Goal: Task Accomplishment & Management: Use online tool/utility

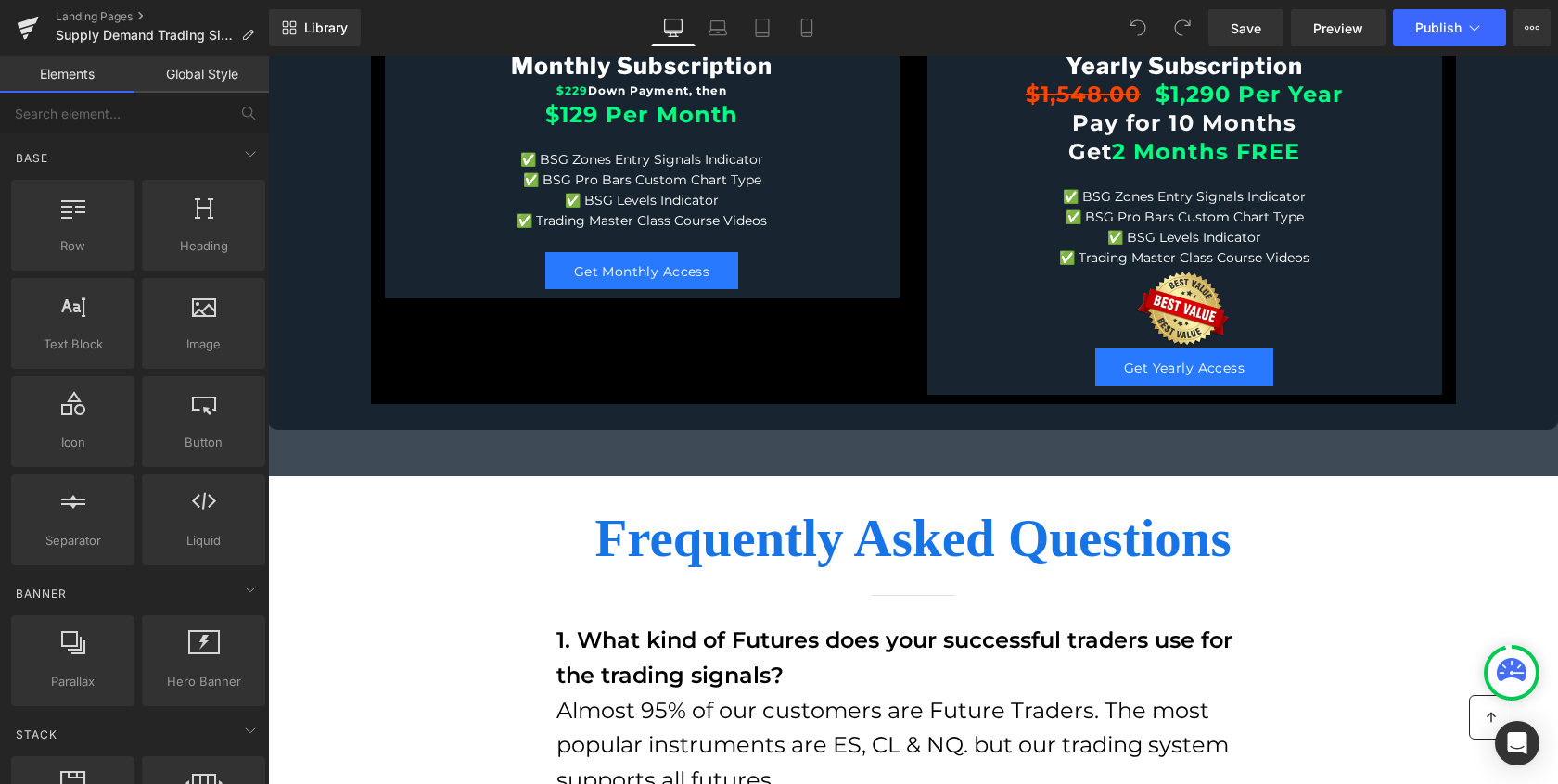
scroll to position [12621, 0]
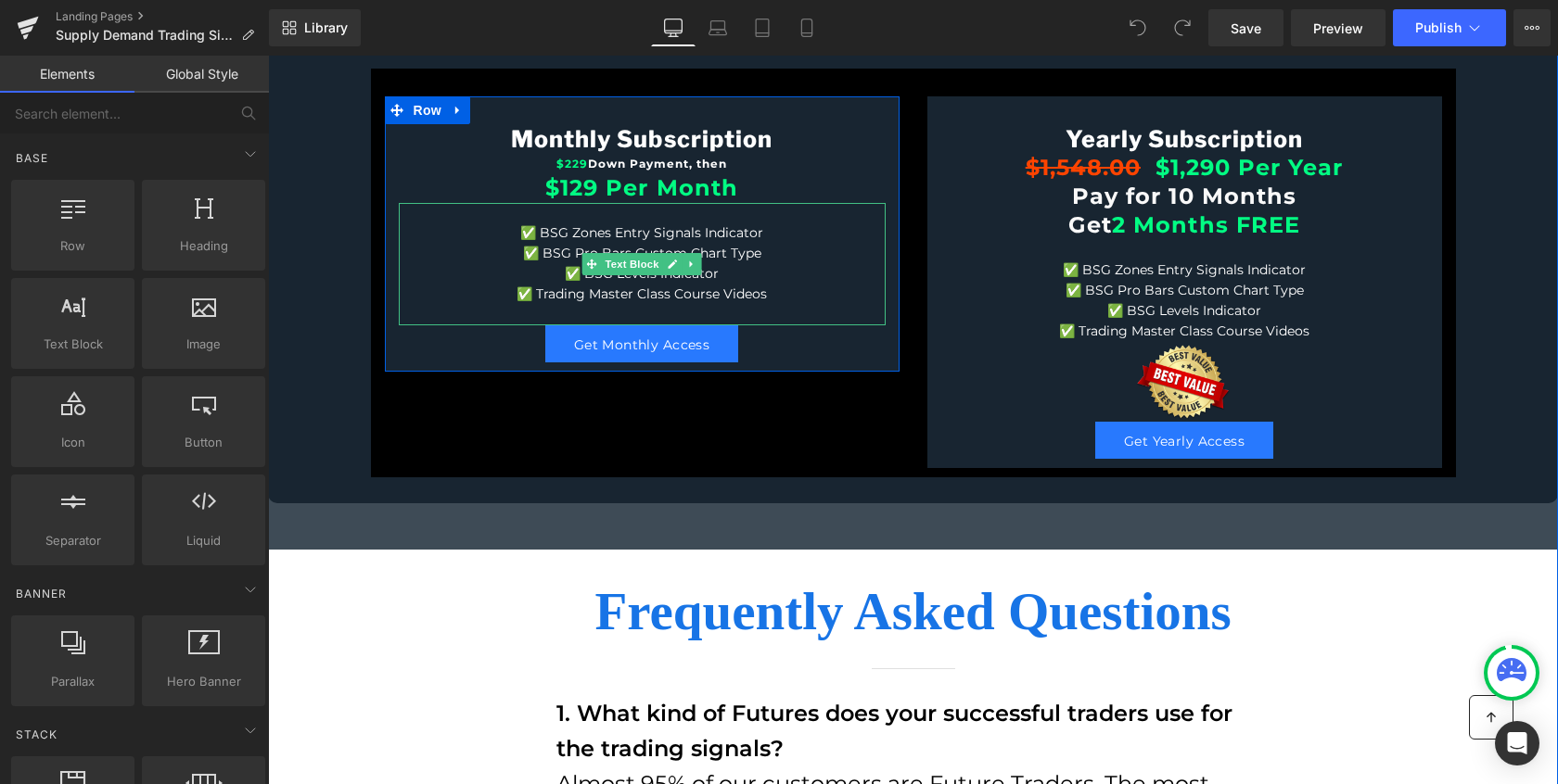
click at [720, 285] on p "✅ BSG Levels Indicator" at bounding box center [641, 274] width 487 height 21
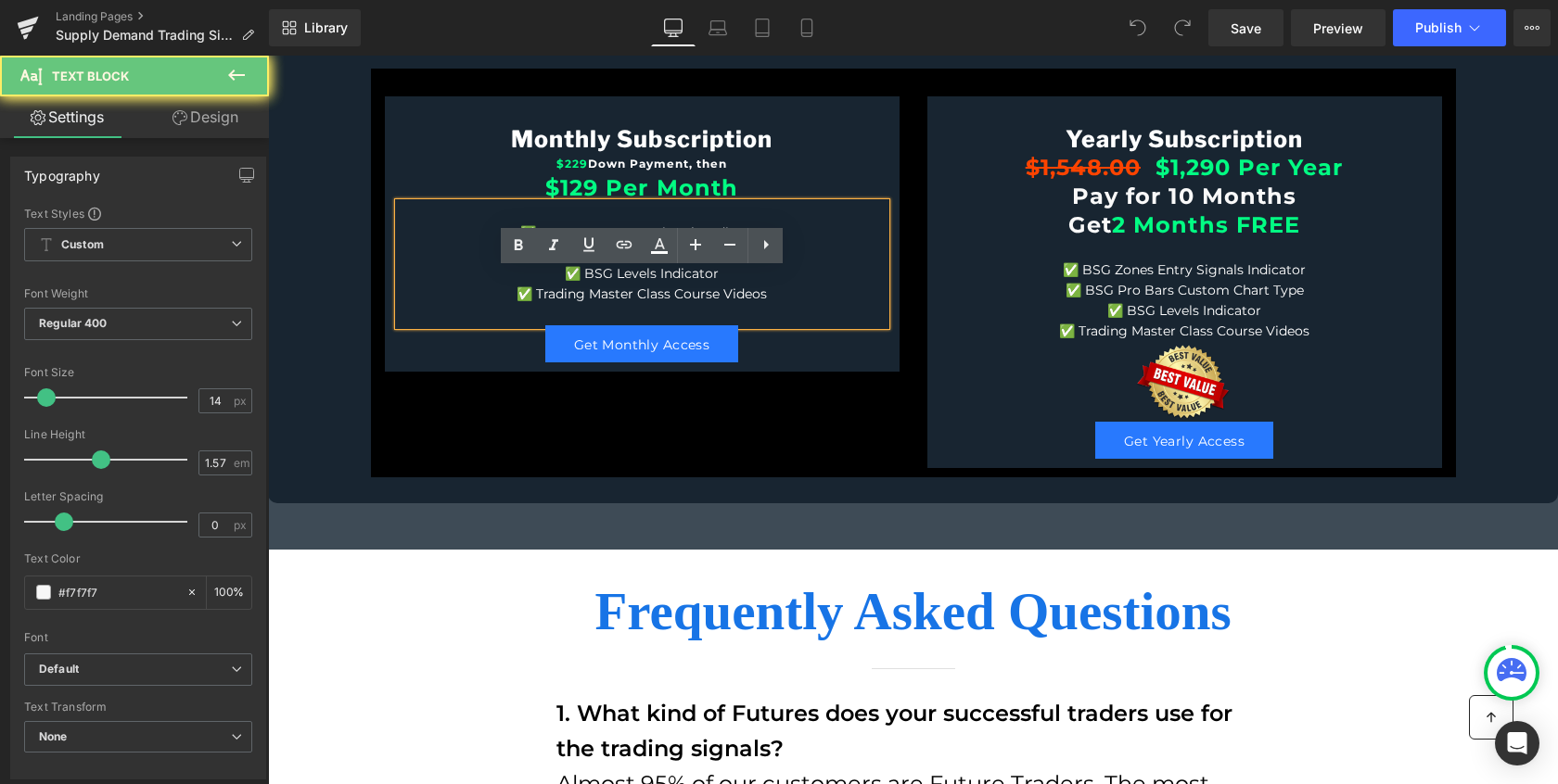
click at [721, 285] on p "✅ BSG Levels Indicator" at bounding box center [641, 274] width 487 height 21
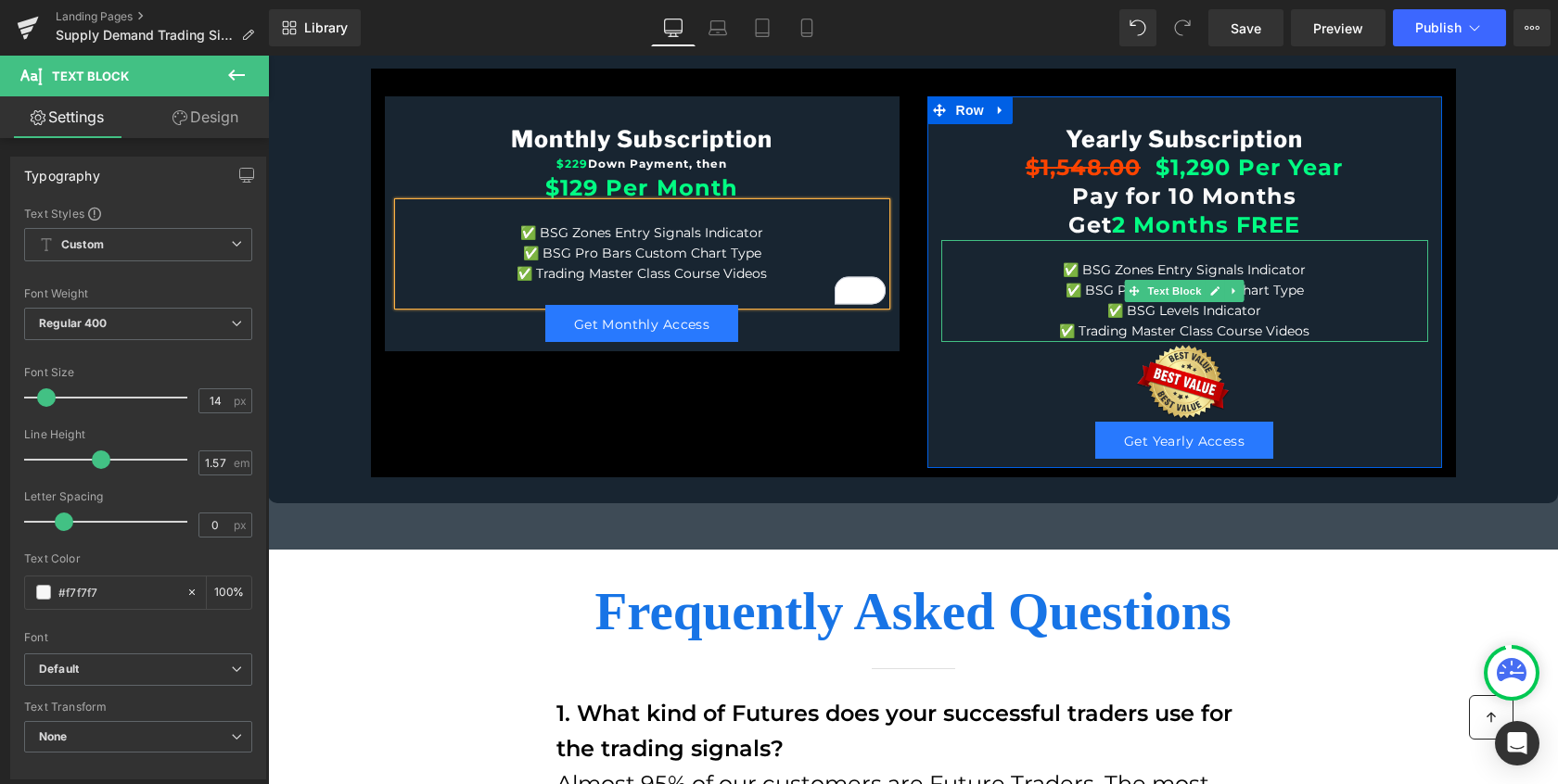
click at [1268, 322] on p "✅ BSG Levels Indicator" at bounding box center [1184, 311] width 487 height 21
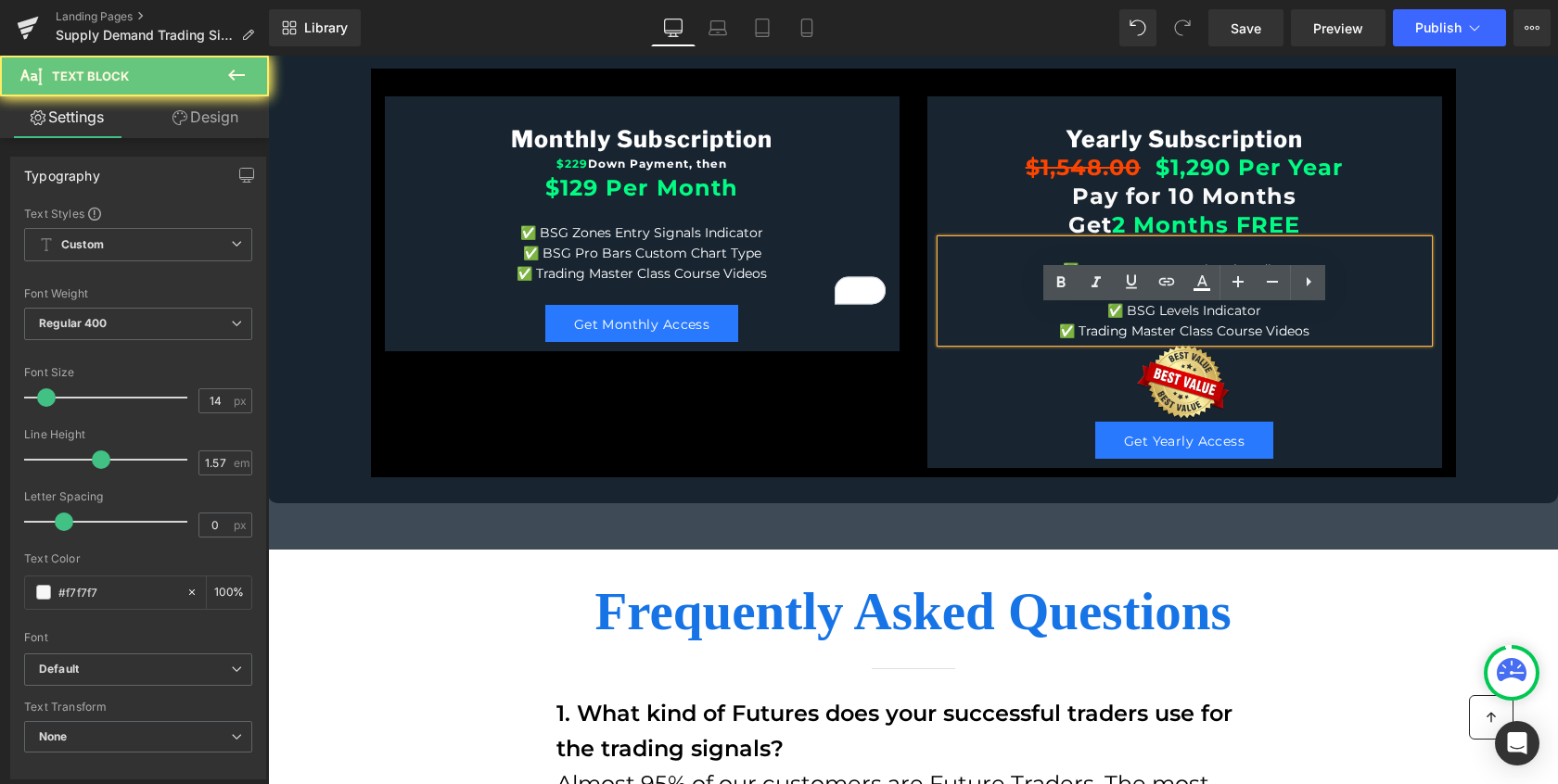
click at [1253, 319] on span "BSG Levels Indicator" at bounding box center [1194, 310] width 134 height 17
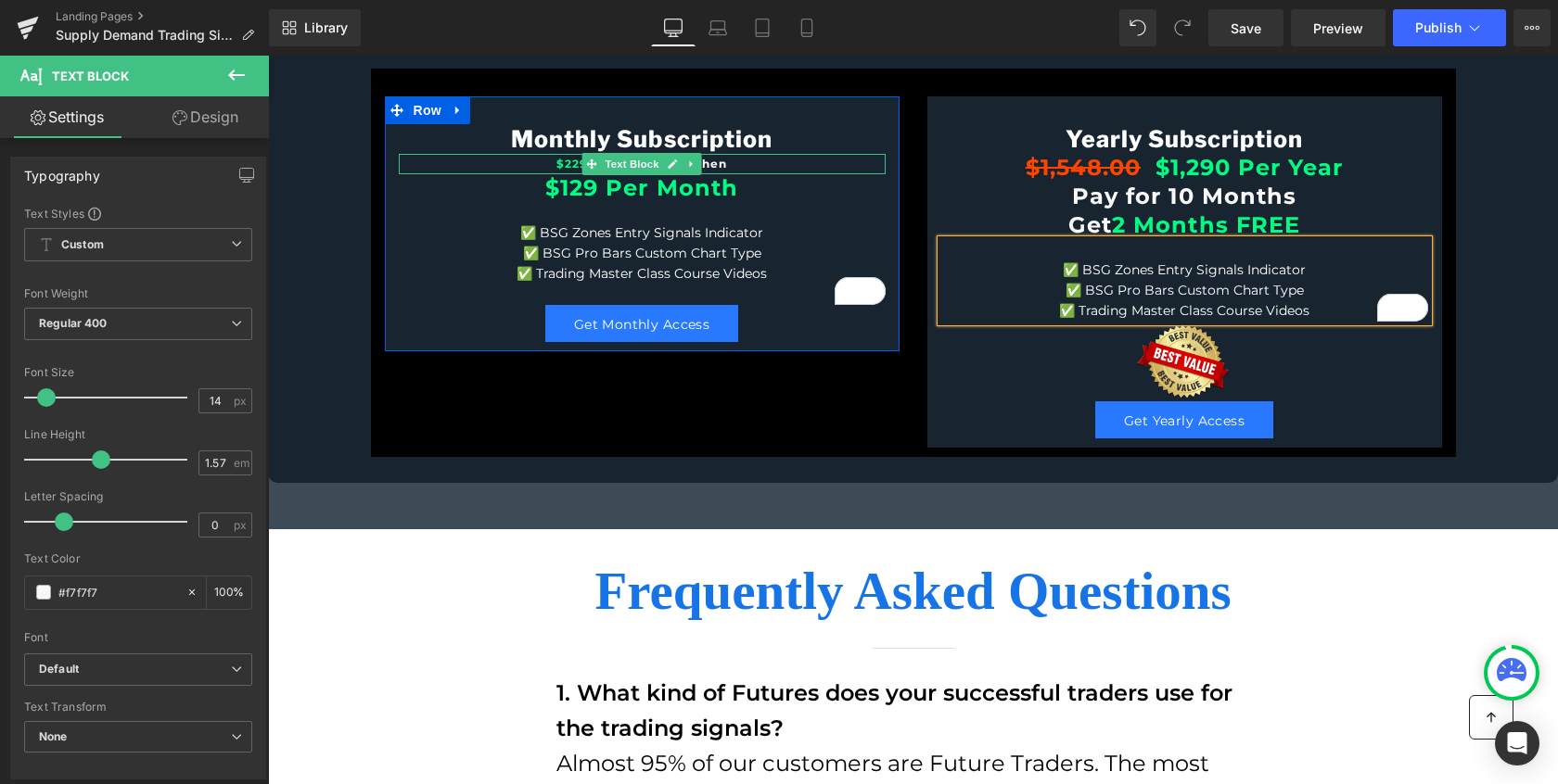
click at [569, 170] on span "$229" at bounding box center [572, 163] width 31 height 14
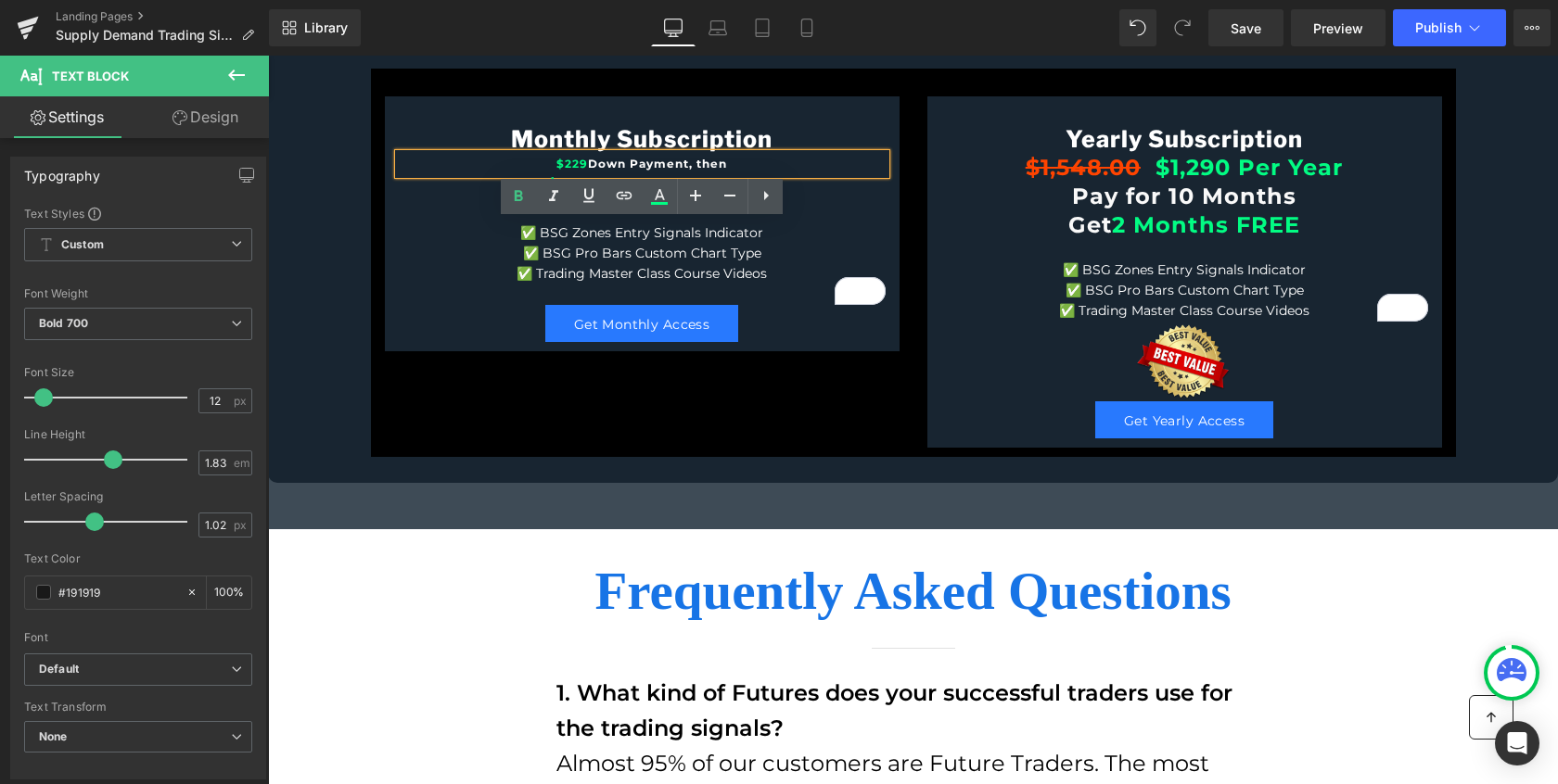
click at [569, 170] on span "$229" at bounding box center [572, 163] width 31 height 14
click at [1496, 466] on div "Pricing Heading Separator Monthly Subscription Heading $329 Down Payment, then …" at bounding box center [913, 192] width 1290 height 549
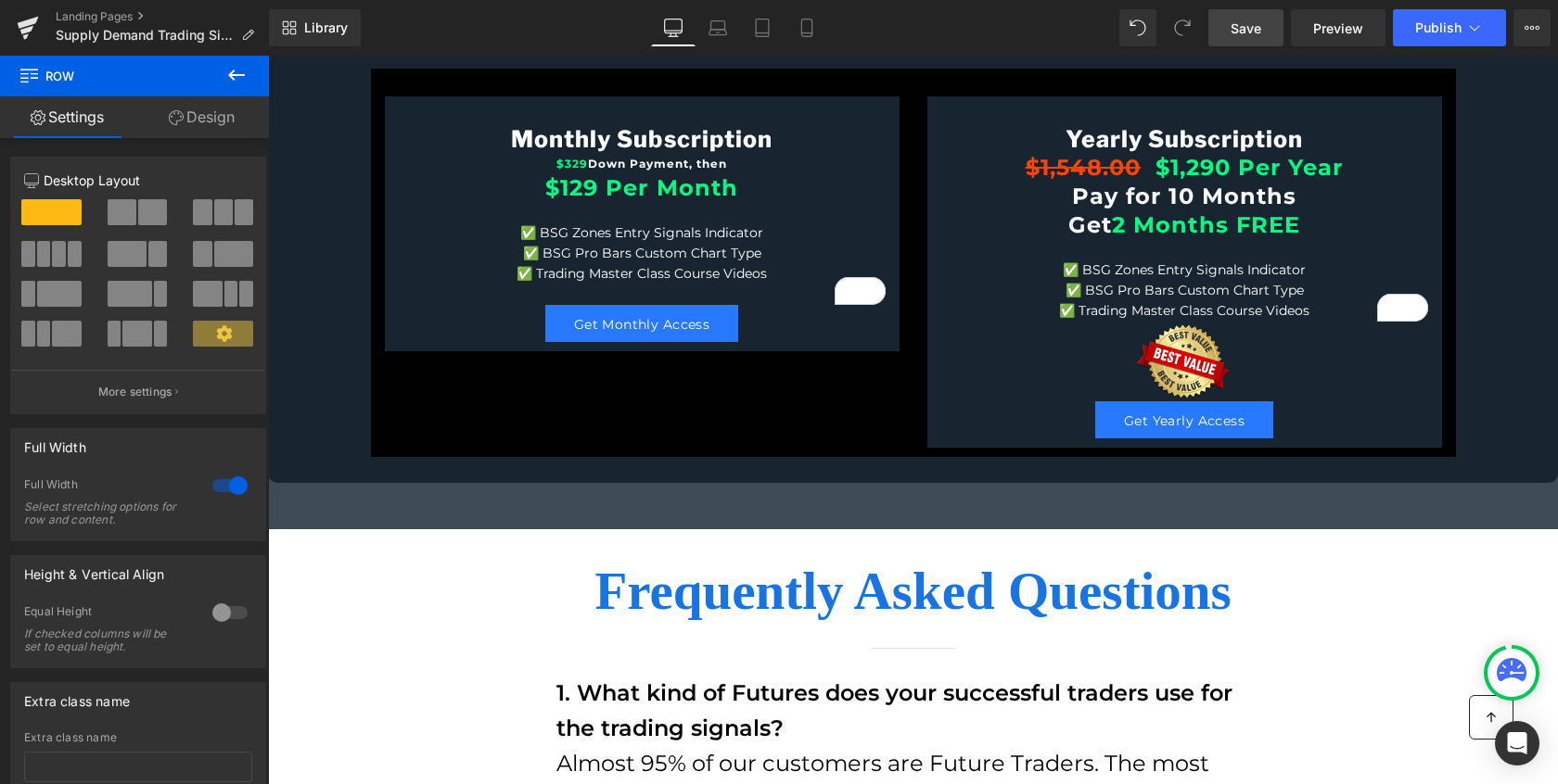
click at [1253, 26] on span "Save" at bounding box center [1246, 28] width 30 height 20
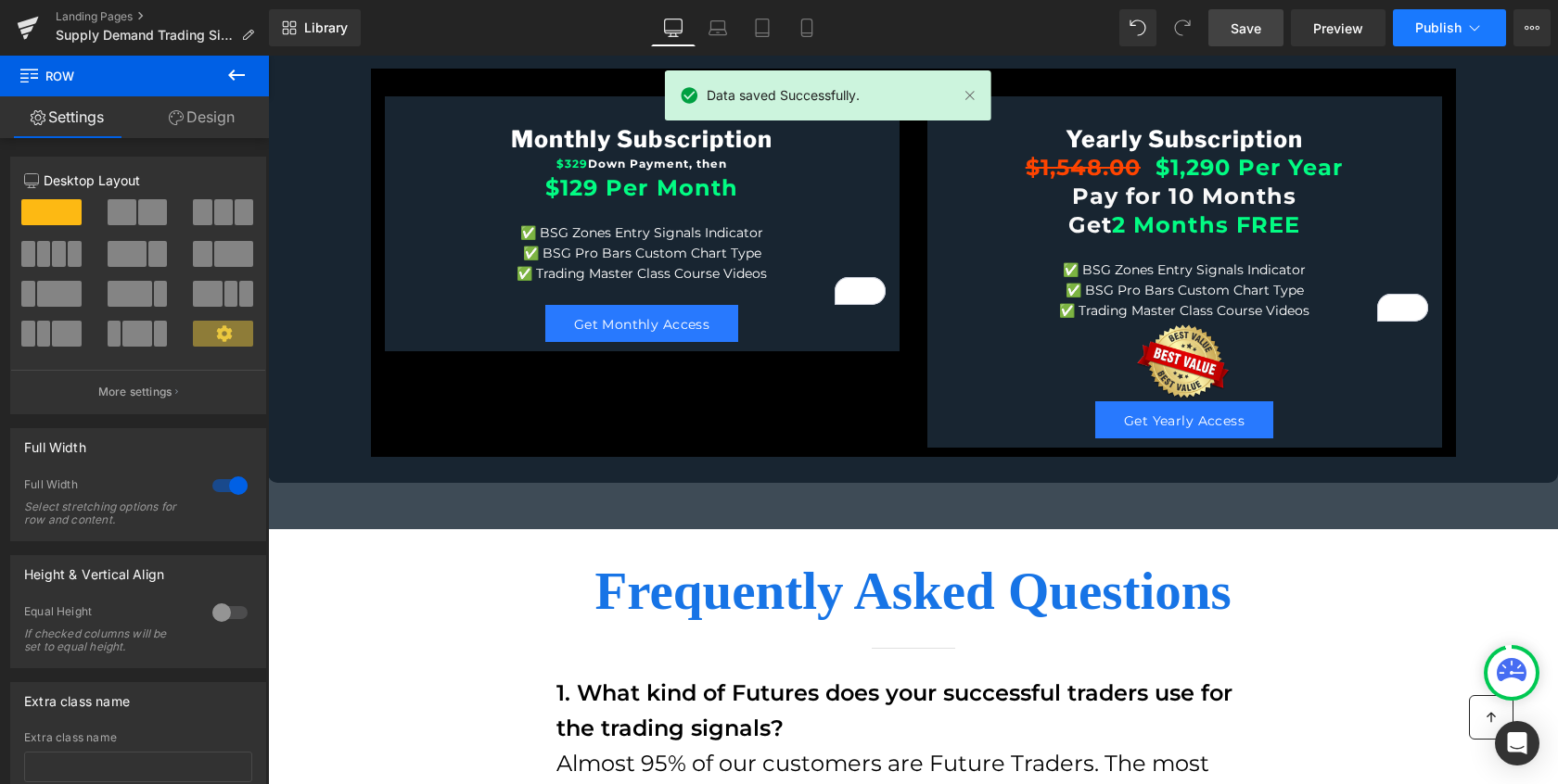
click at [1449, 29] on span "Publish" at bounding box center [1438, 27] width 46 height 15
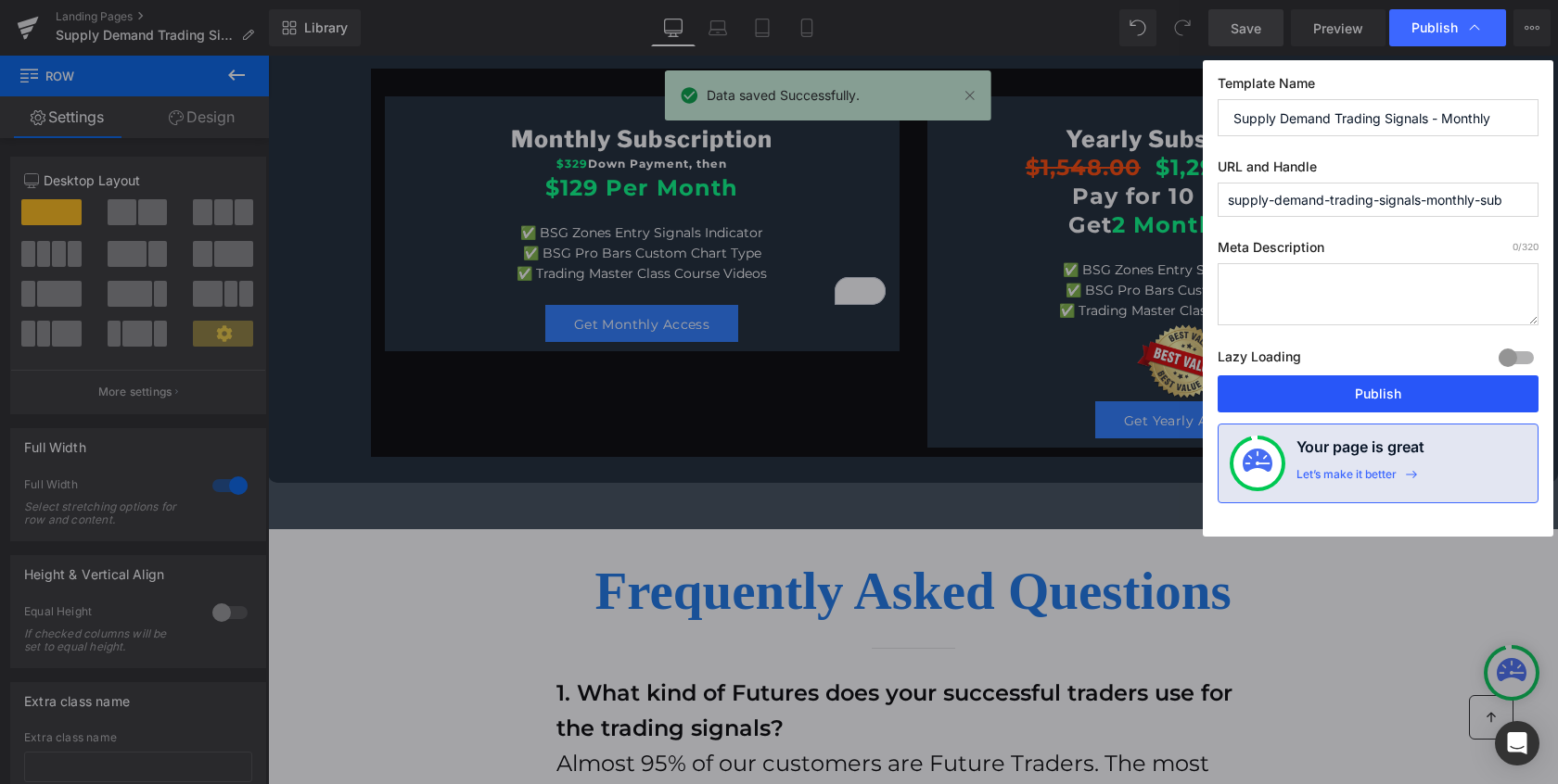
click at [1371, 396] on button "Publish" at bounding box center [1378, 394] width 321 height 37
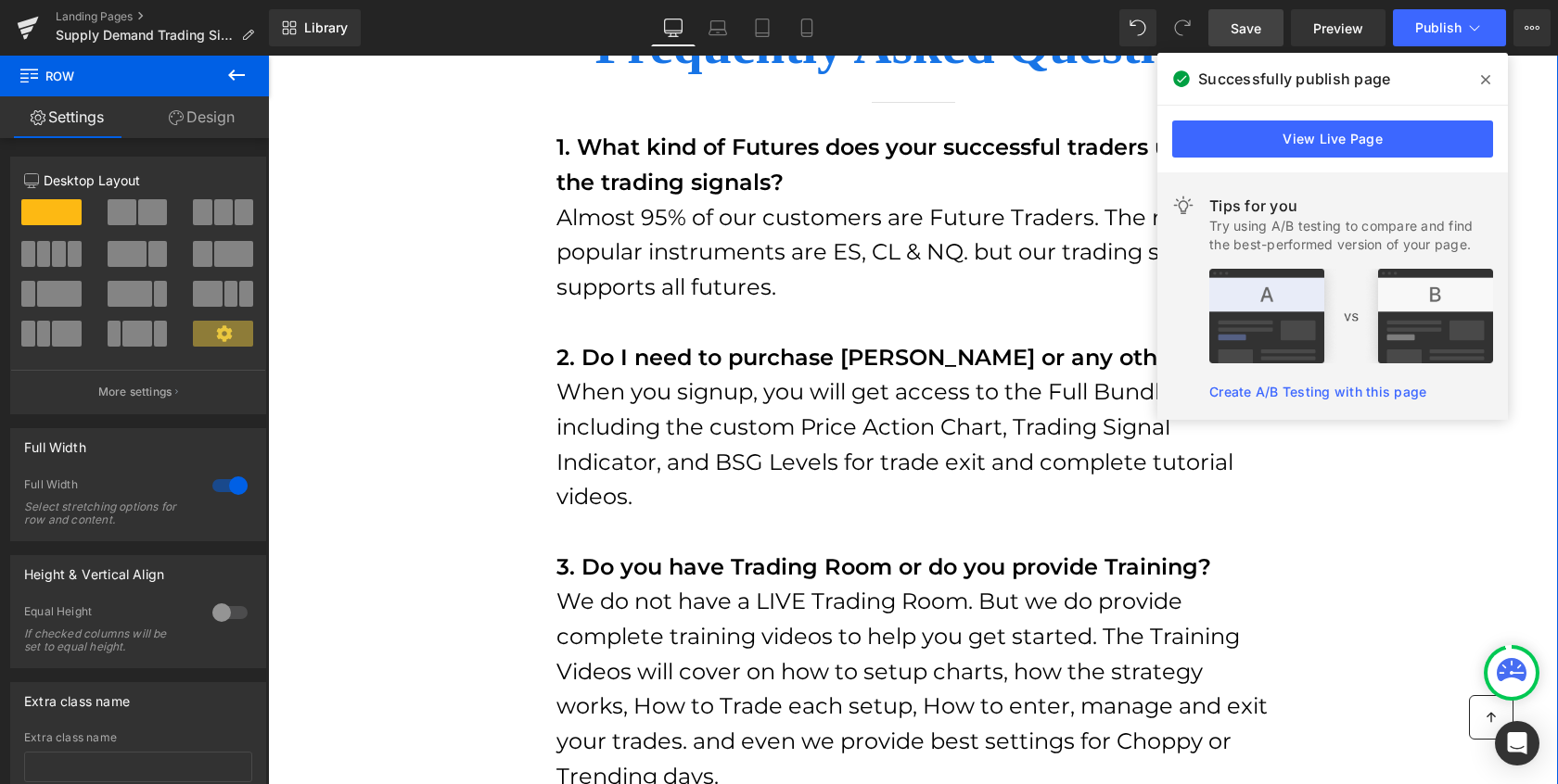
scroll to position [13168, 0]
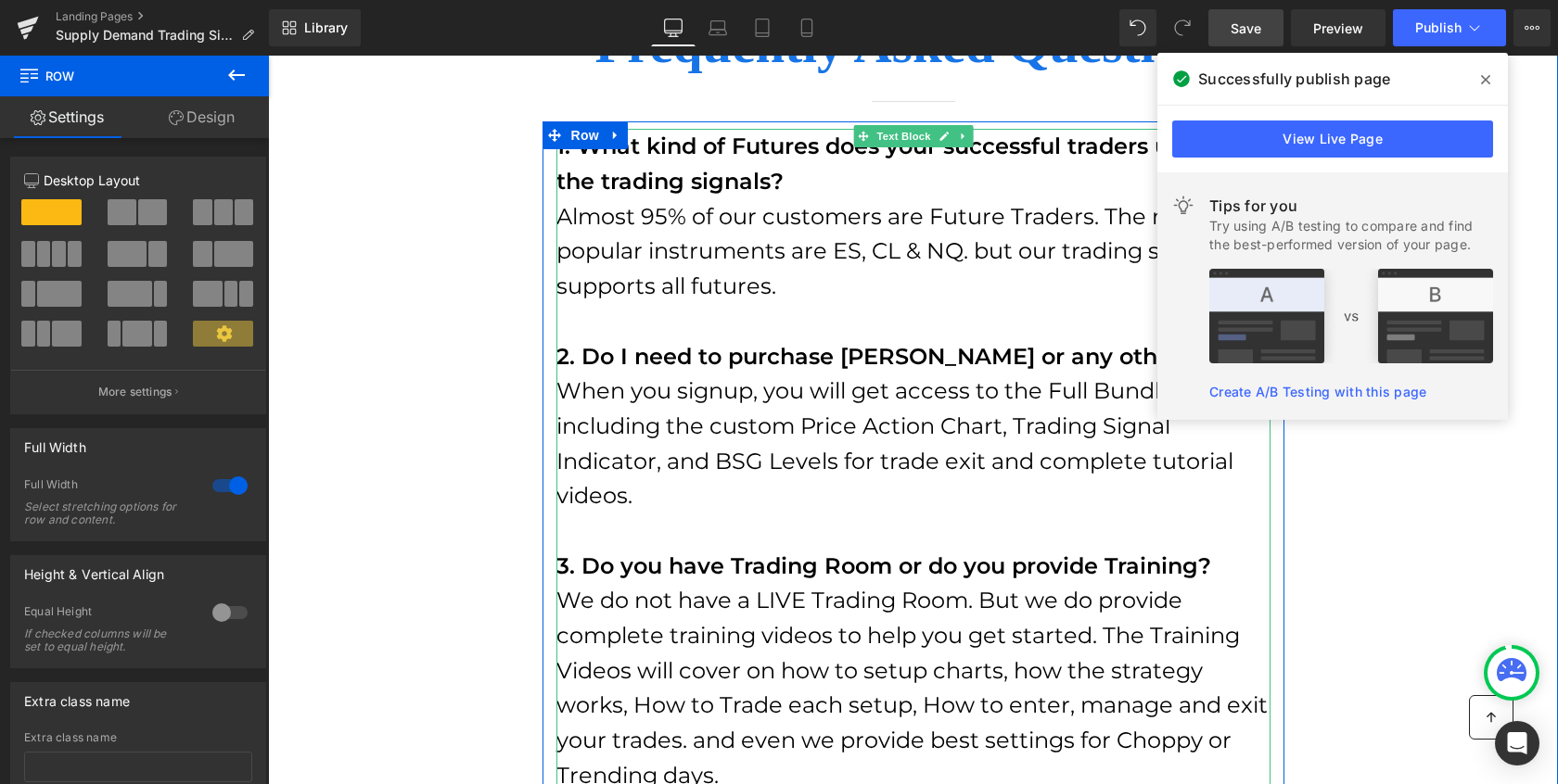
click at [1015, 495] on span "When you signup, you will get access to the Full Bundle including the custom Pr…" at bounding box center [894, 442] width 677 height 131
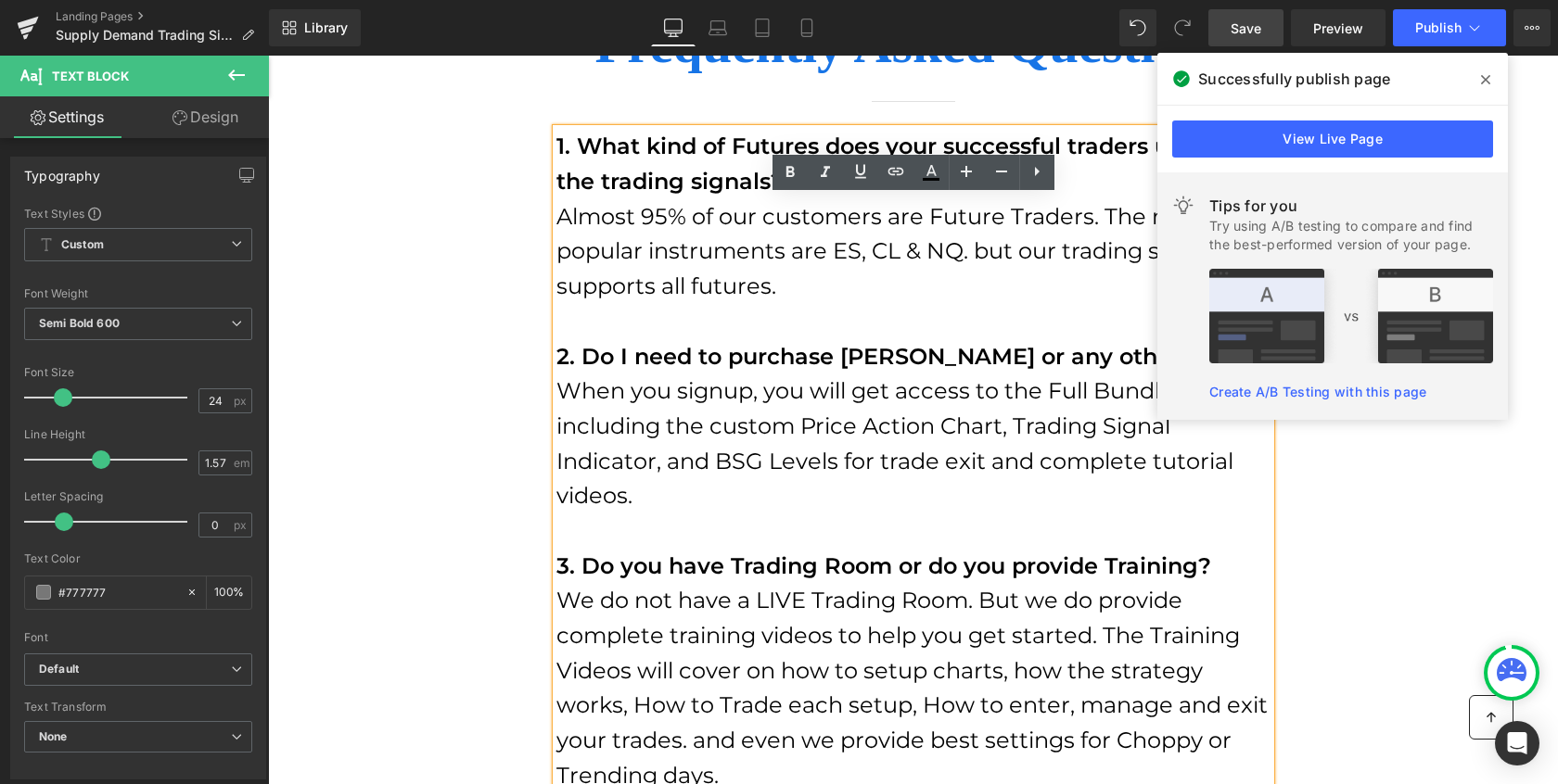
click at [656, 509] on span "When you signup, you will get access to the Full Bundle including the custom Pr…" at bounding box center [894, 442] width 677 height 131
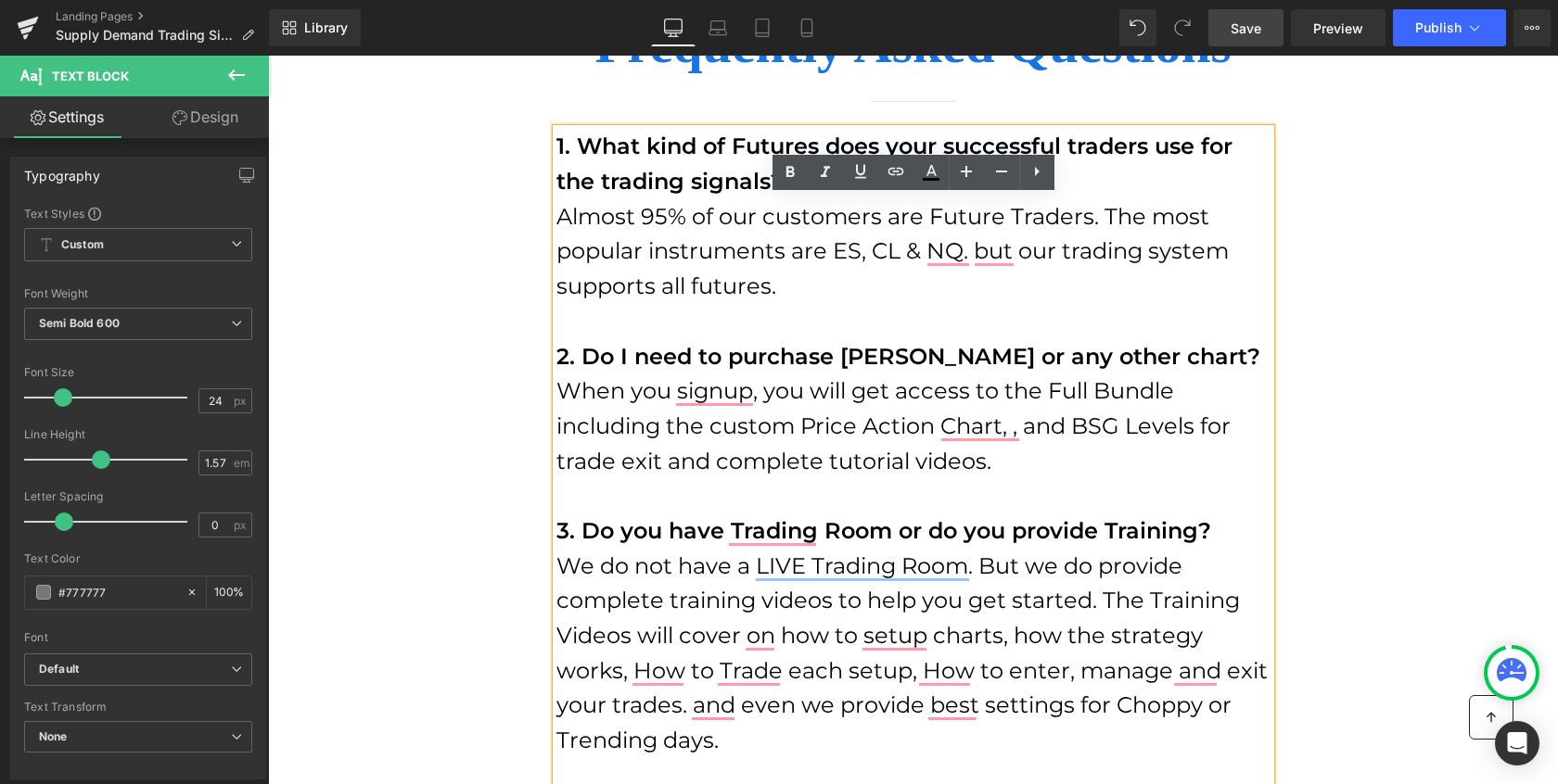
click at [710, 474] on span "When you signup, you will get access to the Full Bundle including the custom Pr…" at bounding box center [893, 425] width 675 height 96
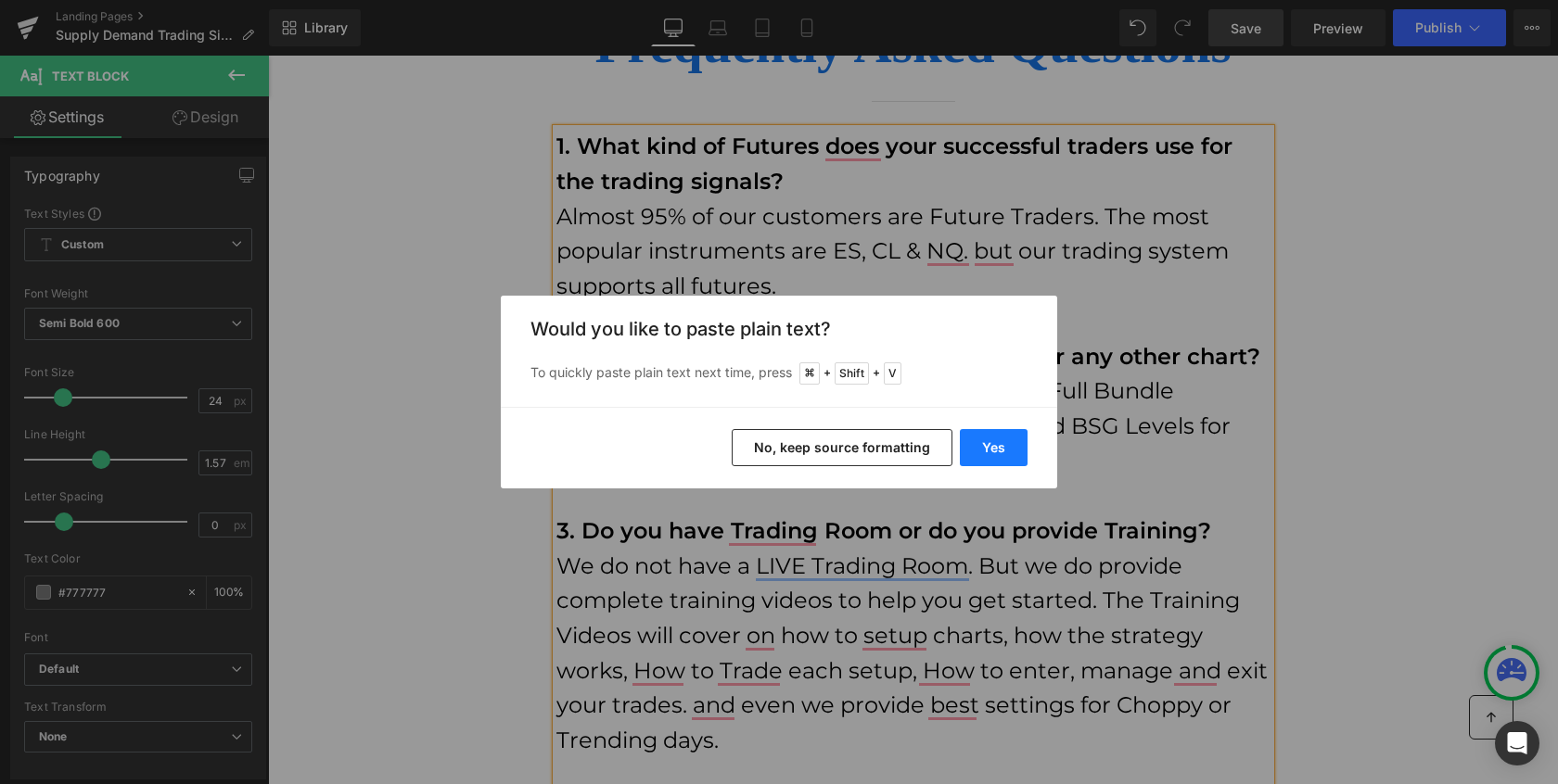
click at [1010, 447] on button "Yes" at bounding box center [993, 447] width 68 height 37
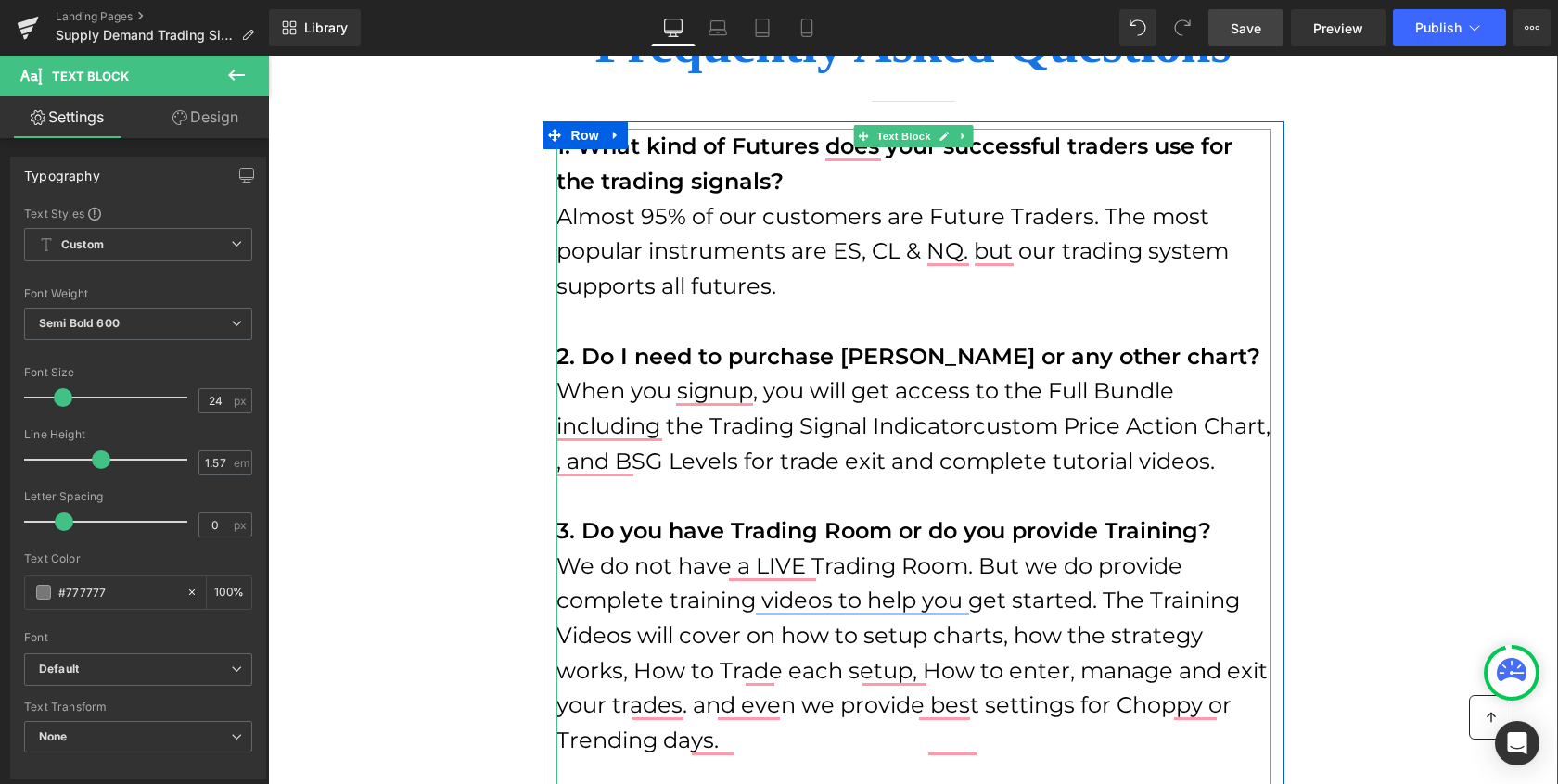
click at [977, 474] on span "When you signup, you will get access to the Full Bundle including the Trading S…" at bounding box center [913, 425] width 714 height 96
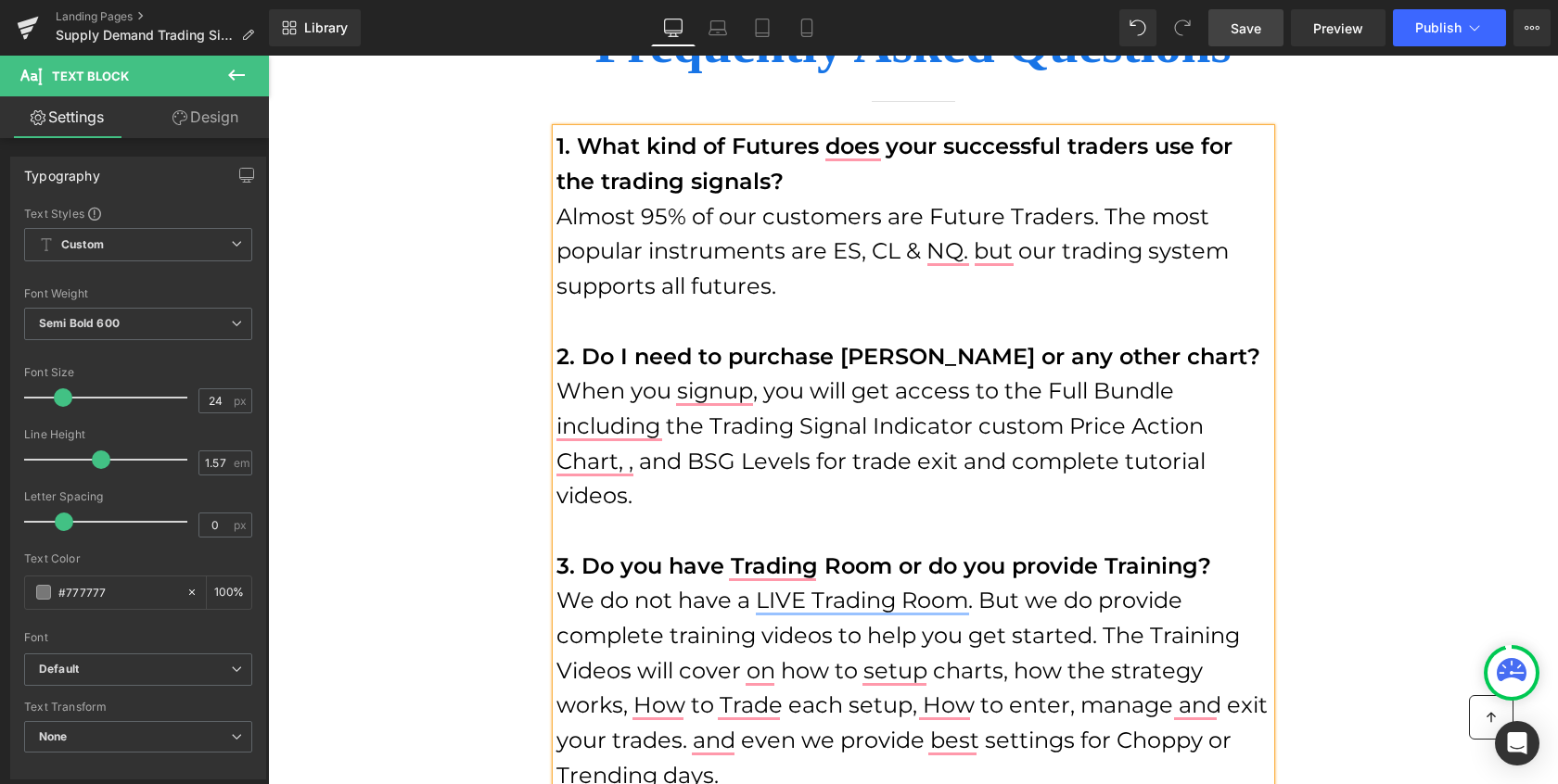
click at [711, 492] on span "When you signup, you will get access to the Full Bundle including the Trading S…" at bounding box center [880, 442] width 649 height 131
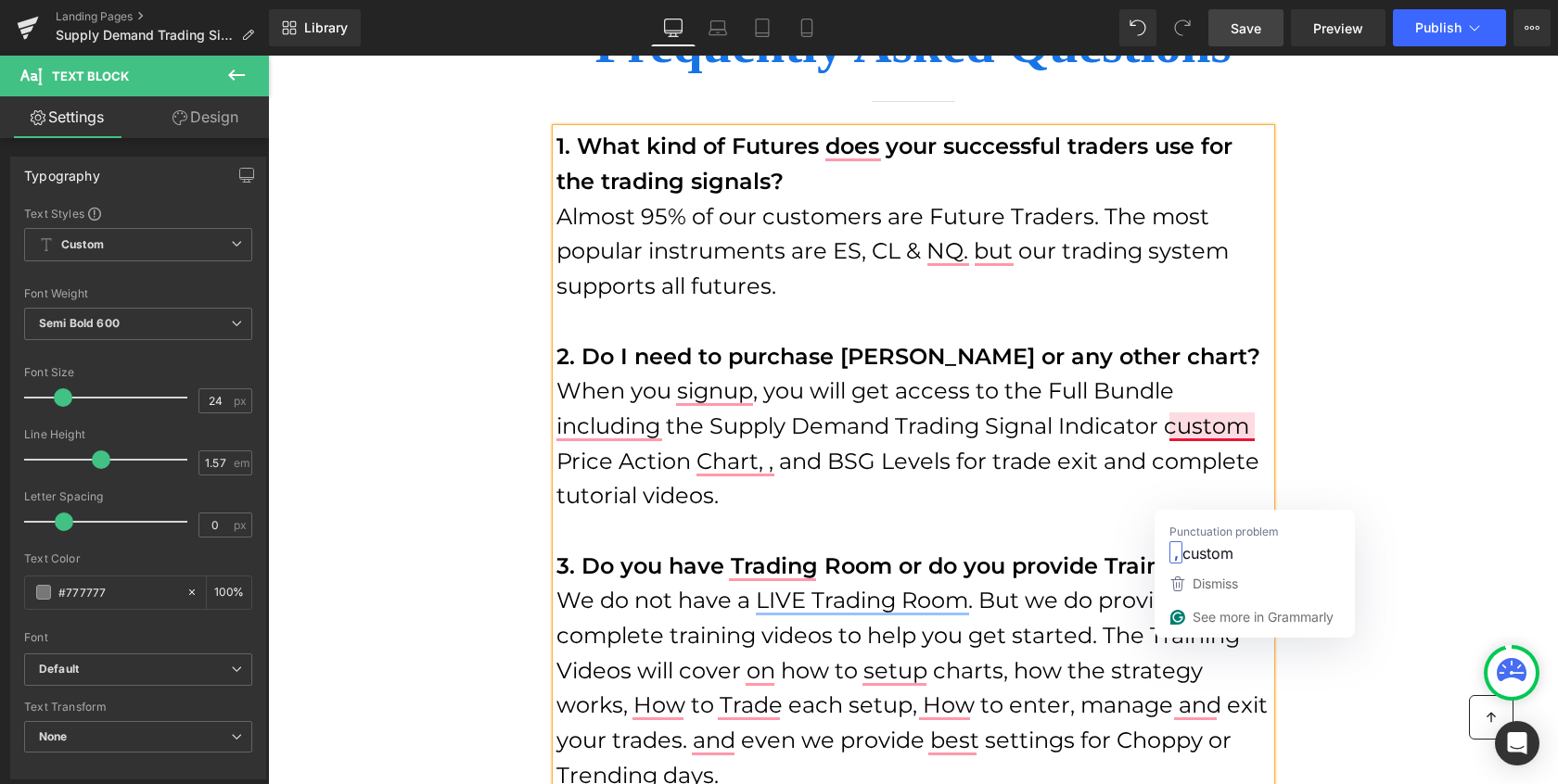
click at [1169, 494] on span "When you signup, you will get access to the Full Bundle including the Supply De…" at bounding box center [908, 442] width 703 height 131
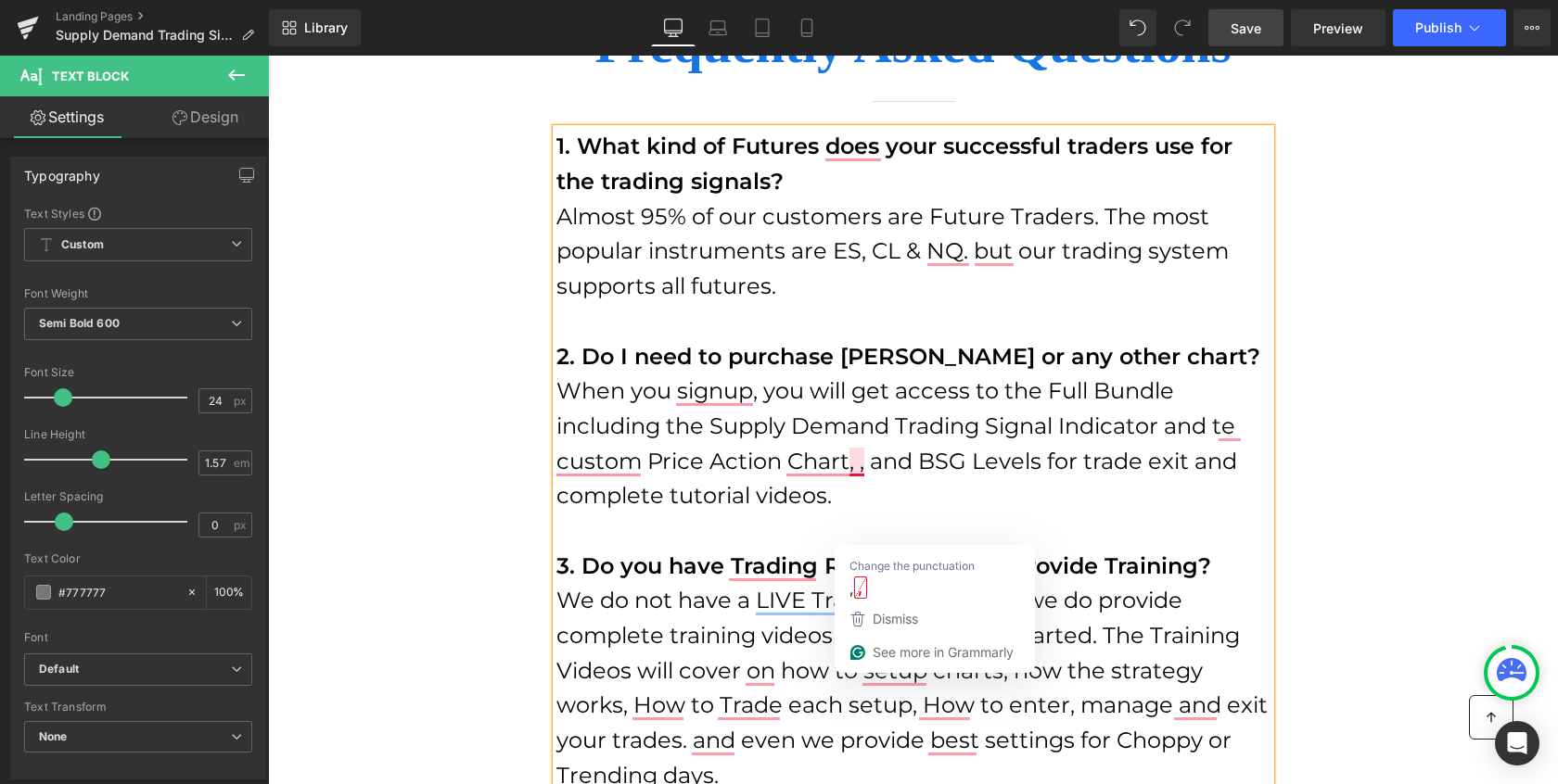
click at [850, 509] on span "When you signup, you will get access to the Full Bundle including the Supply De…" at bounding box center [896, 442] width 681 height 131
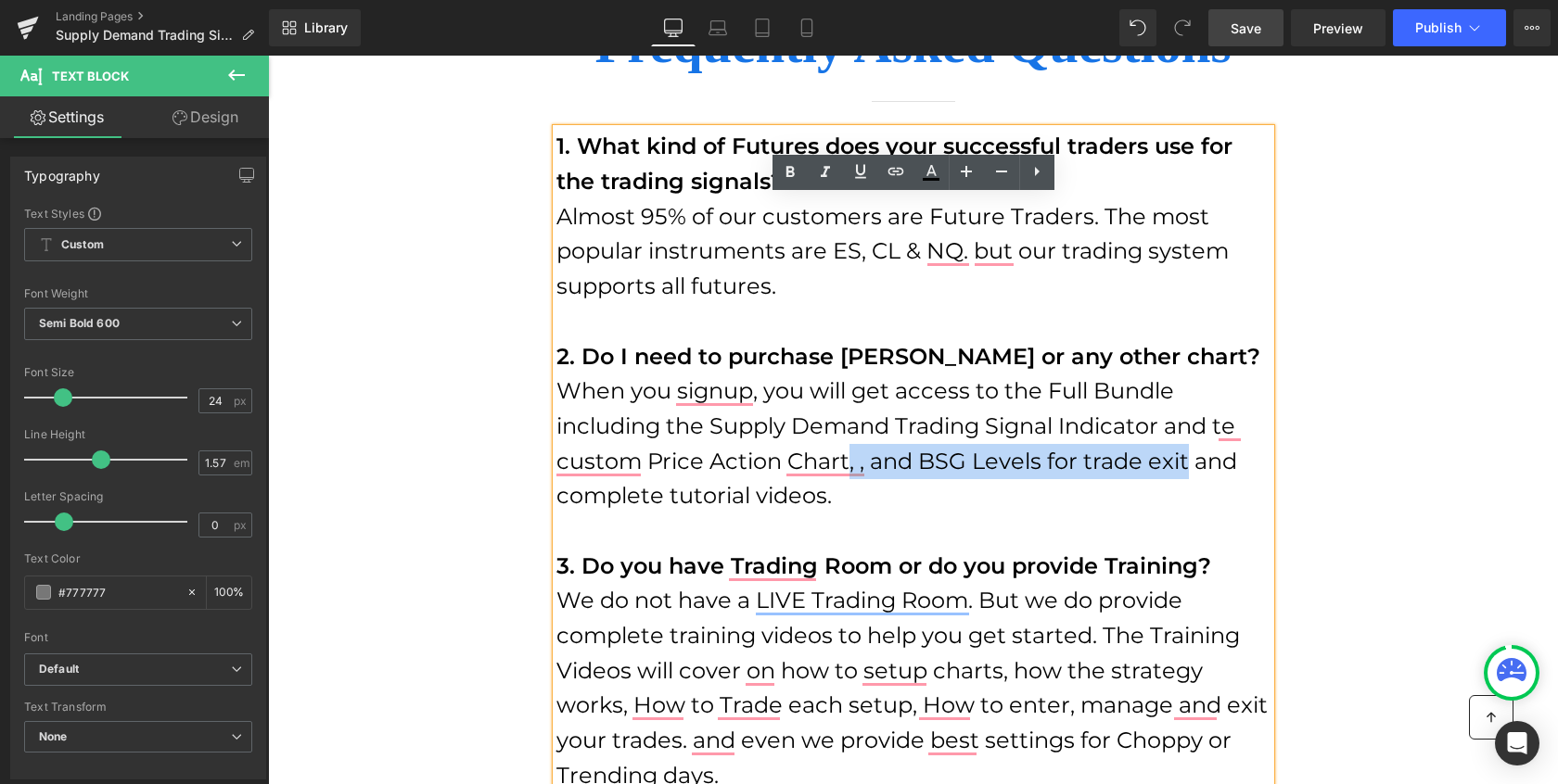
click at [1189, 509] on span "When you signup, you will get access to the Full Bundle including the Supply De…" at bounding box center [896, 442] width 681 height 131
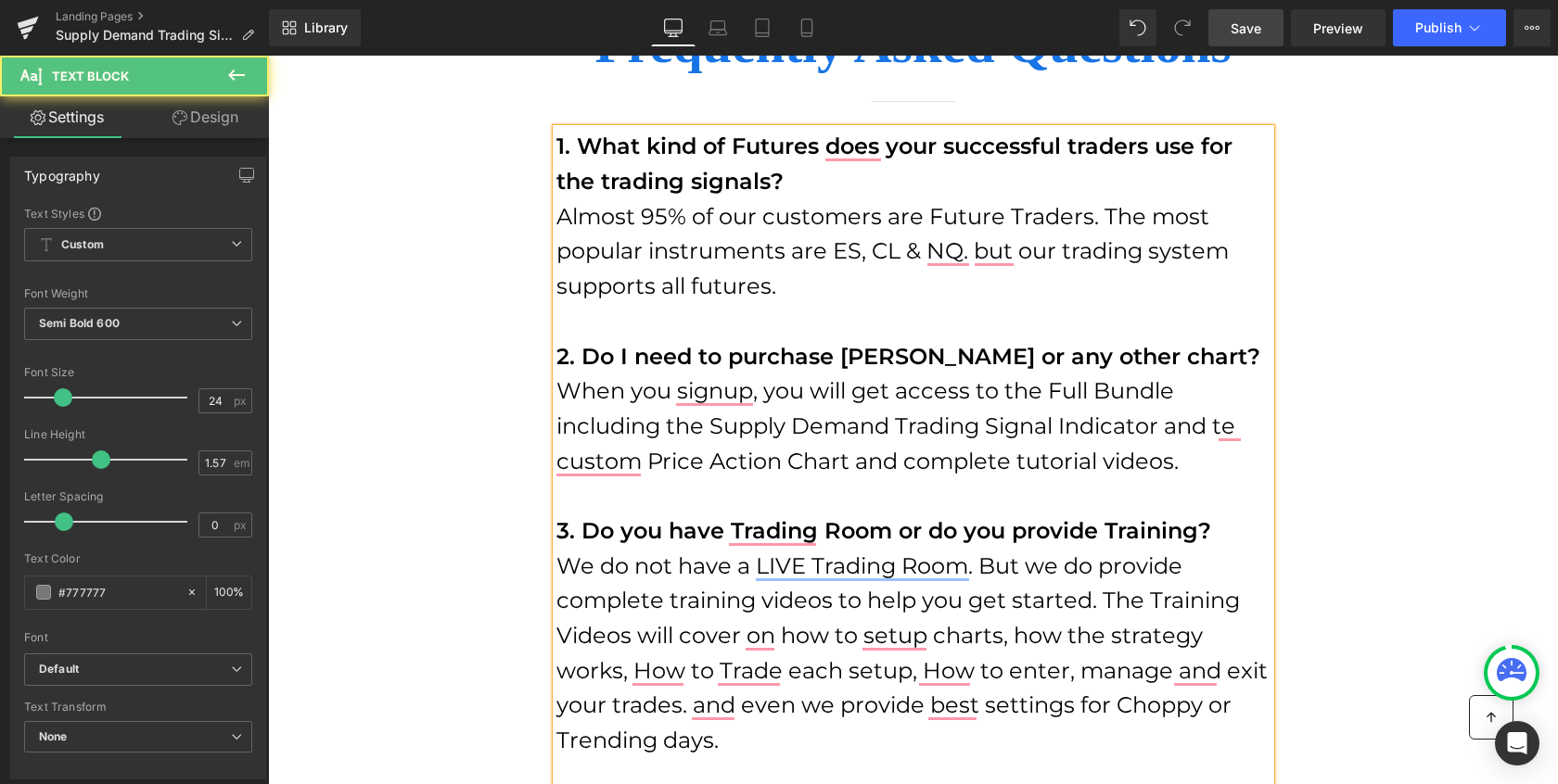
click at [1192, 474] on span "When you signup, you will get access to the Full Bundle including the Supply De…" at bounding box center [895, 425] width 679 height 96
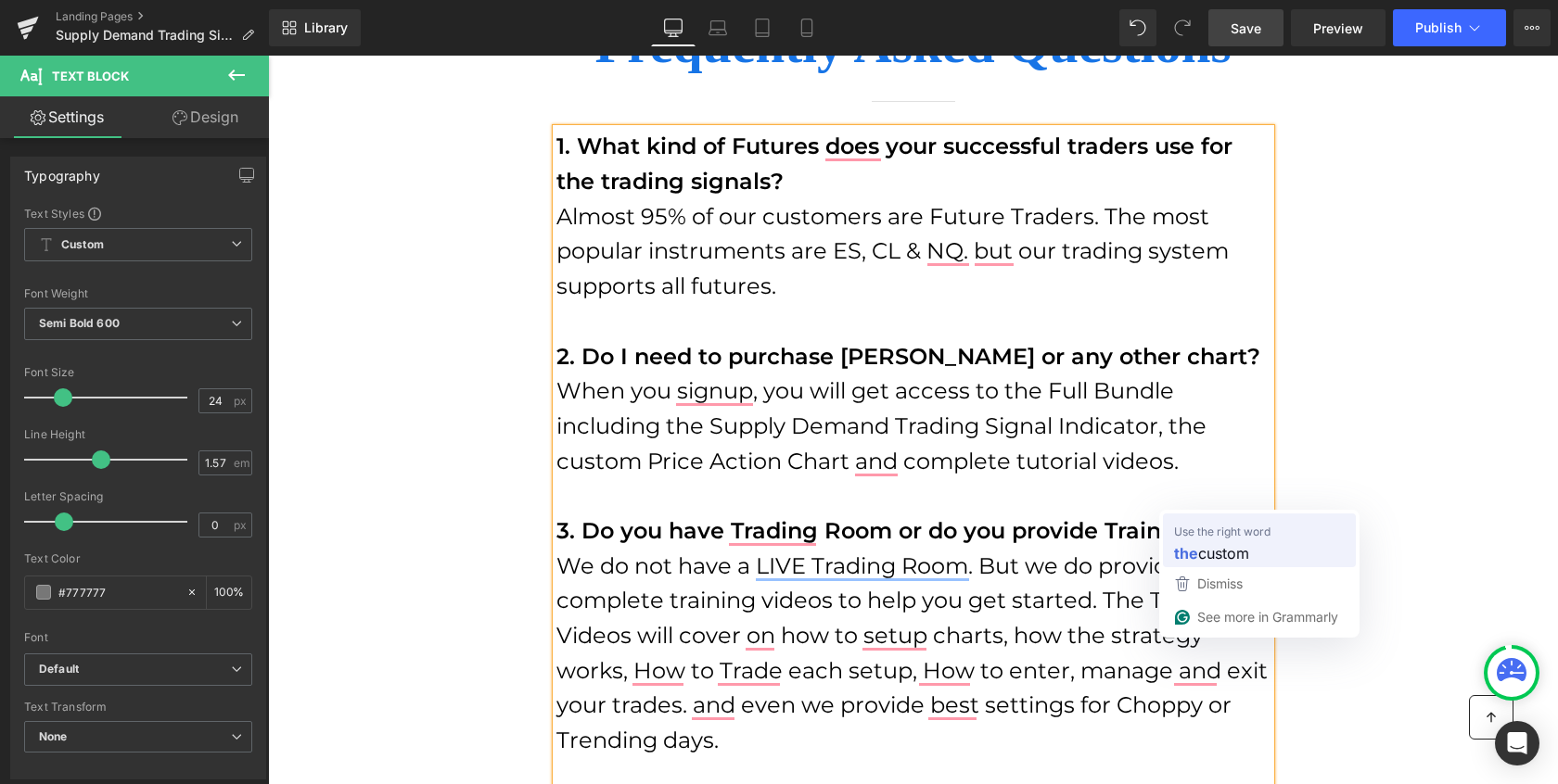
click at [1204, 546] on span "custom" at bounding box center [1224, 553] width 51 height 23
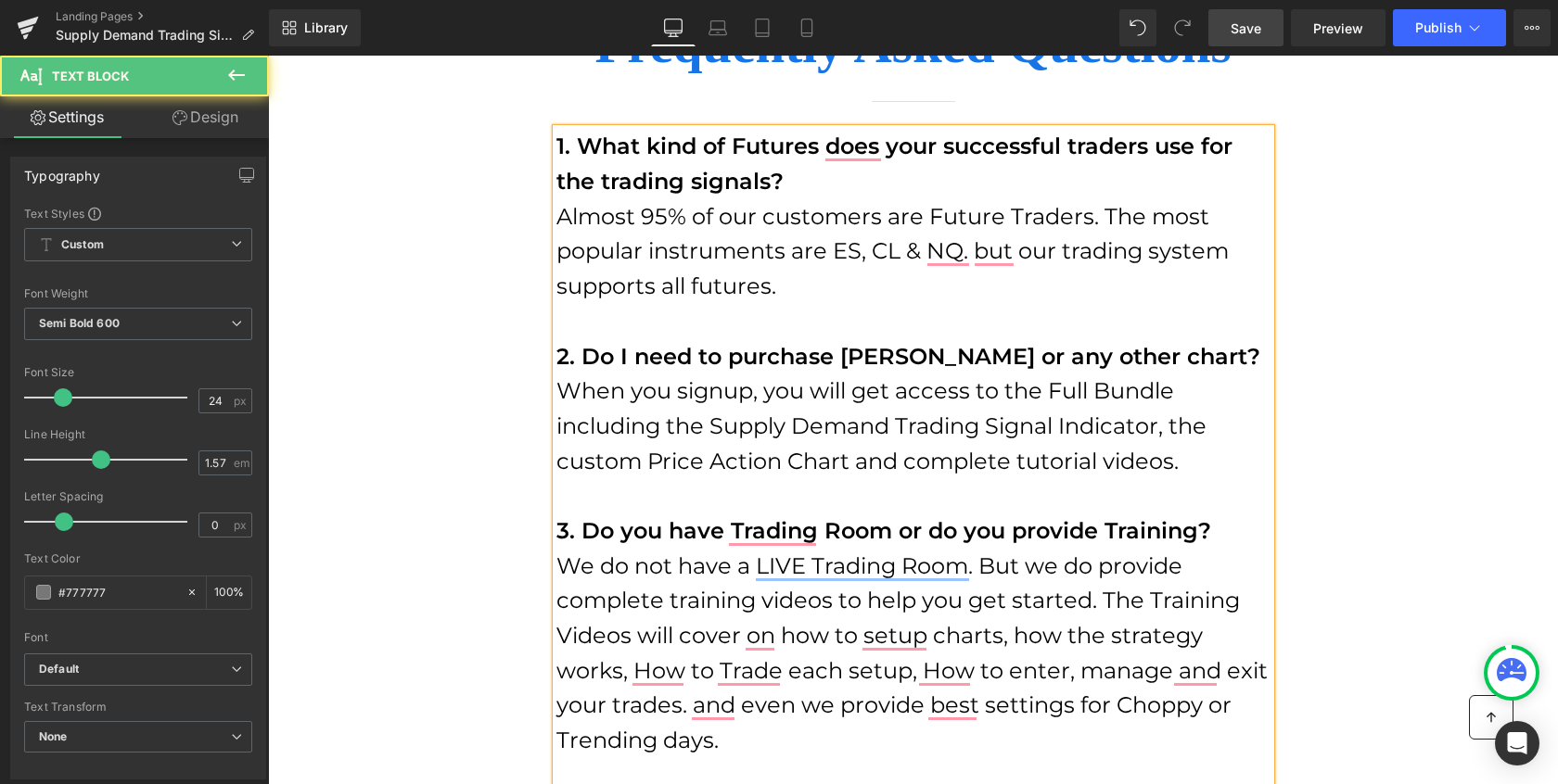
click at [1193, 479] on p "When you signup, you will get access to the Full Bundle including the Supply De…" at bounding box center [913, 426] width 714 height 105
click at [948, 474] on span "When you signup, you will get access to the Full Bundle including the Supply De…" at bounding box center [881, 425] width 650 height 96
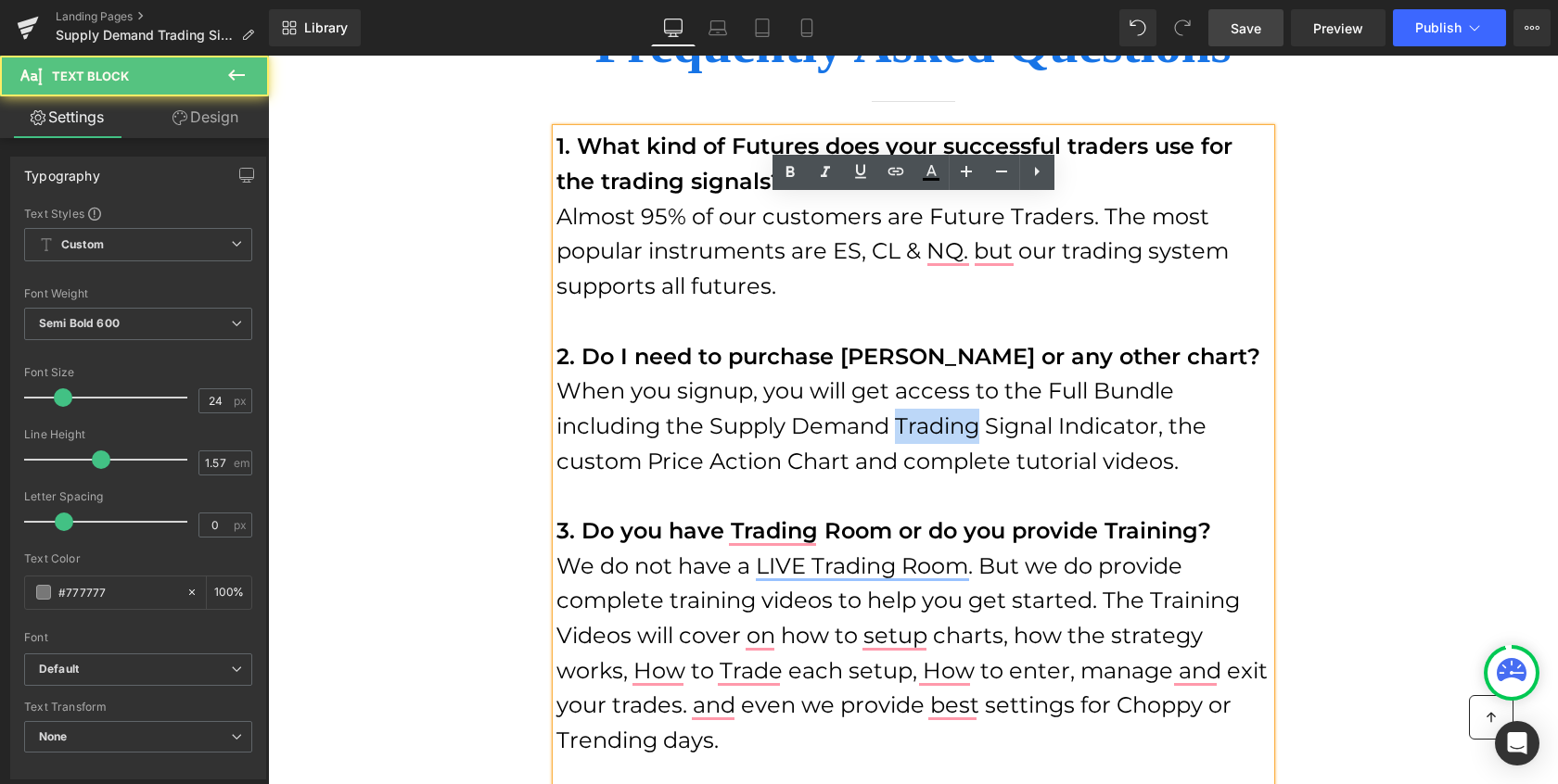
click at [948, 474] on span "When you signup, you will get access to the Full Bundle including the Supply De…" at bounding box center [881, 425] width 650 height 96
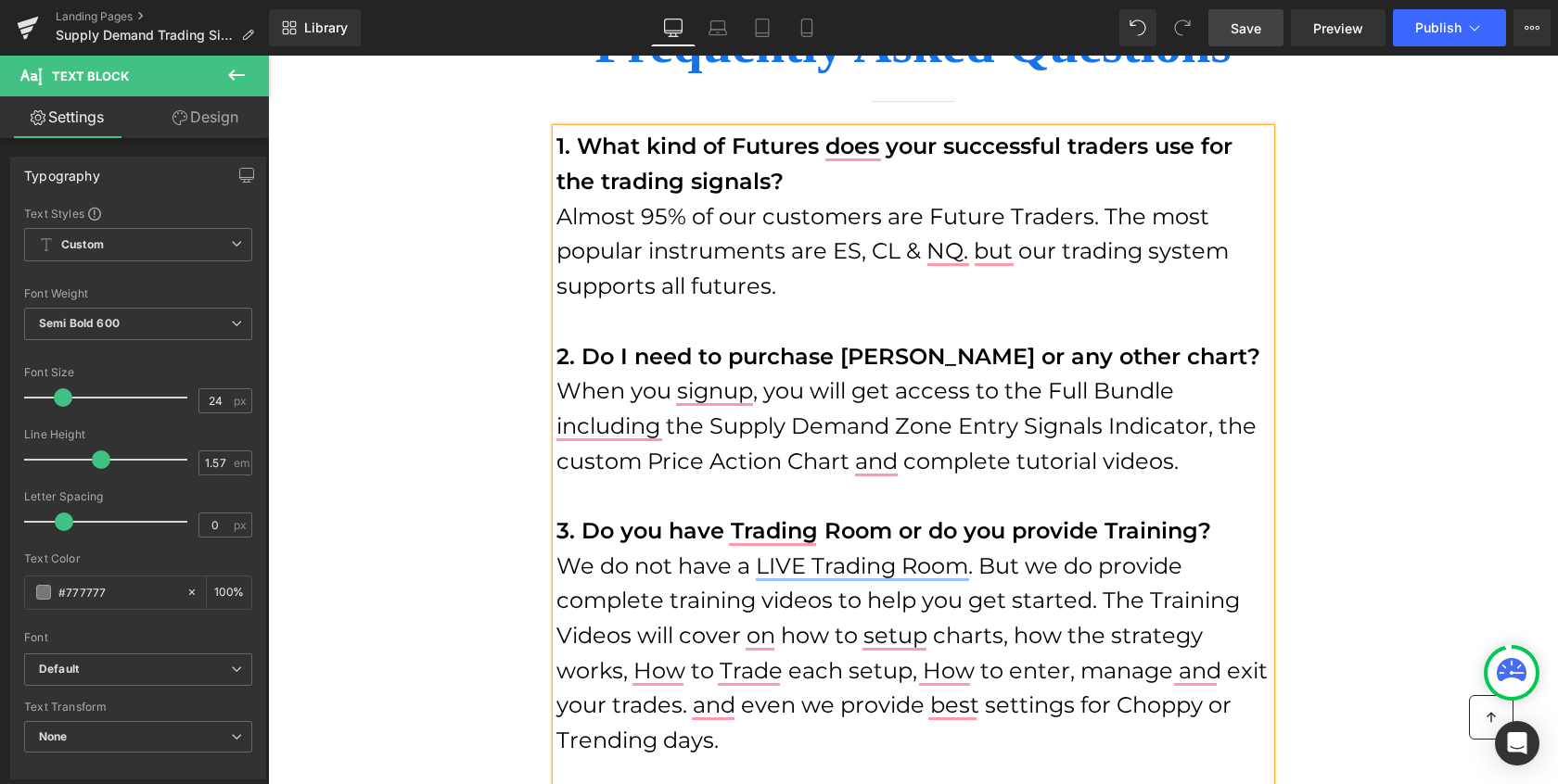
click at [1241, 32] on span "Save" at bounding box center [1246, 28] width 30 height 20
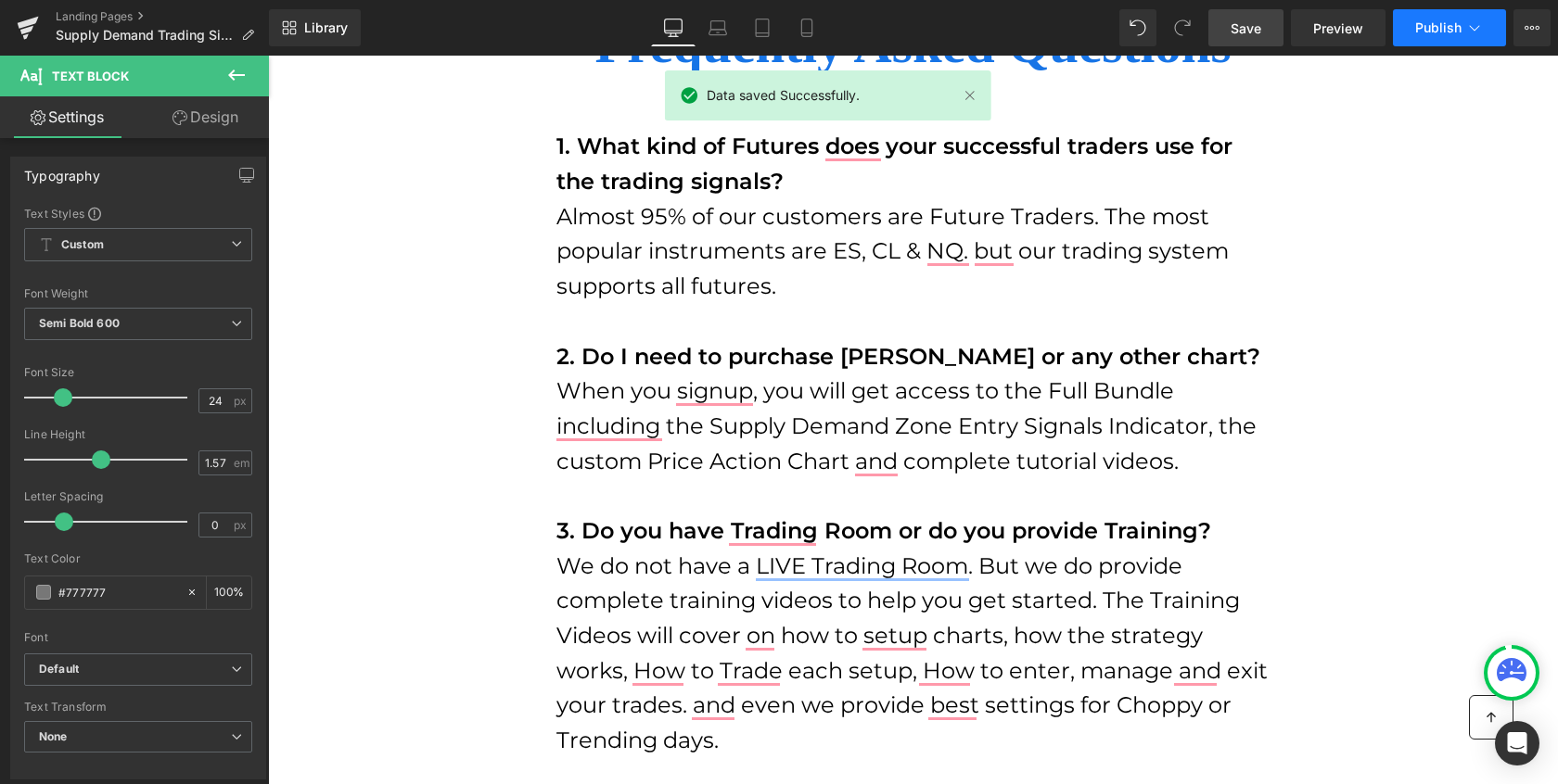
click at [1447, 33] on span "Publish" at bounding box center [1438, 27] width 46 height 15
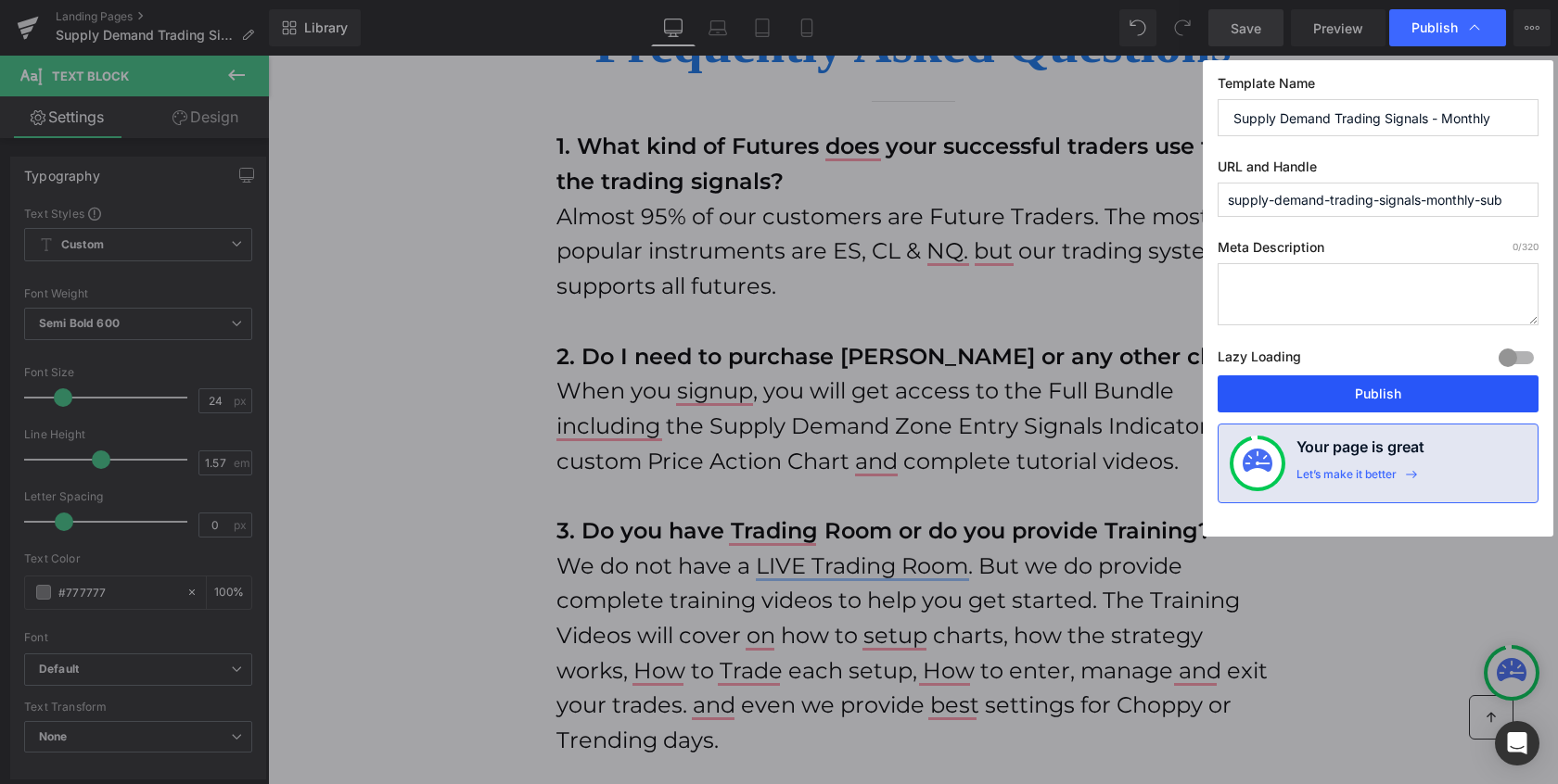
click at [1392, 392] on button "Publish" at bounding box center [1378, 394] width 321 height 37
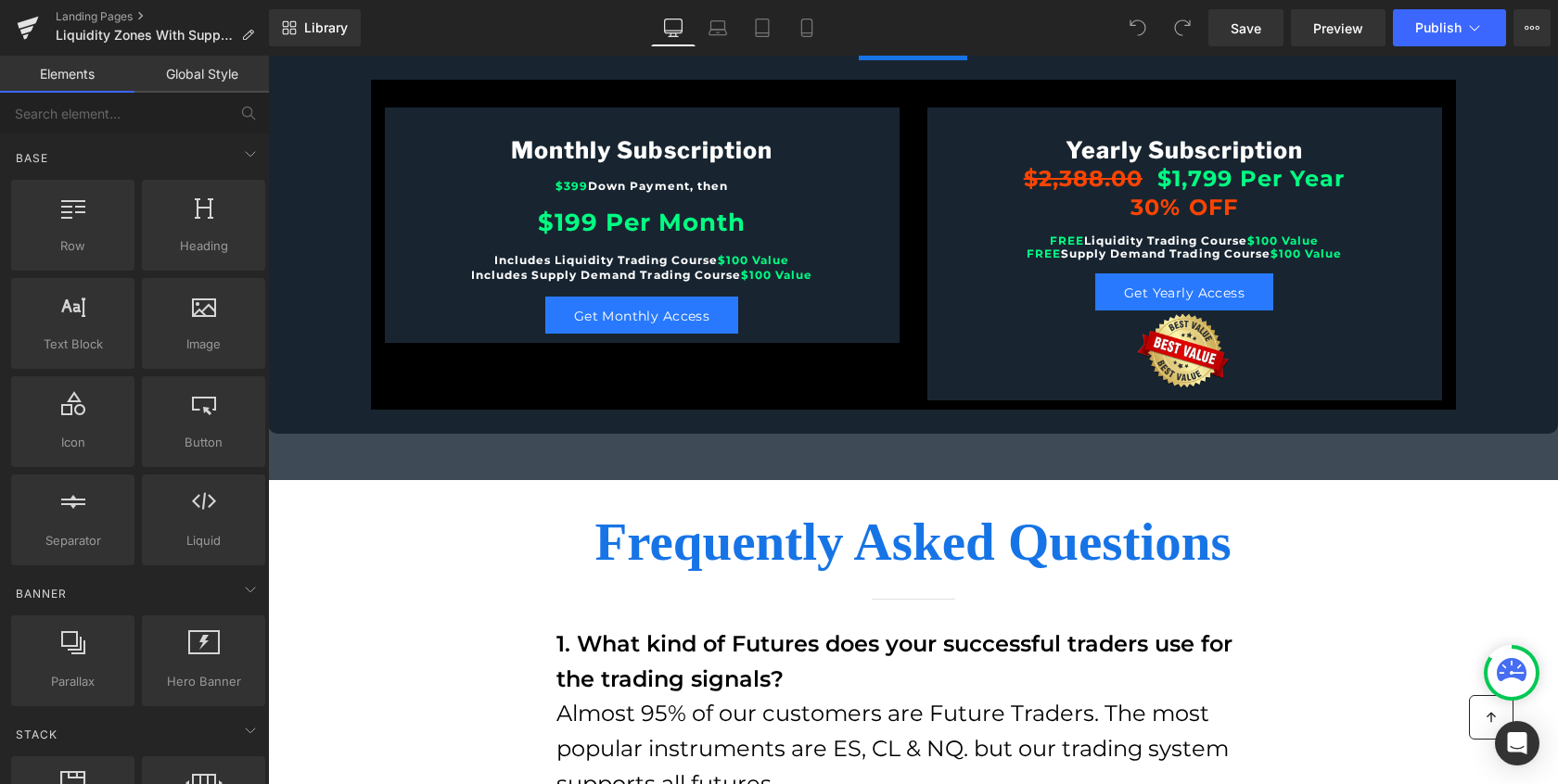
scroll to position [13448, 0]
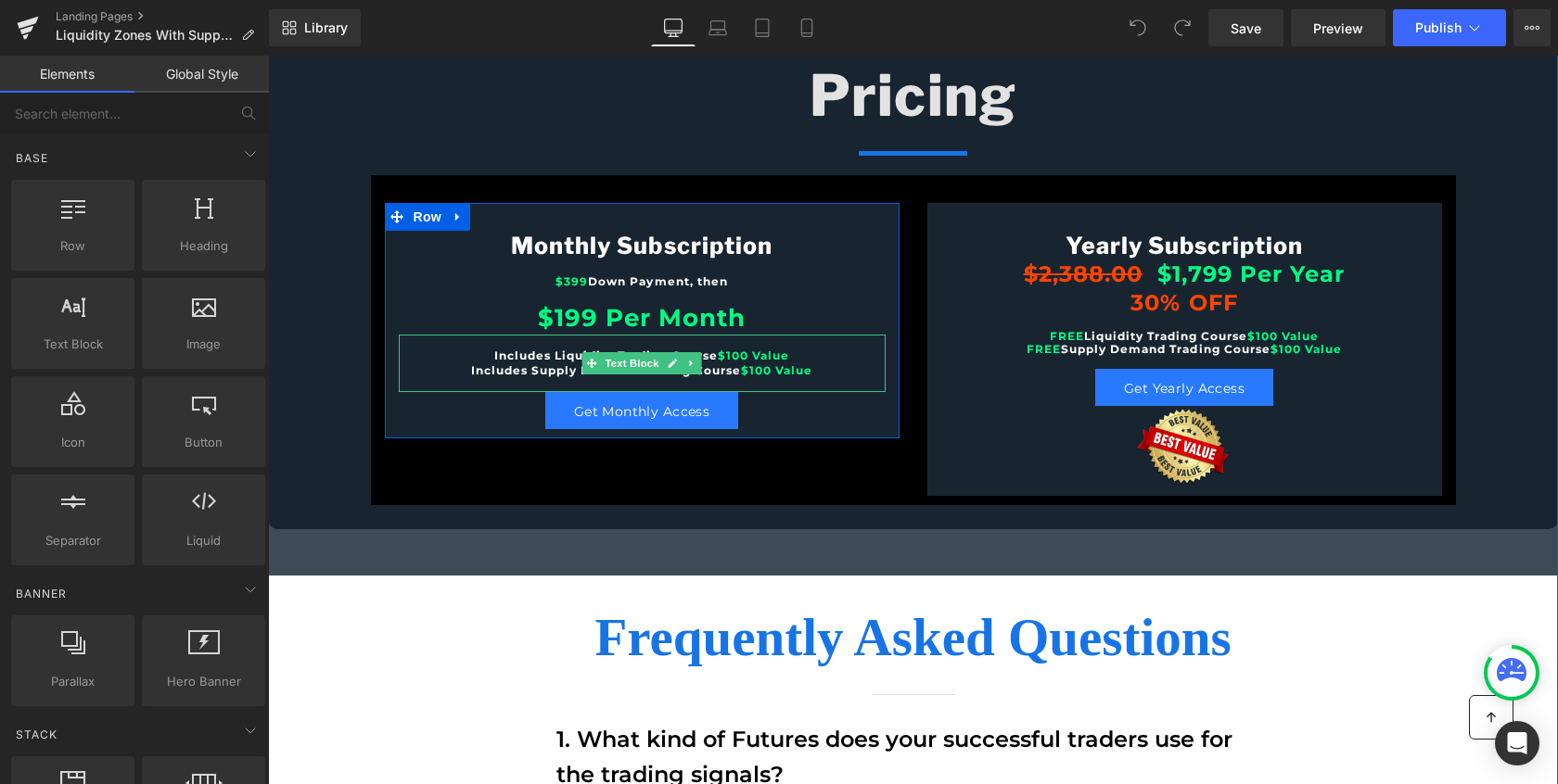
click at [743, 351] on span "$100 Value" at bounding box center [753, 355] width 71 height 14
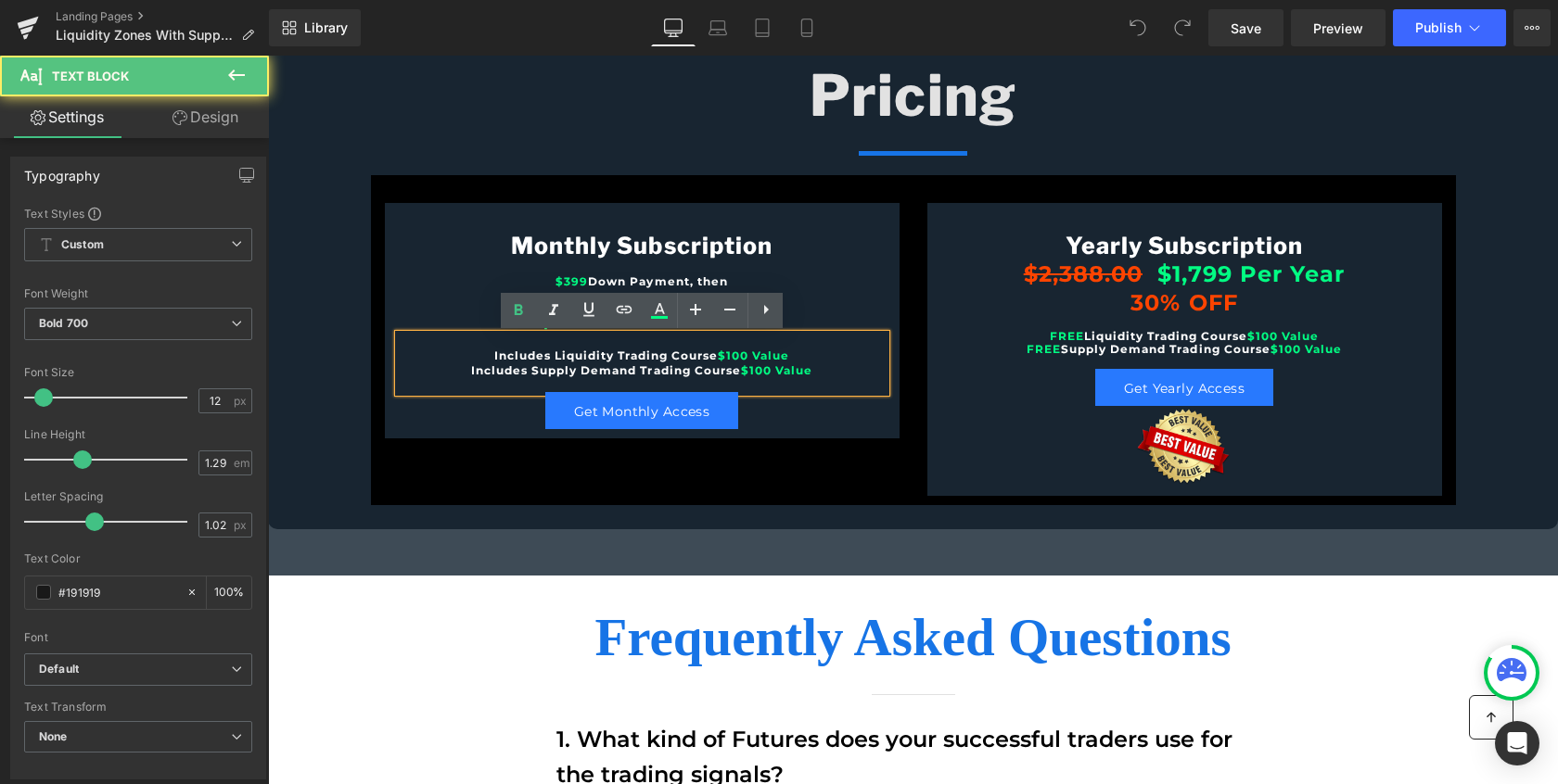
click at [742, 355] on span "$100 Value" at bounding box center [753, 355] width 71 height 14
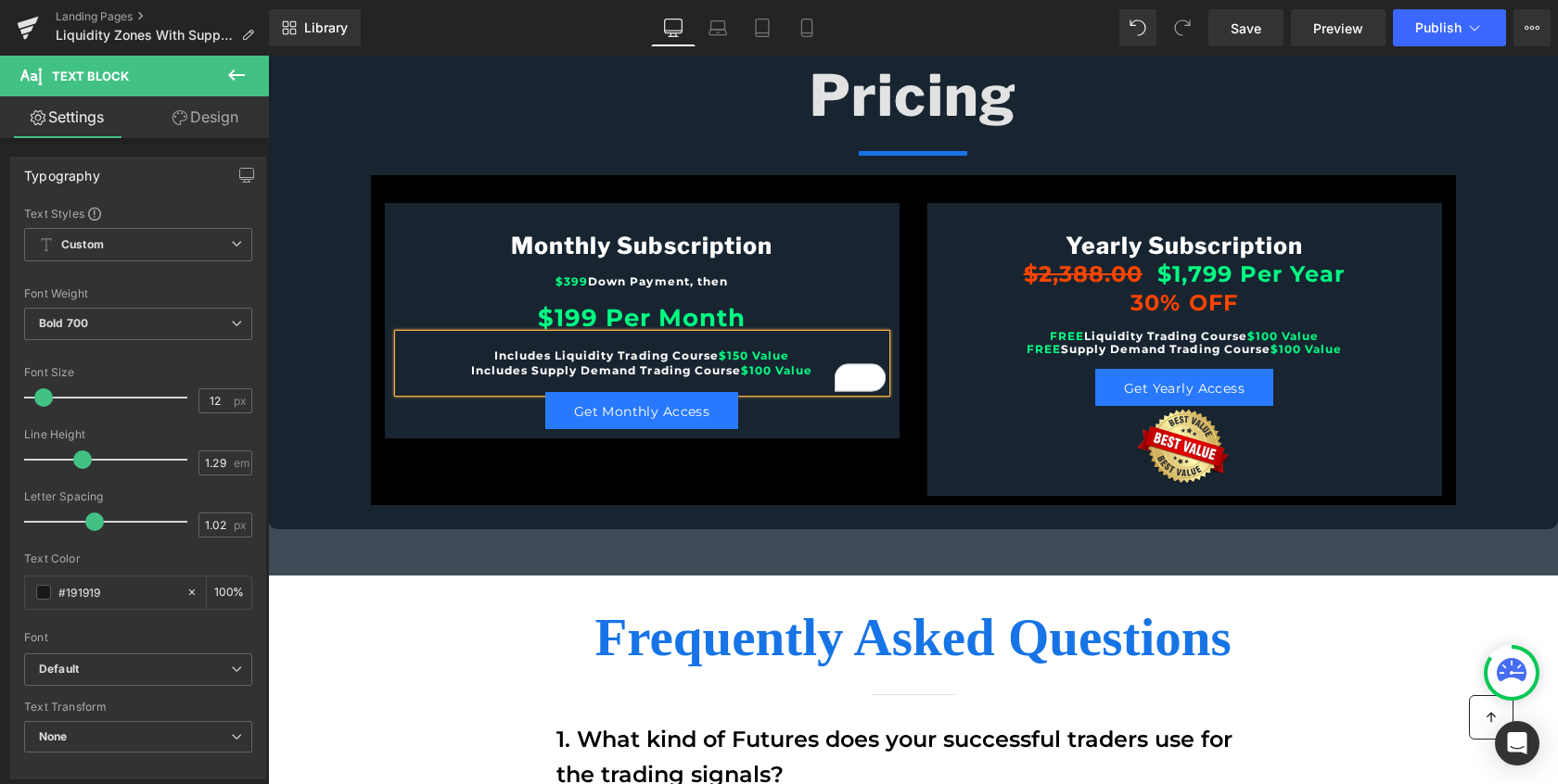
click at [765, 370] on span "$100 Value" at bounding box center [777, 370] width 71 height 14
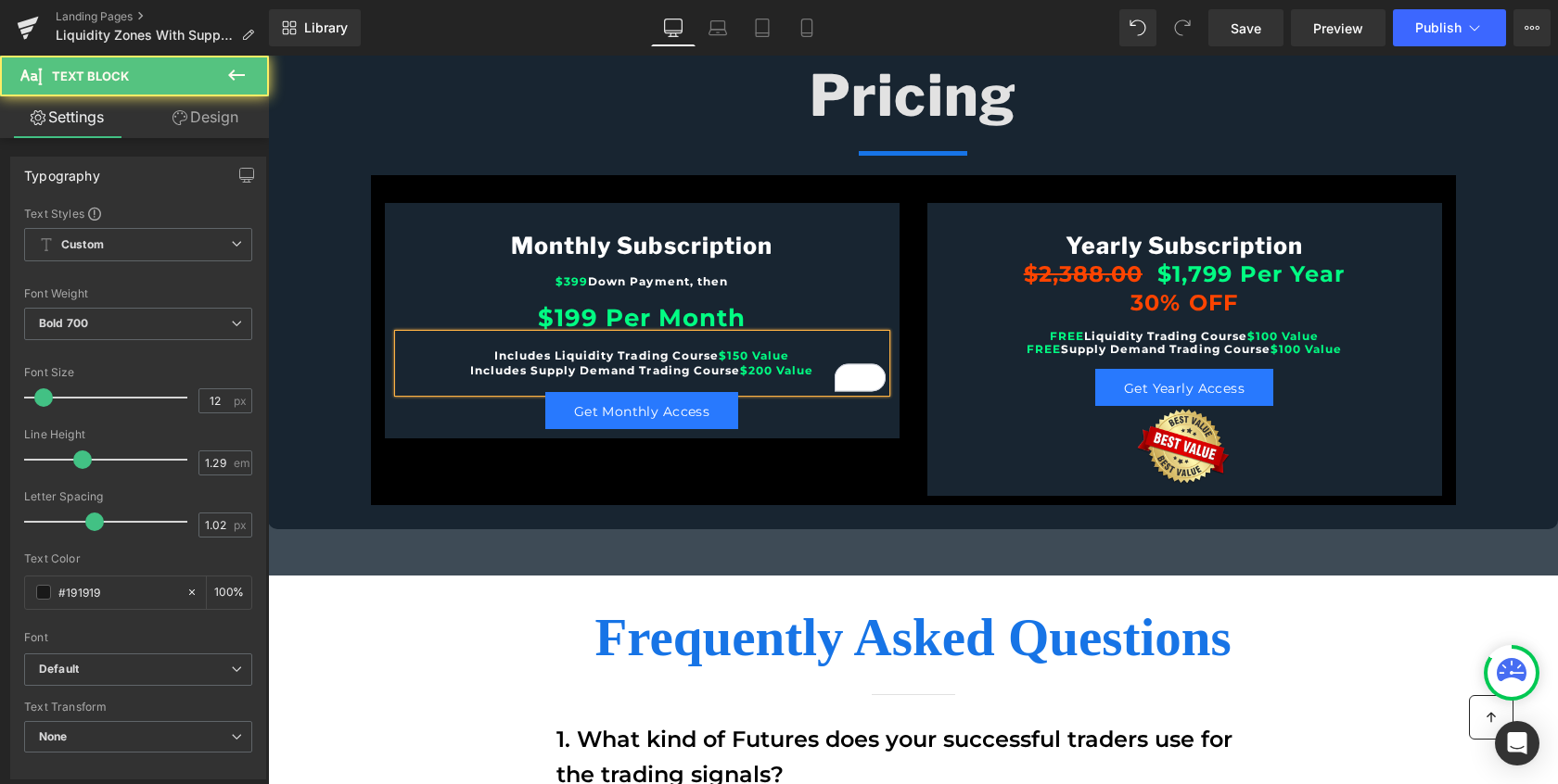
click at [743, 355] on span "$150 Value" at bounding box center [754, 355] width 71 height 14
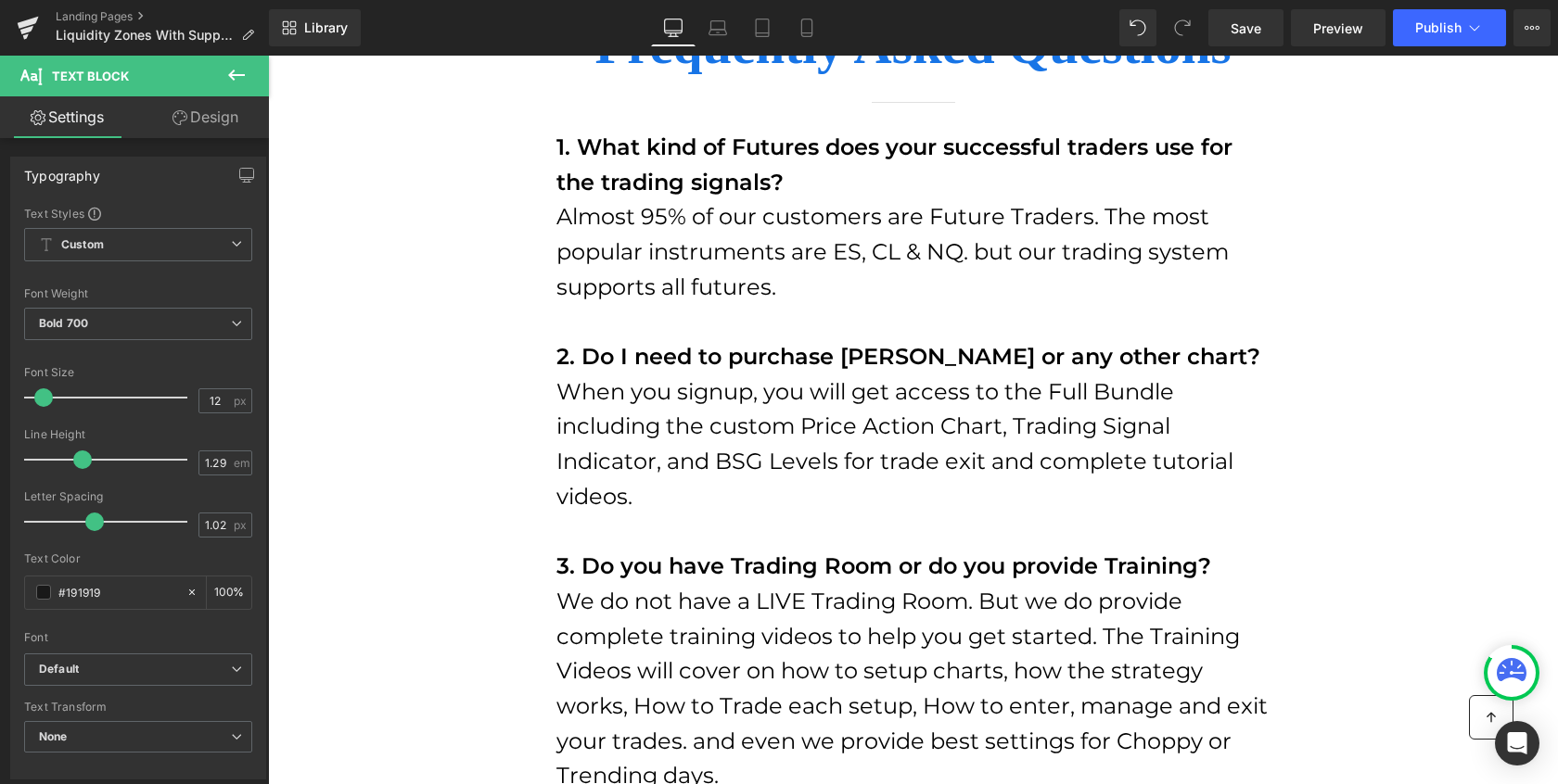
scroll to position [14055, 0]
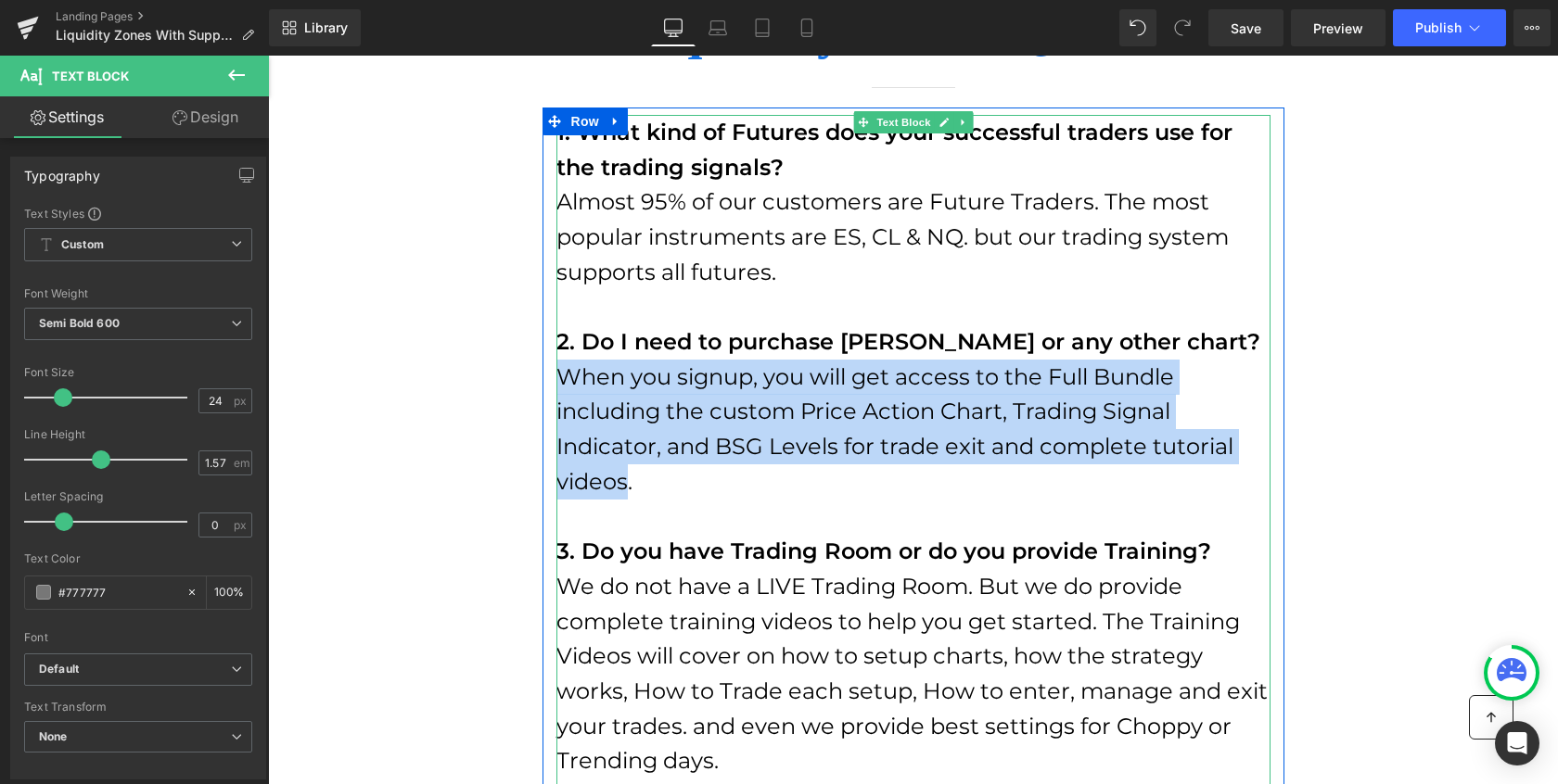
drag, startPoint x: 624, startPoint y: 484, endPoint x: 563, endPoint y: 387, distance: 114.6
click at [563, 387] on span "When you signup, you will get access to the Full Bundle including the custom Pr…" at bounding box center [894, 429] width 677 height 131
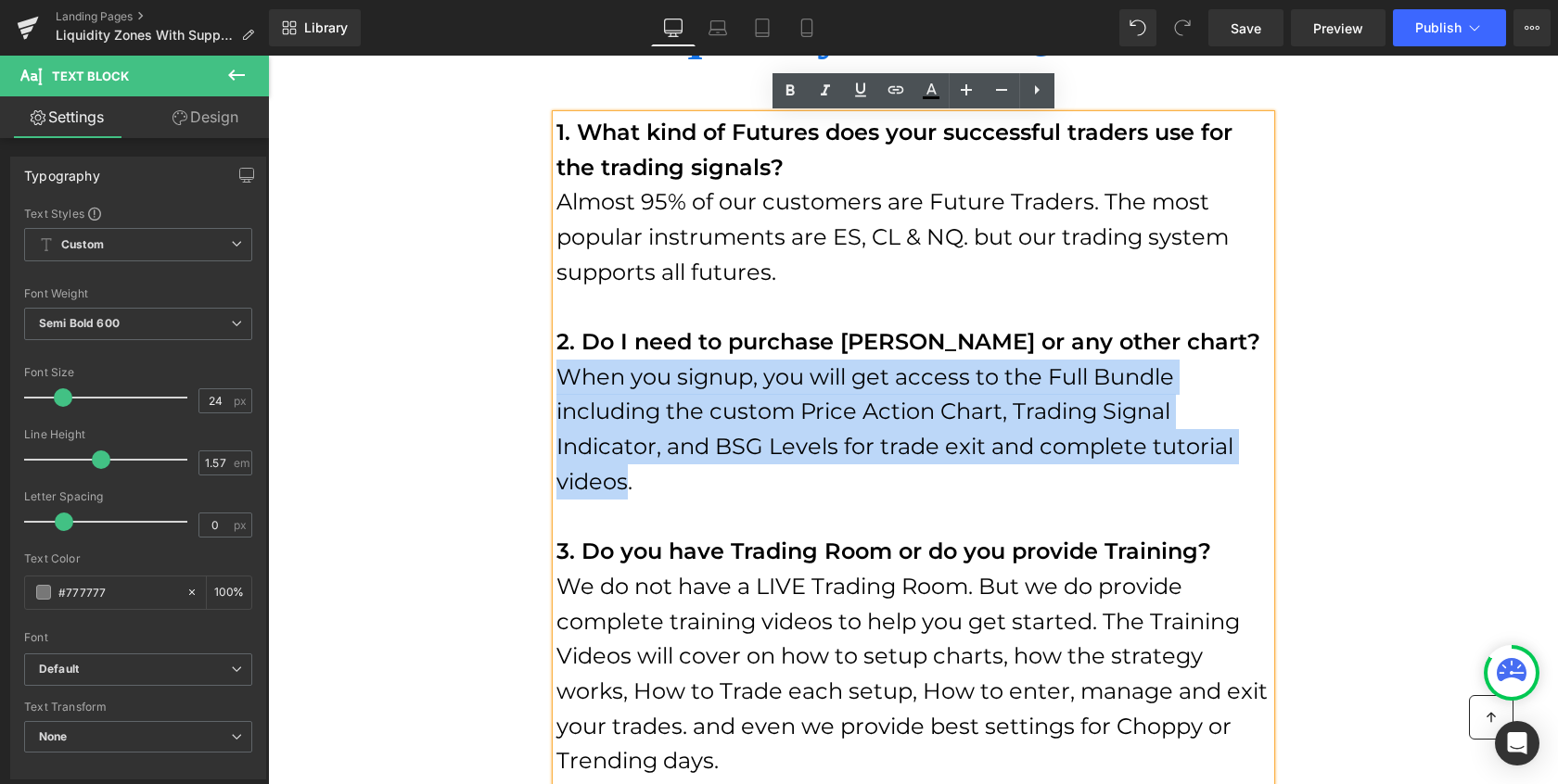
paste div
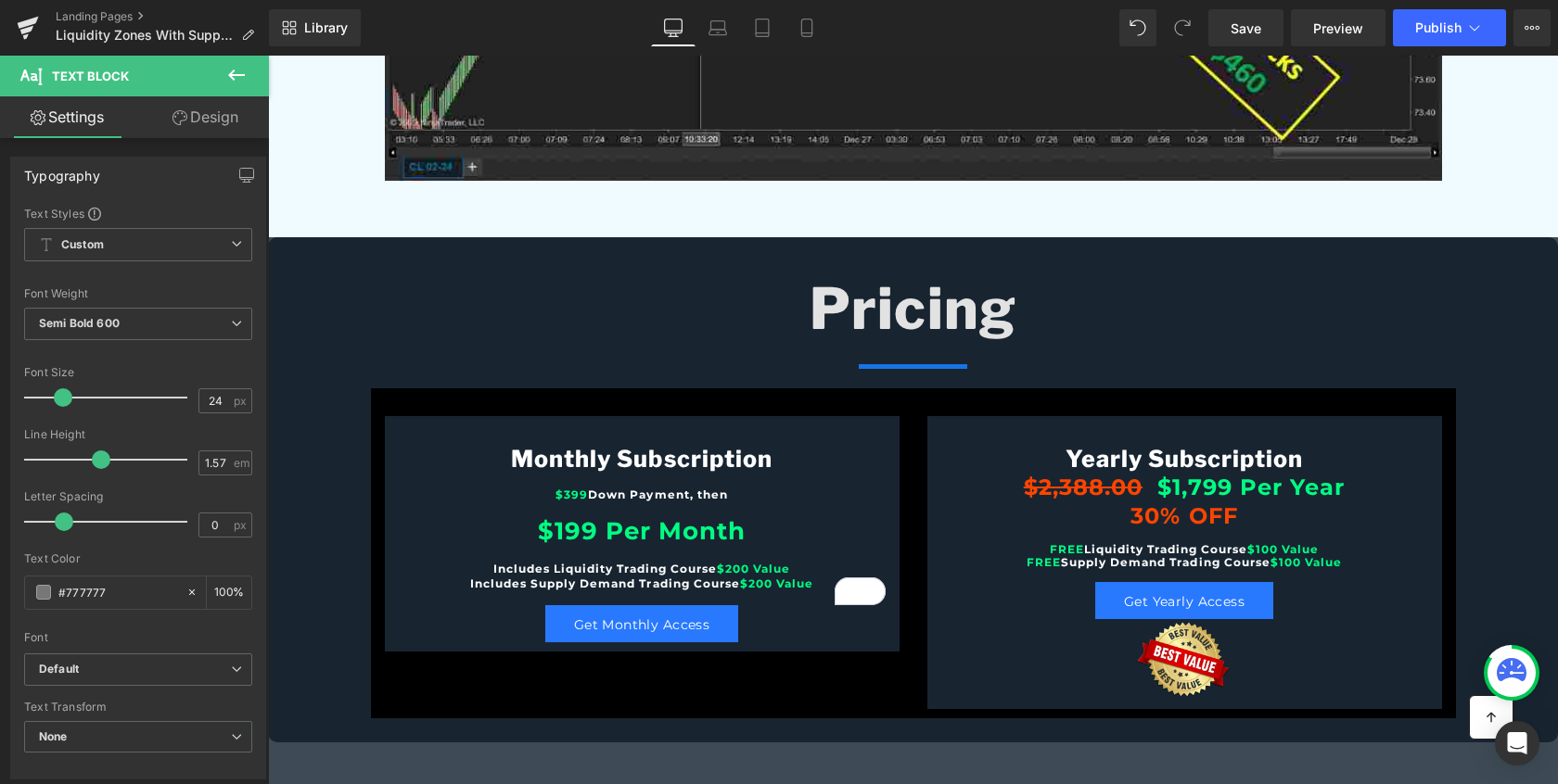
scroll to position [13229, 0]
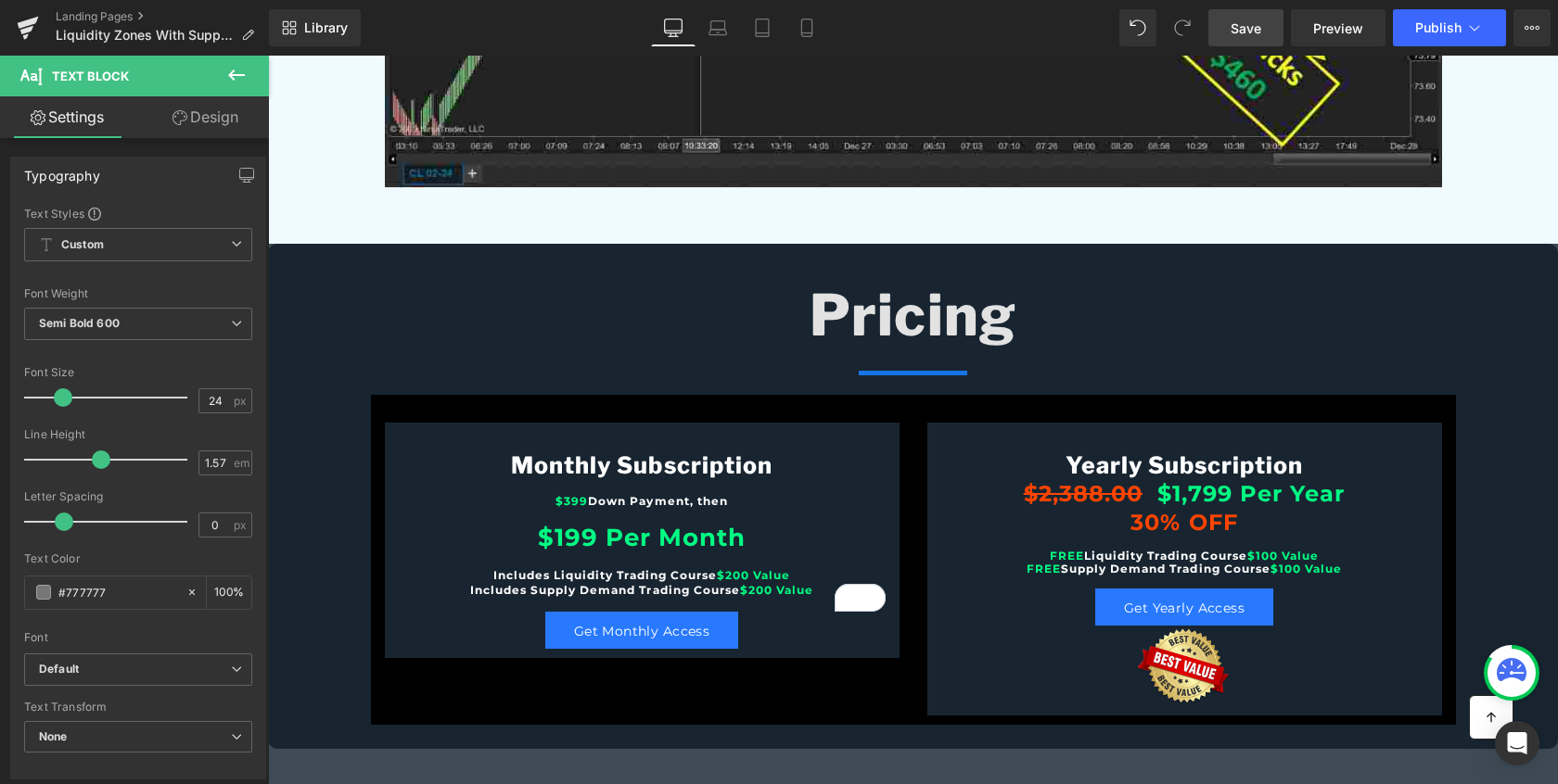
click at [1251, 30] on span "Save" at bounding box center [1246, 28] width 30 height 20
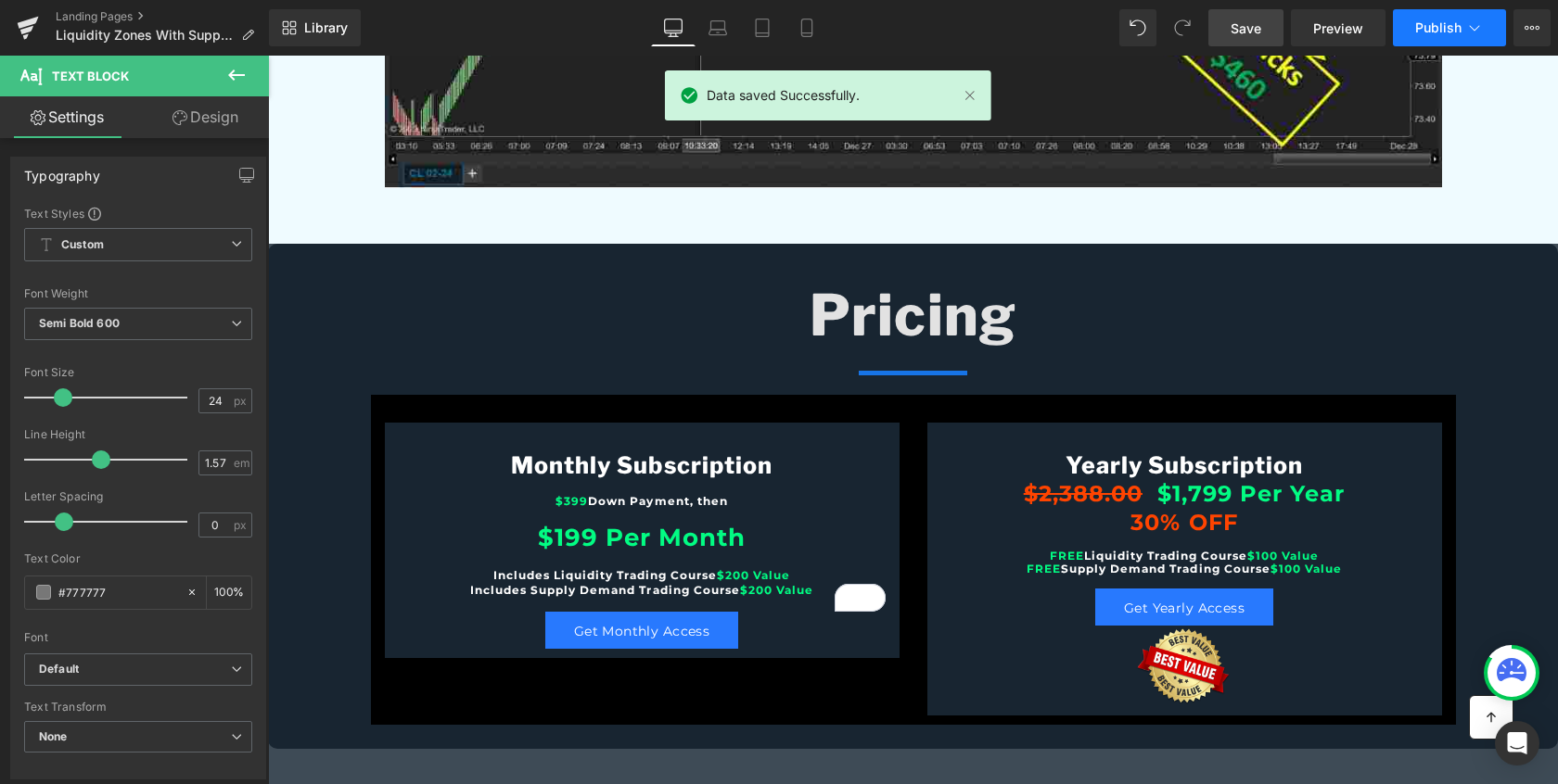
click at [1439, 34] on span "Publish" at bounding box center [1438, 27] width 46 height 15
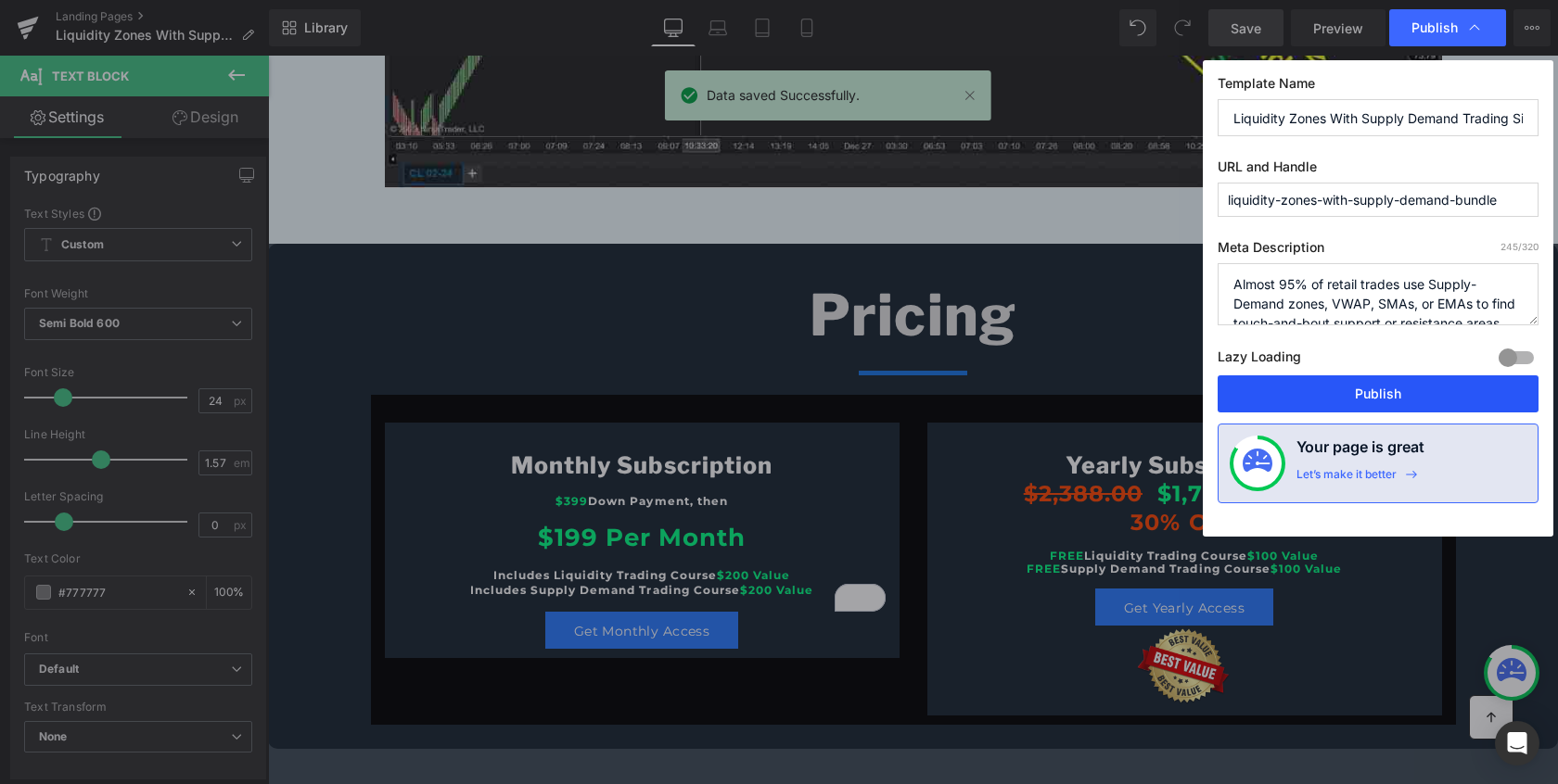
drag, startPoint x: 1393, startPoint y: 397, endPoint x: 1201, endPoint y: 340, distance: 200.3
click at [1393, 397] on button "Publish" at bounding box center [1378, 394] width 321 height 37
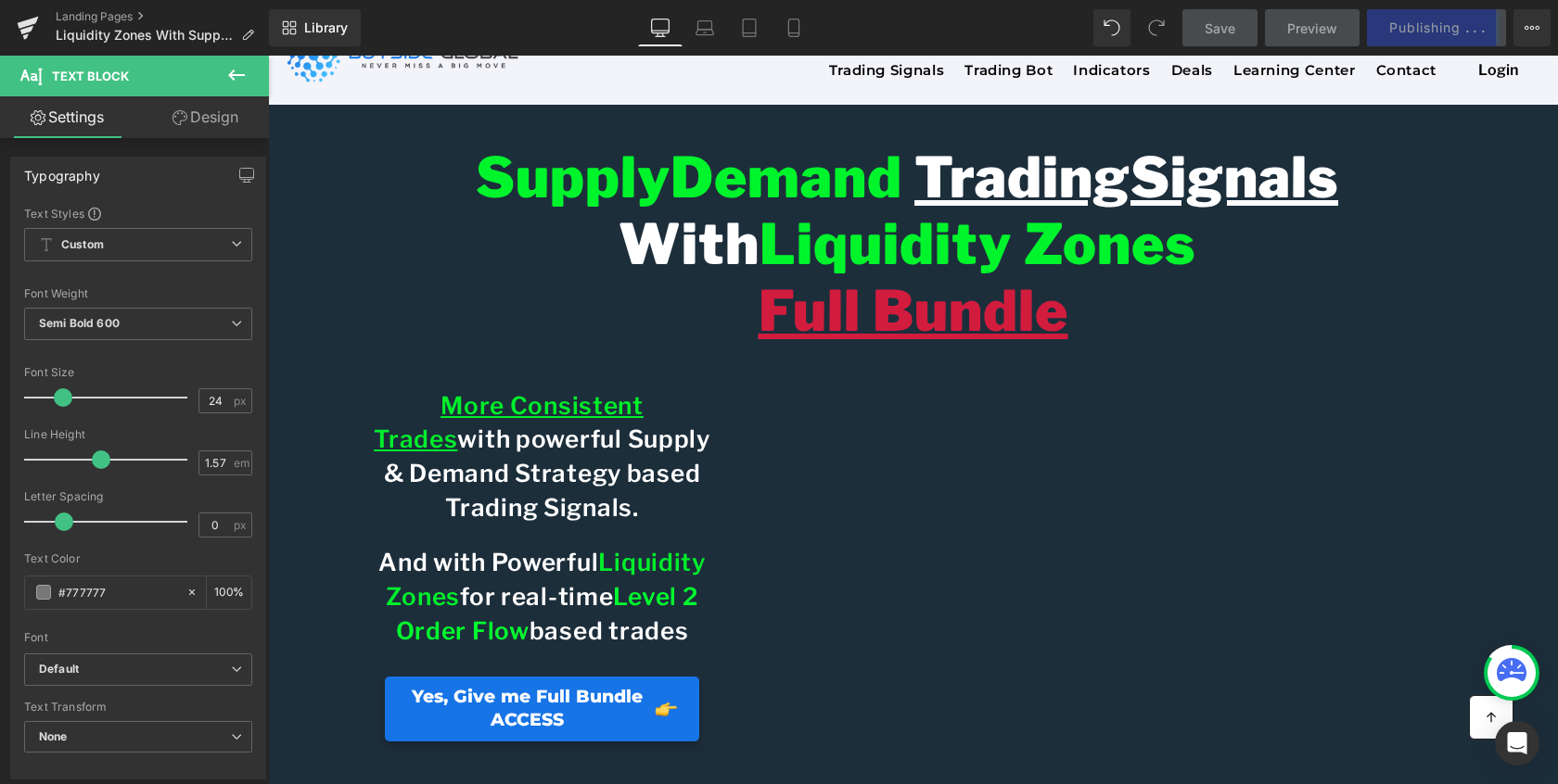
scroll to position [72, 0]
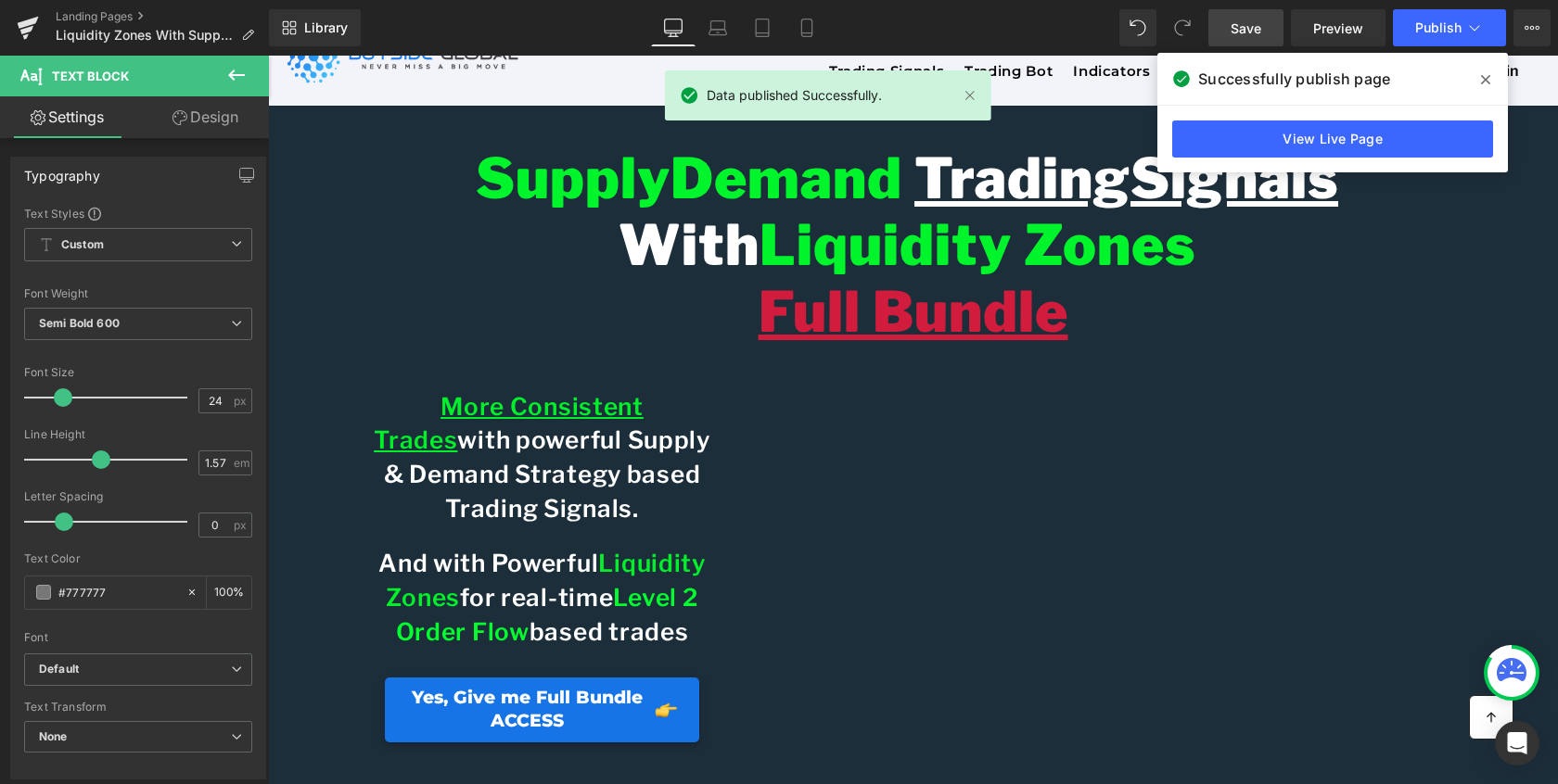
click at [1486, 78] on icon at bounding box center [1485, 79] width 9 height 15
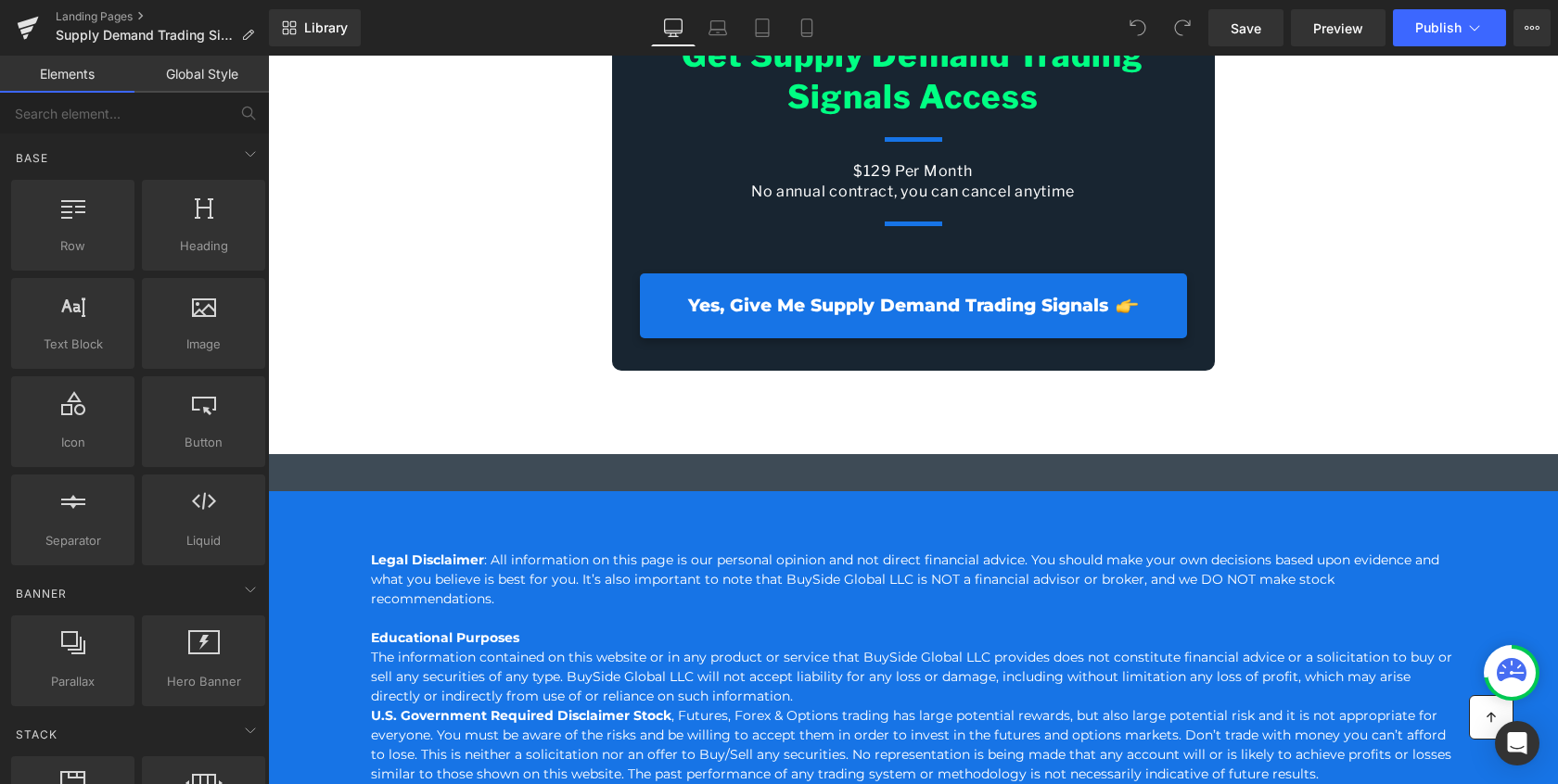
scroll to position [14095, 0]
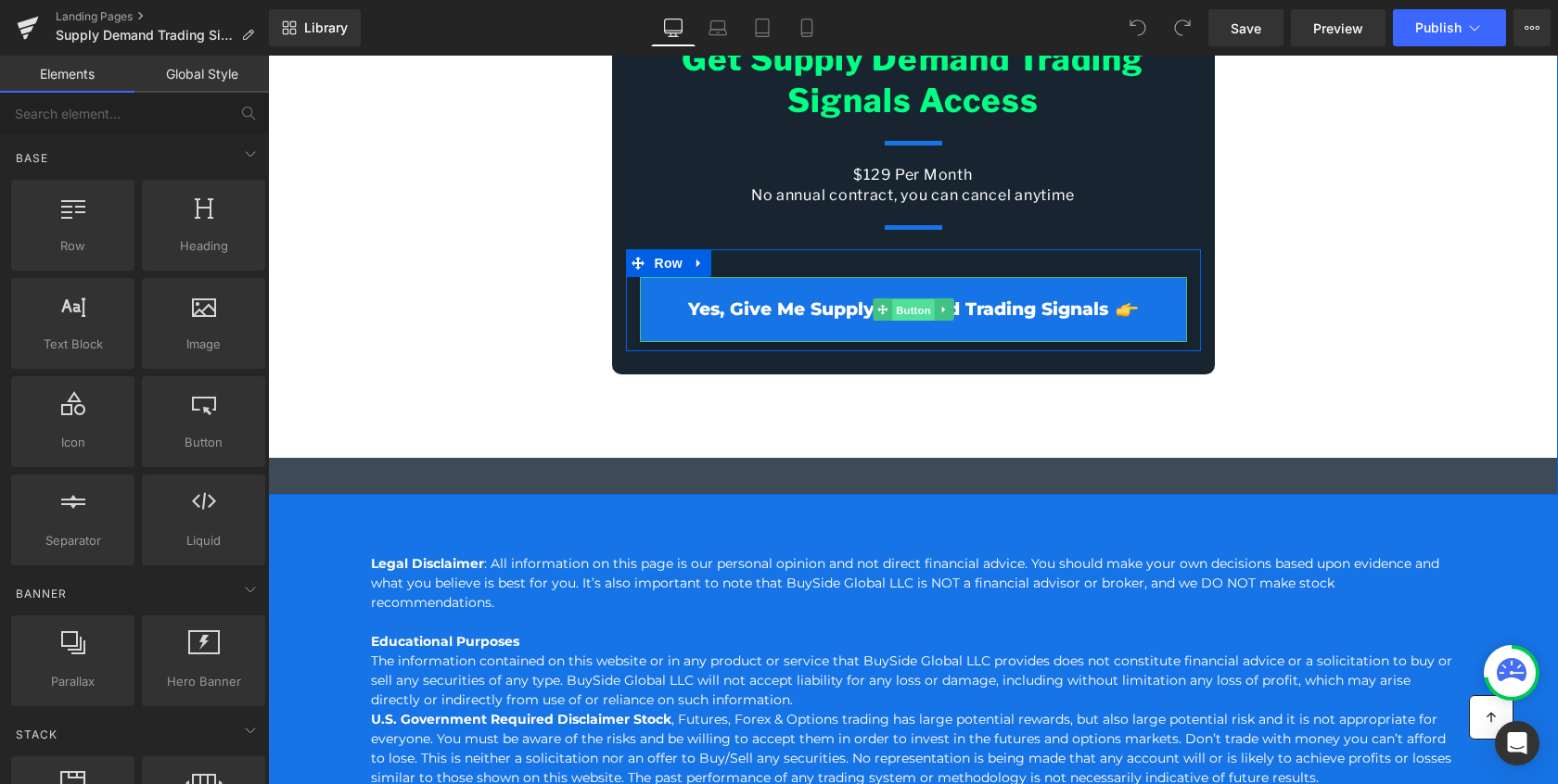
click at [908, 322] on span "Button" at bounding box center [914, 310] width 43 height 23
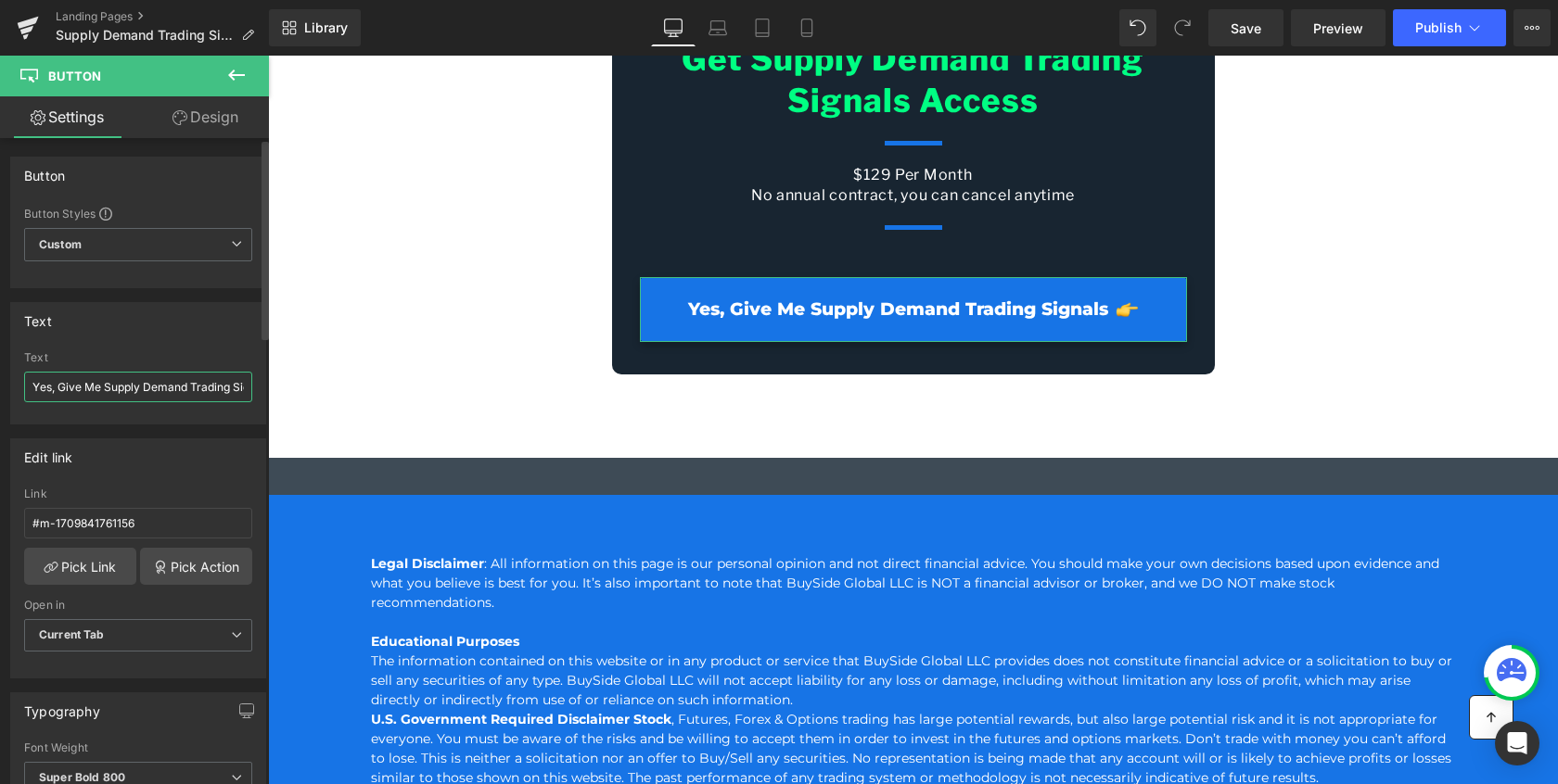
click at [210, 392] on input "Yes, Give Me Supply Demand Trading Signals" at bounding box center [138, 387] width 228 height 30
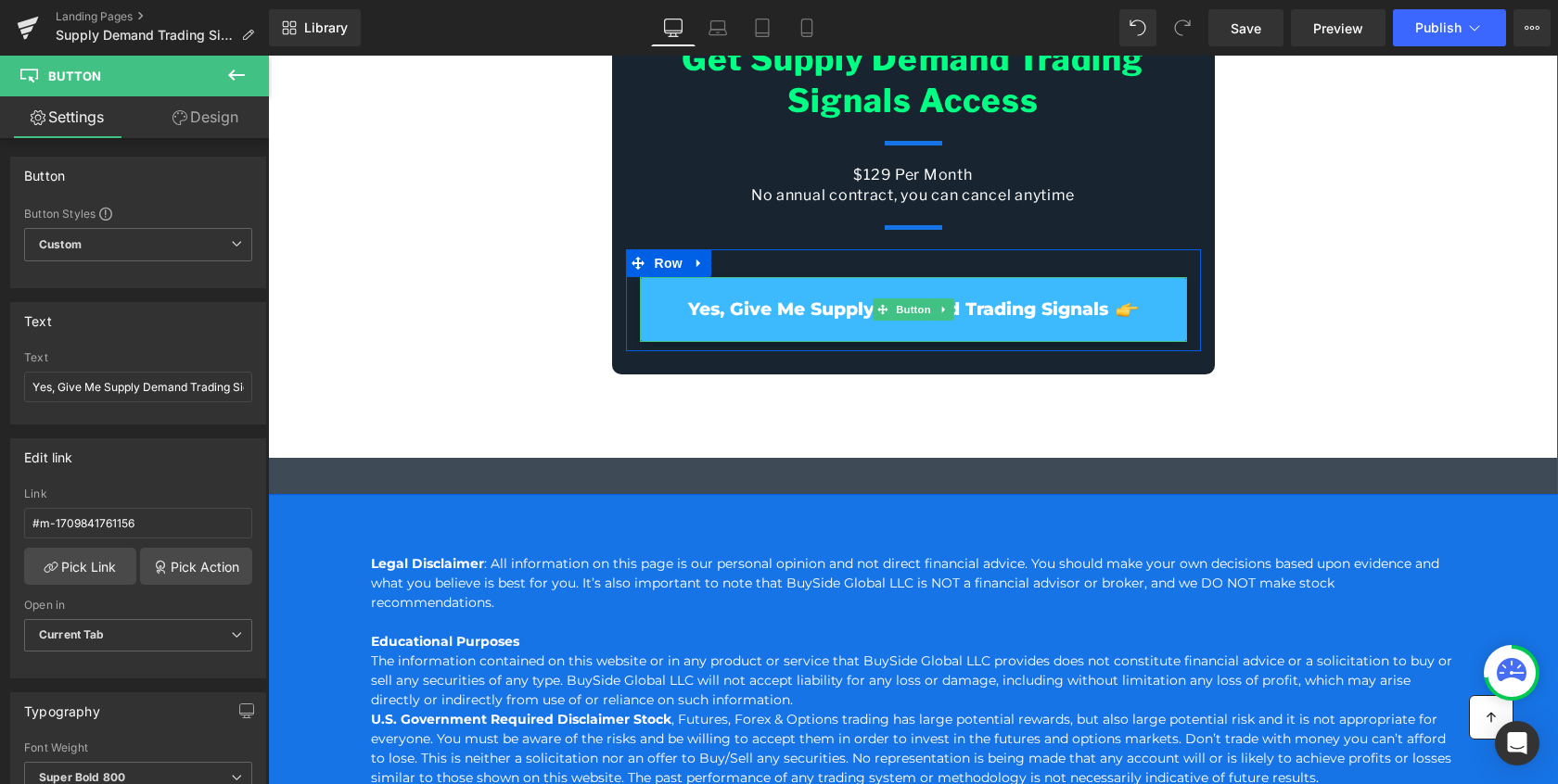
click at [807, 322] on span "Yes, Give Me Supply Demand Trading Signals" at bounding box center [898, 310] width 420 height 23
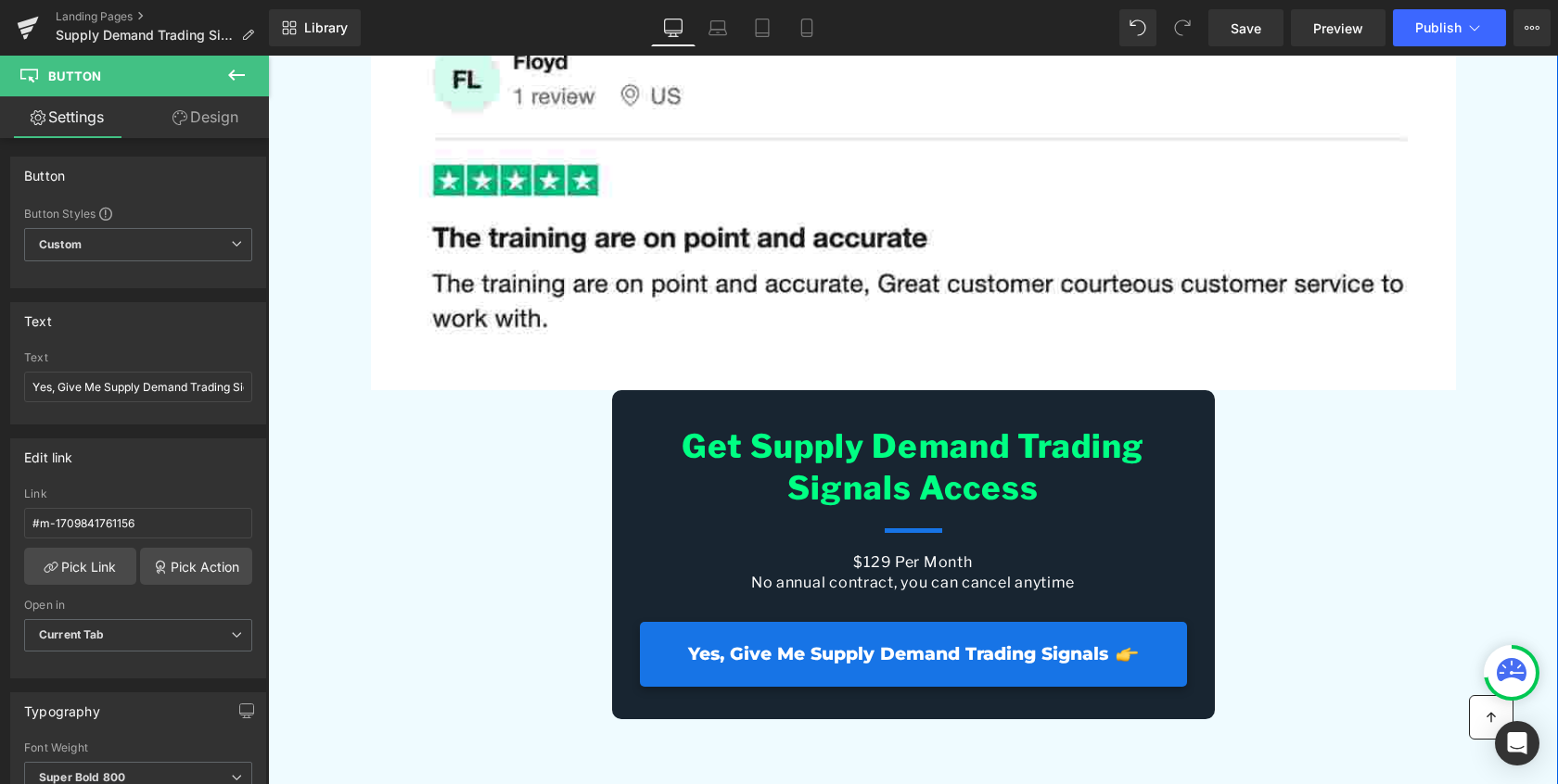
scroll to position [8860, 0]
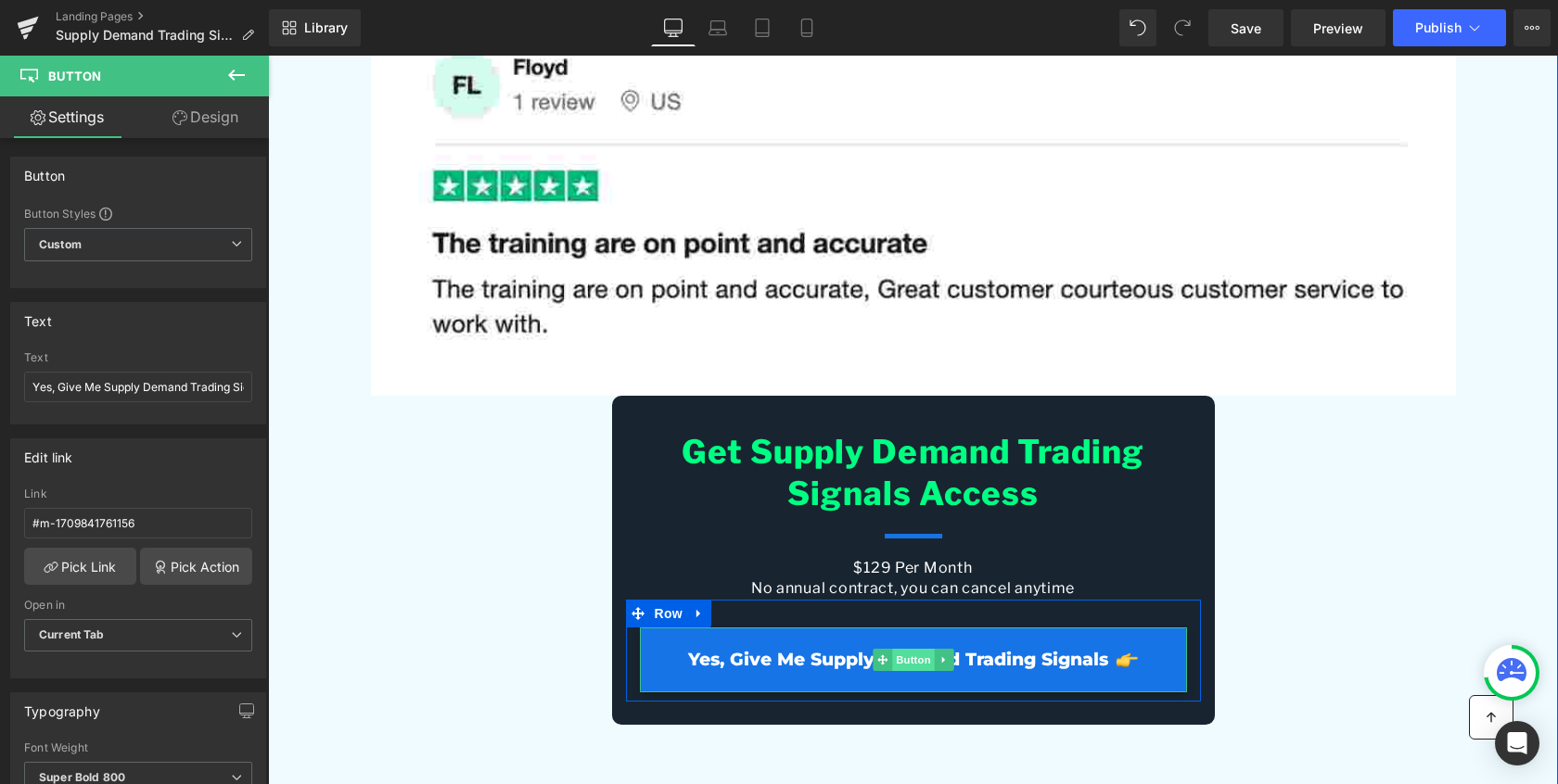
click at [910, 671] on span "Button" at bounding box center [914, 660] width 43 height 23
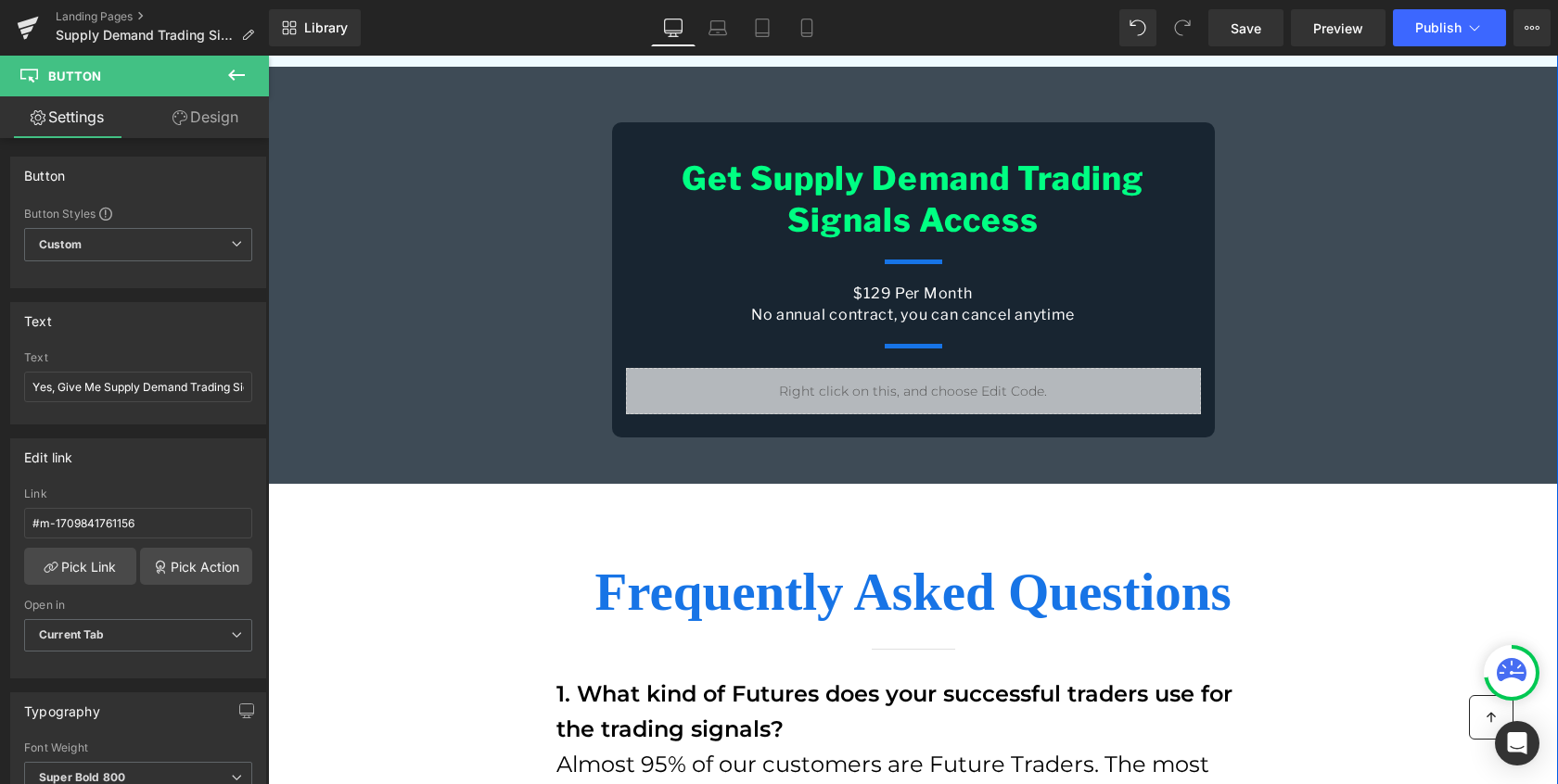
scroll to position [12520, 0]
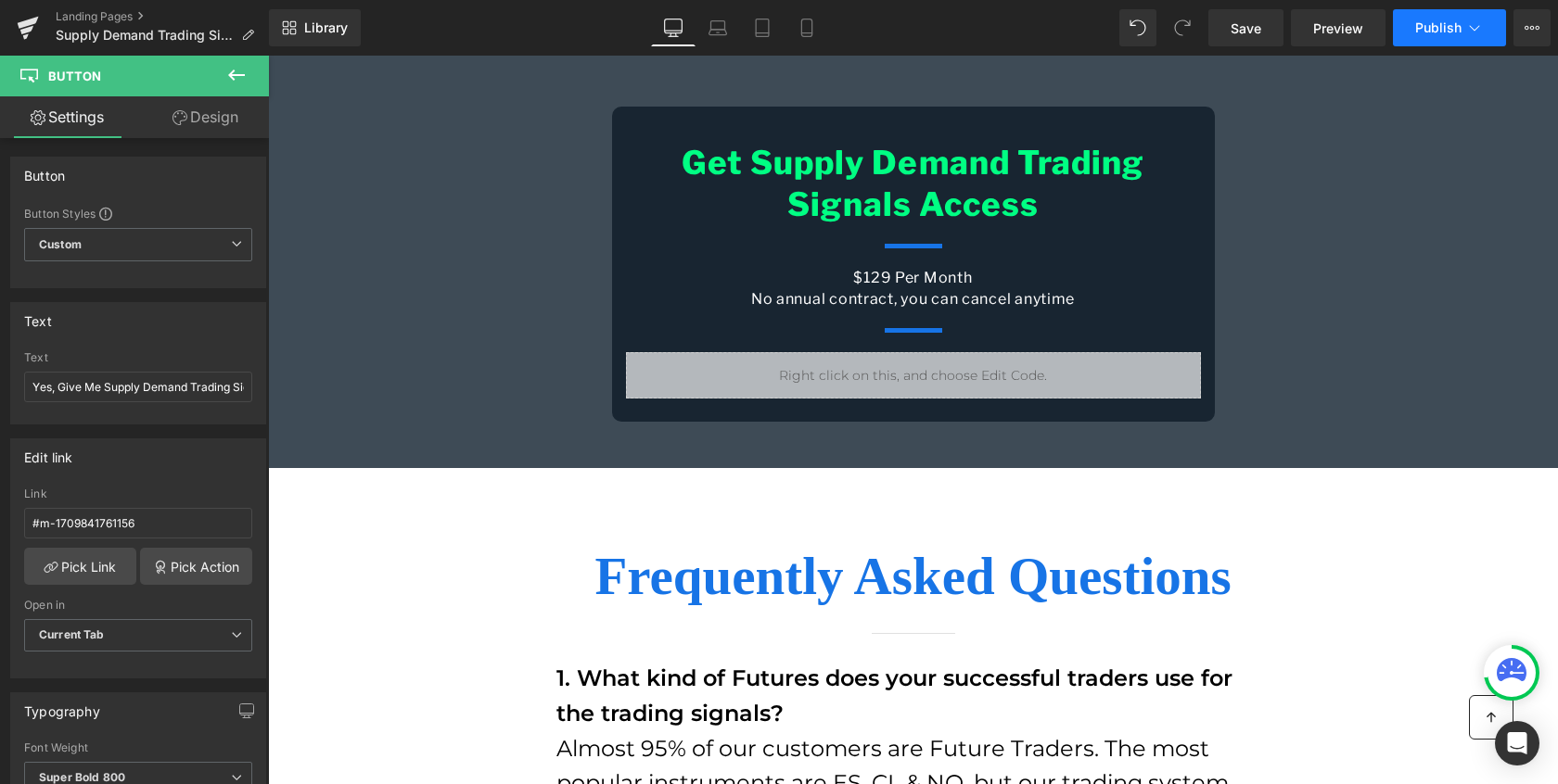
click at [1480, 34] on icon at bounding box center [1474, 27] width 19 height 19
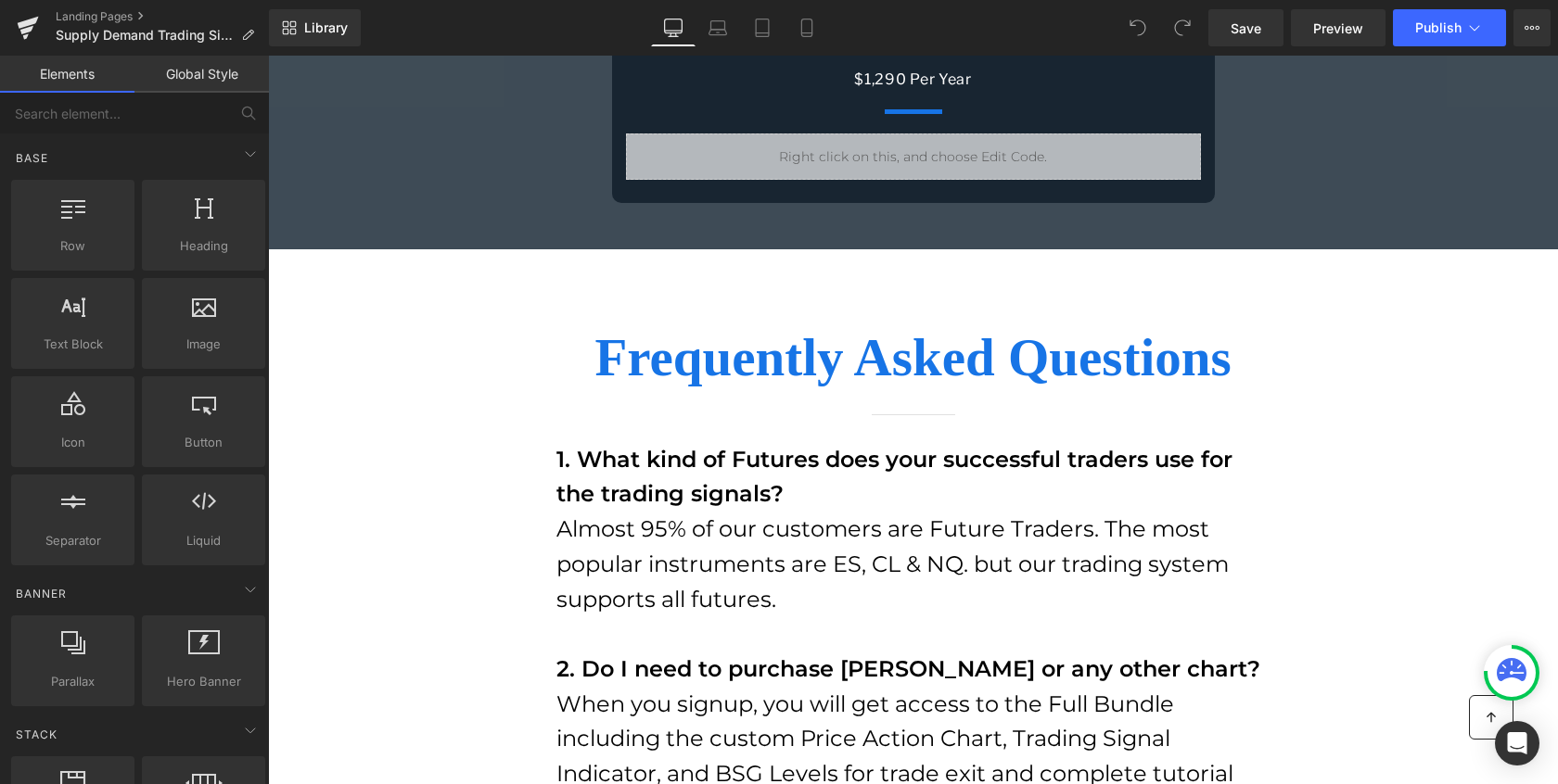
scroll to position [12770, 0]
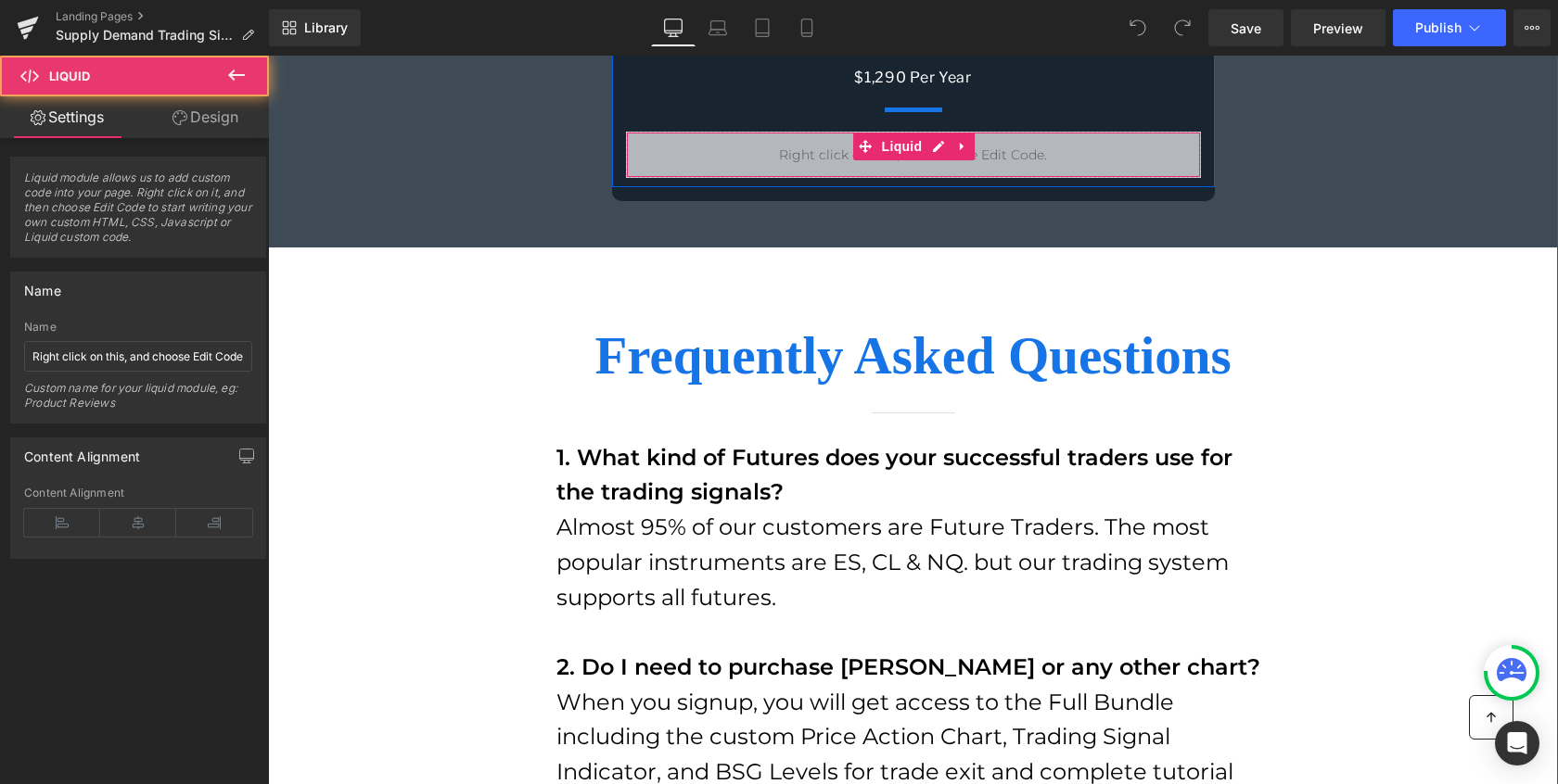
click at [1021, 178] on div "Liquid" at bounding box center [913, 154] width 575 height 46
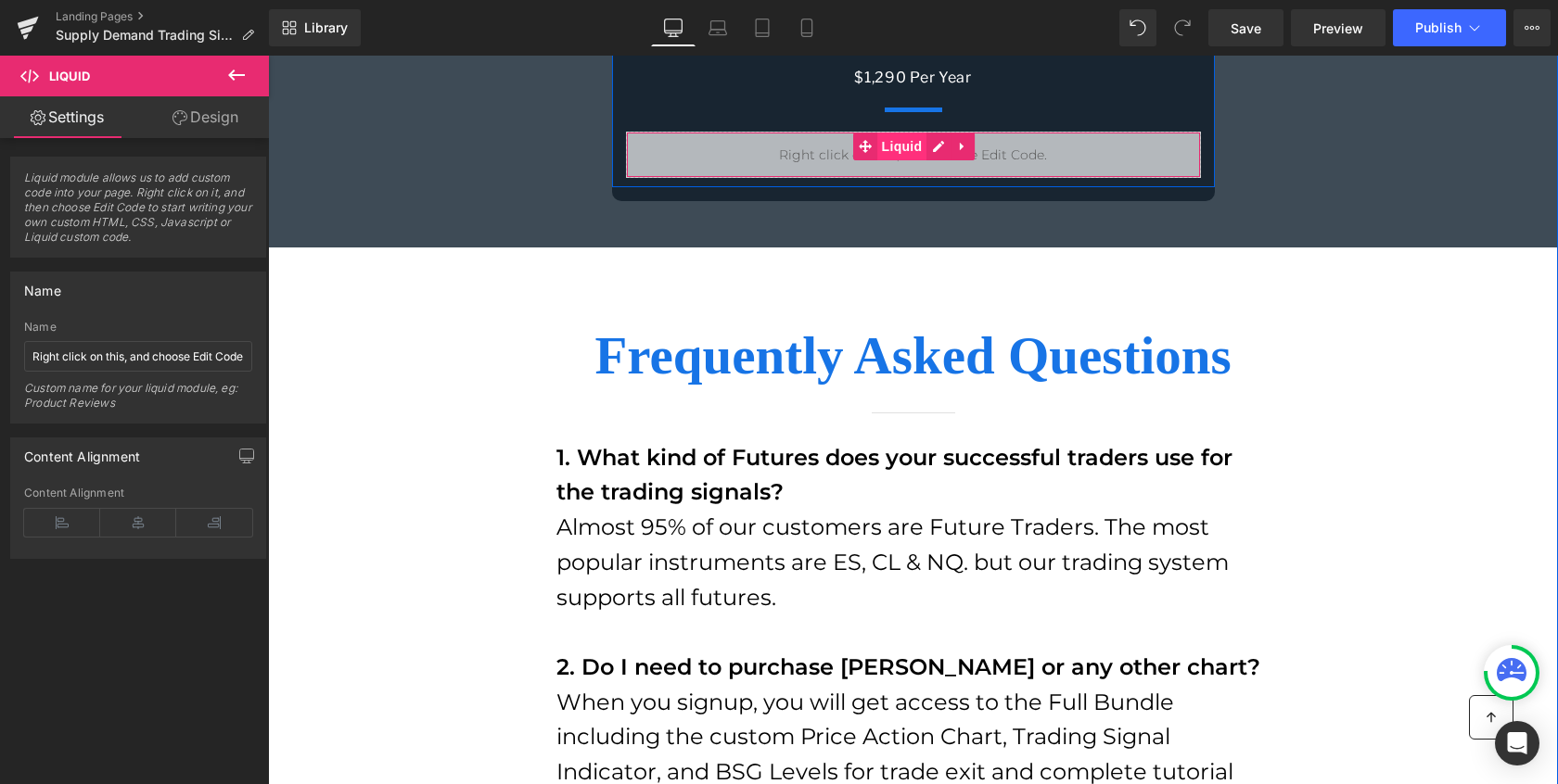
click at [904, 161] on span "Liquid" at bounding box center [902, 146] width 50 height 27
click at [942, 178] on div "Liquid" at bounding box center [913, 154] width 575 height 46
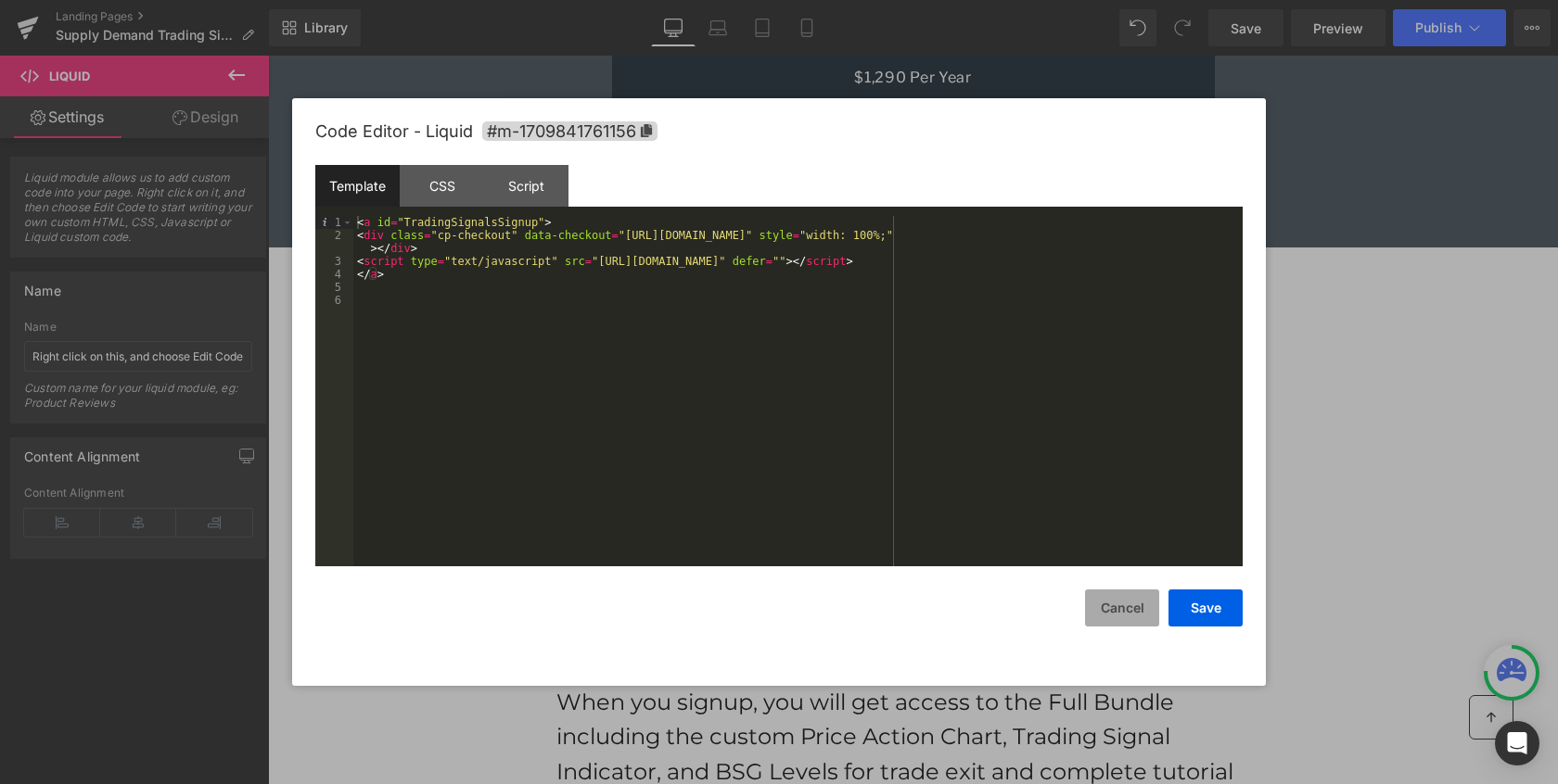
click at [1118, 599] on button "Cancel" at bounding box center [1122, 608] width 74 height 37
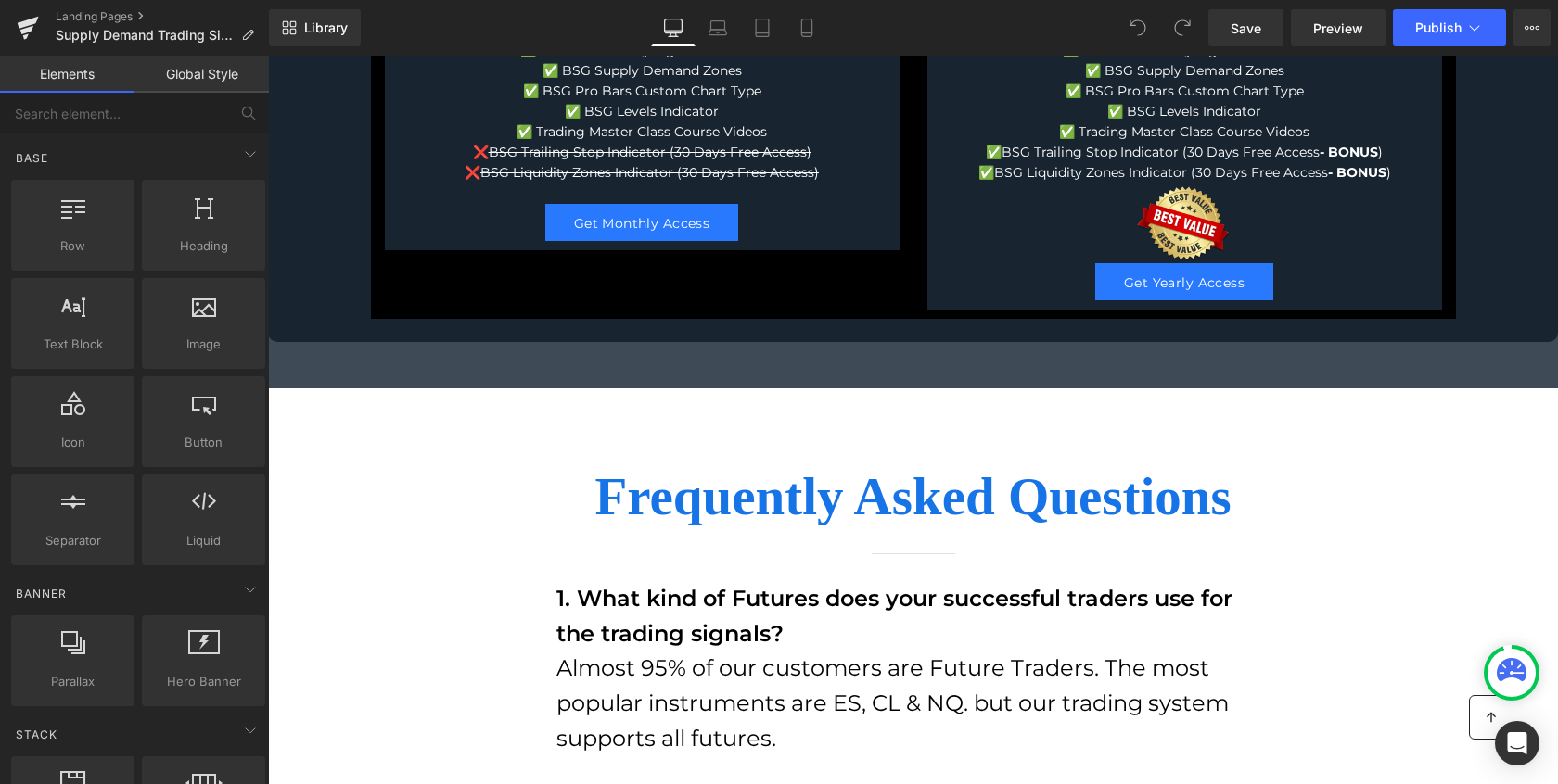
scroll to position [12902, 0]
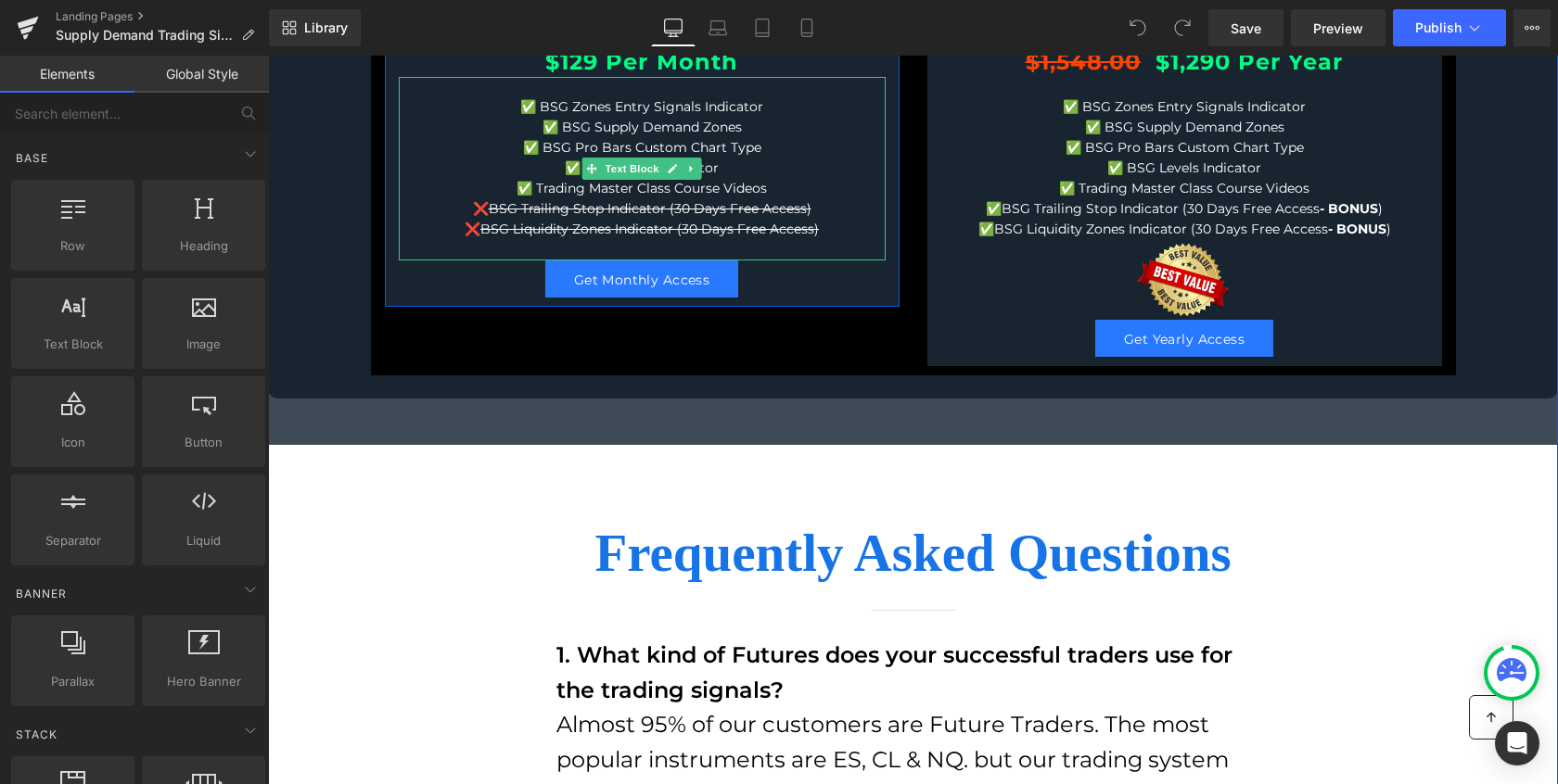
click at [724, 179] on p "✅ BSG Levels Indicator" at bounding box center [641, 168] width 487 height 21
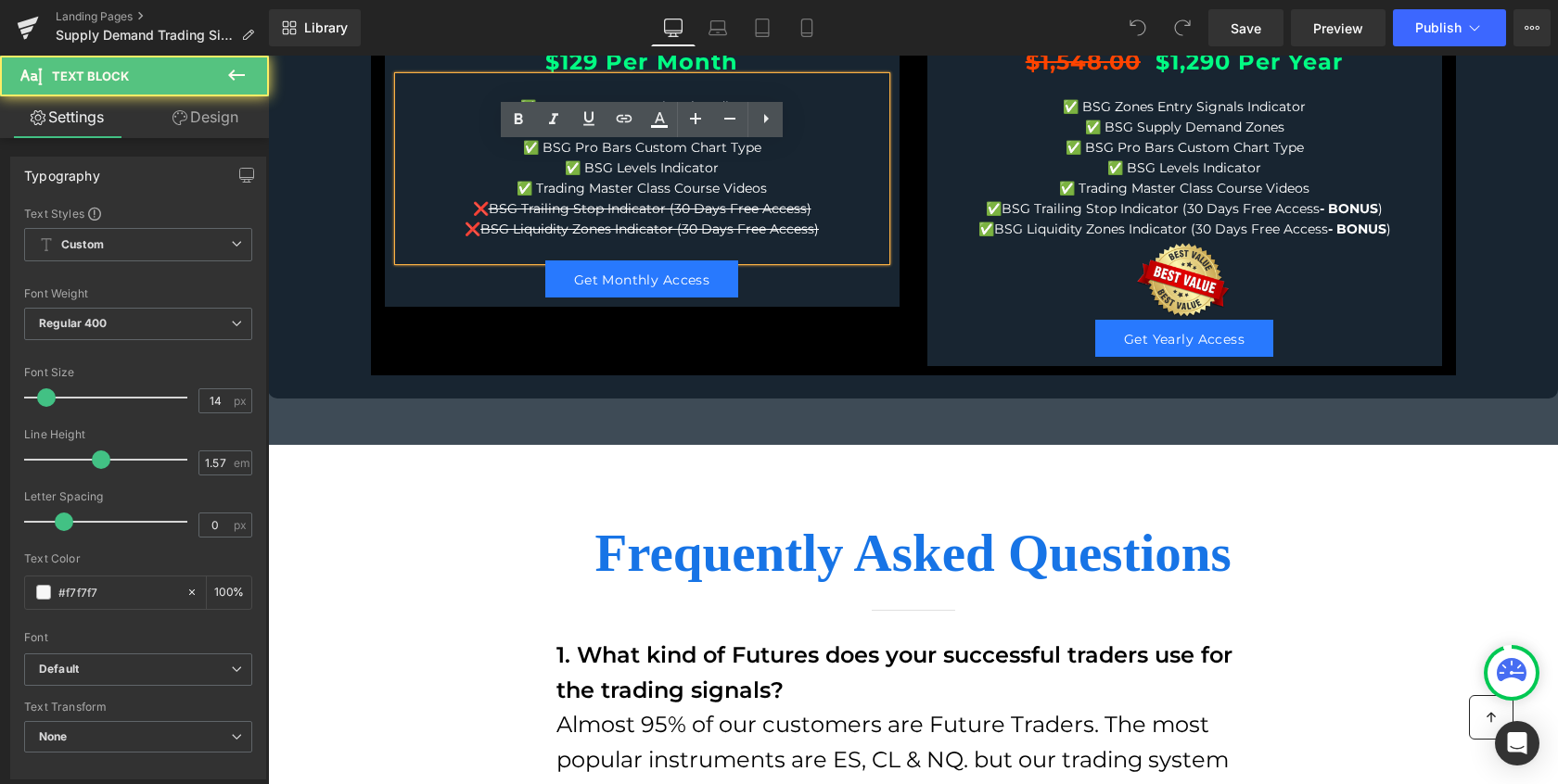
click at [714, 176] on span "BSG Levels Indicator" at bounding box center [651, 167] width 134 height 17
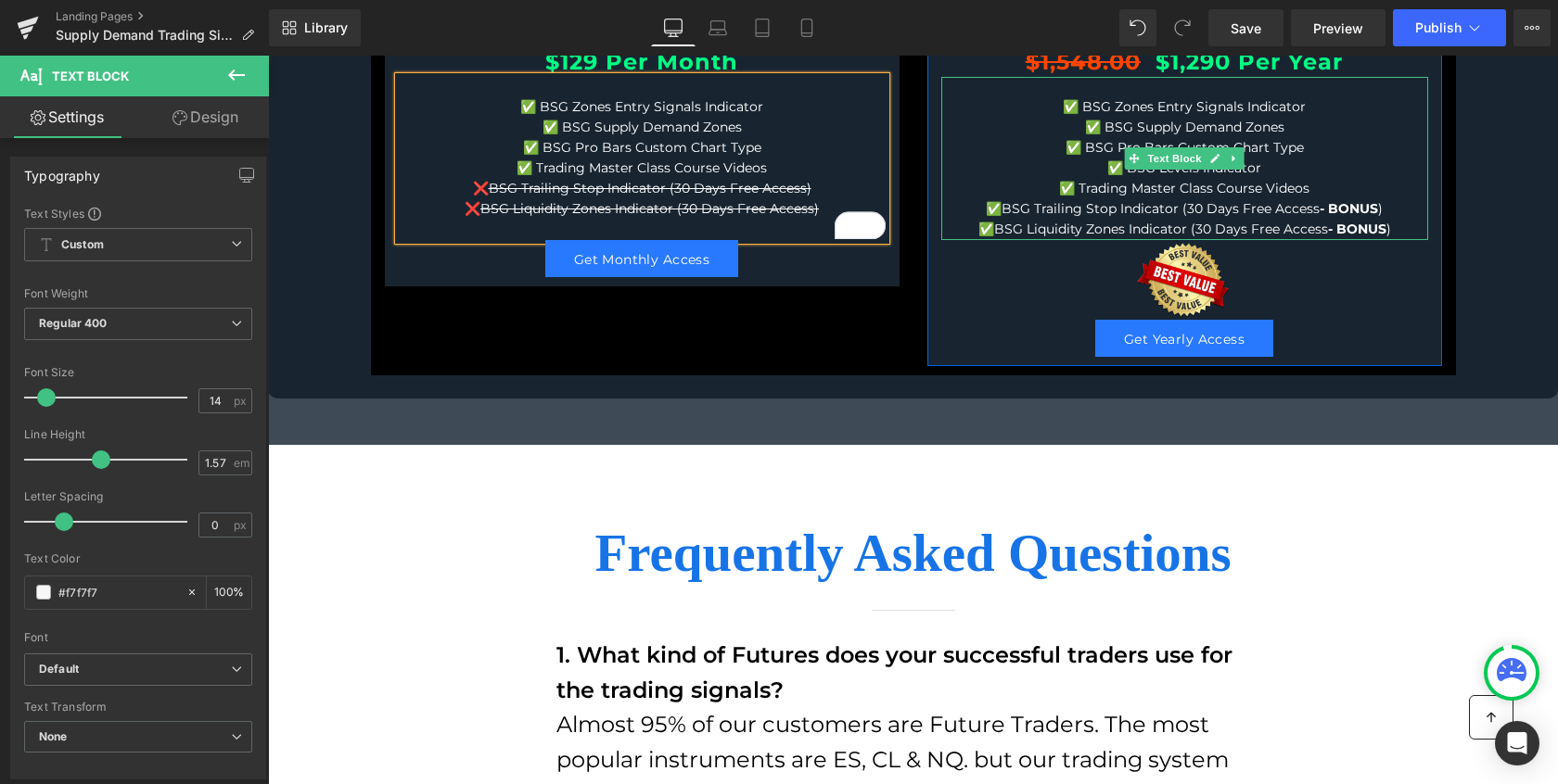
click at [1104, 179] on p "✅ BSG Levels Indicator" at bounding box center [1184, 168] width 487 height 21
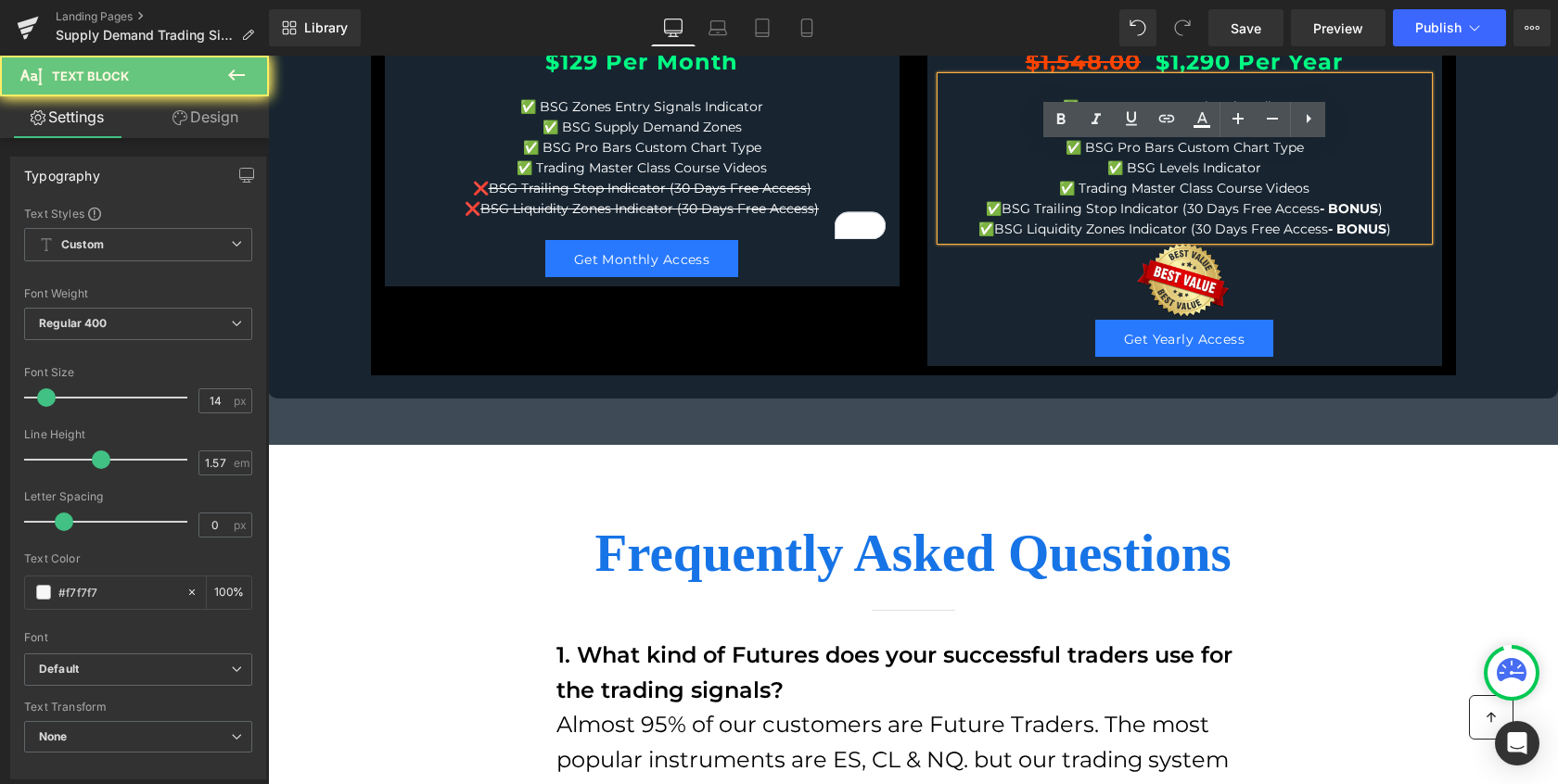
click at [1145, 176] on span "BSG Levels Indicator" at bounding box center [1194, 167] width 134 height 17
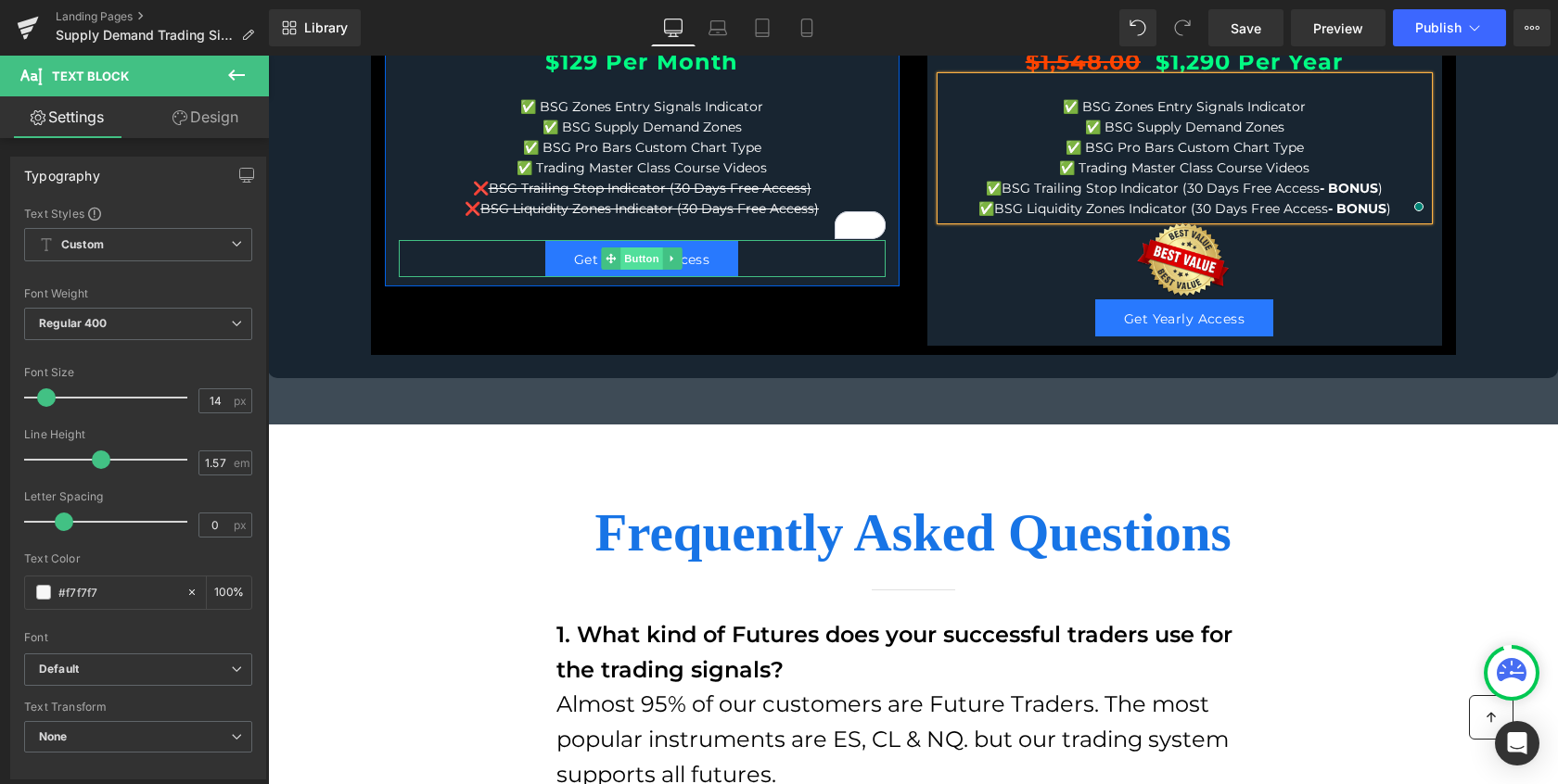
click at [630, 270] on span "Button" at bounding box center [642, 258] width 43 height 23
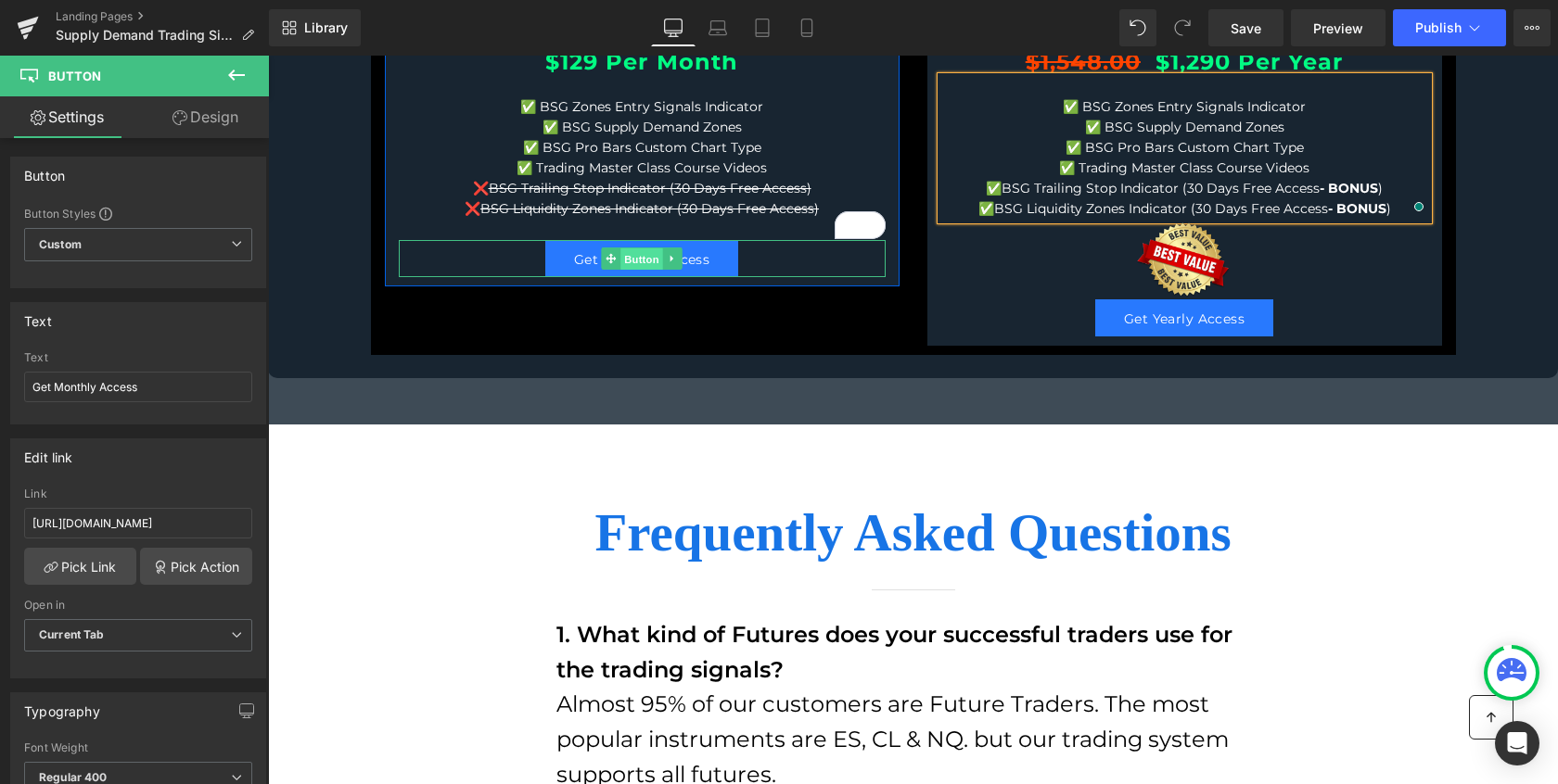
click at [638, 270] on span "Button" at bounding box center [642, 258] width 43 height 23
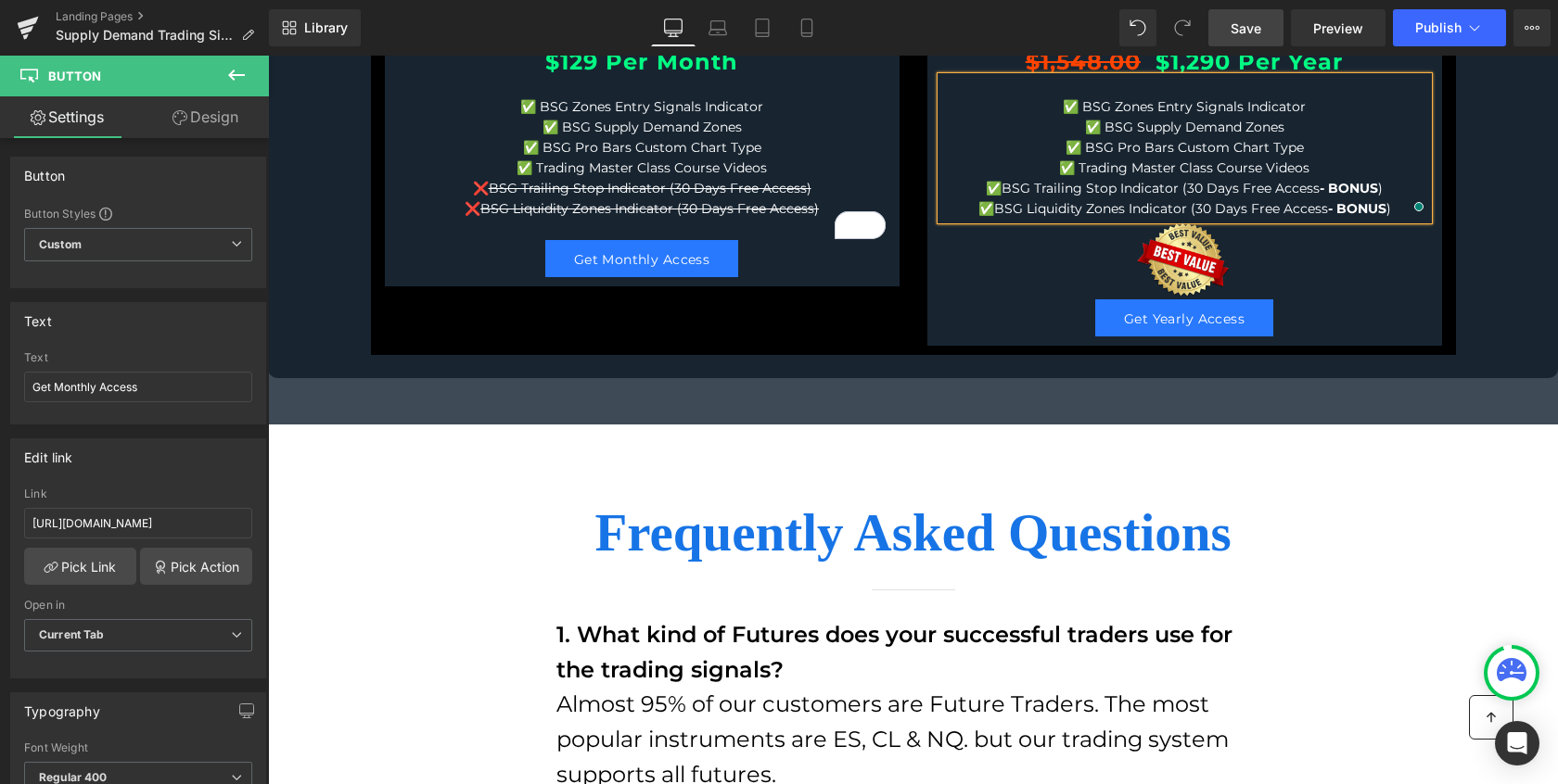
click at [1251, 28] on span "Save" at bounding box center [1246, 28] width 30 height 20
